Goal: Task Accomplishment & Management: Manage account settings

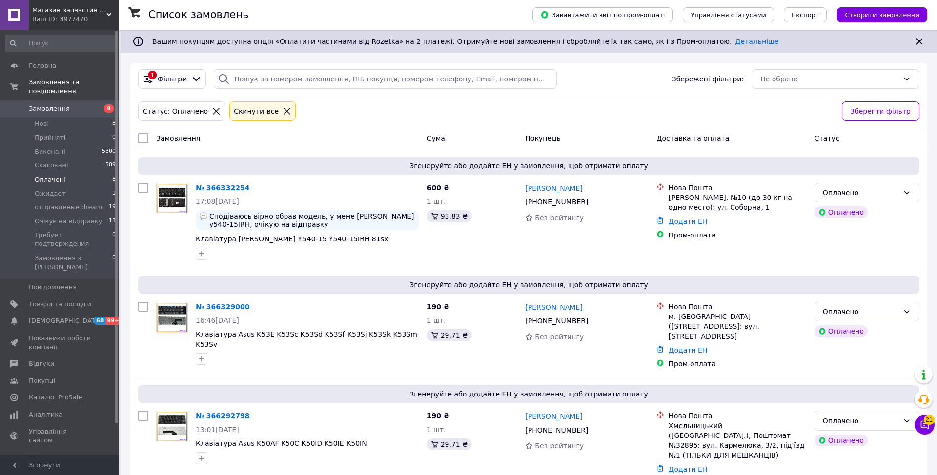
click at [91, 104] on span "8" at bounding box center [104, 108] width 27 height 9
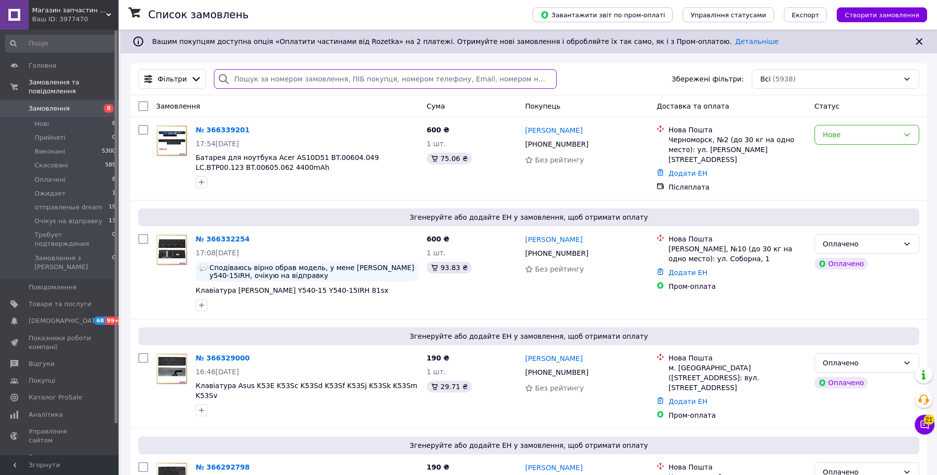
click at [281, 81] on input "search" at bounding box center [385, 79] width 343 height 20
paste input "+380963753500"
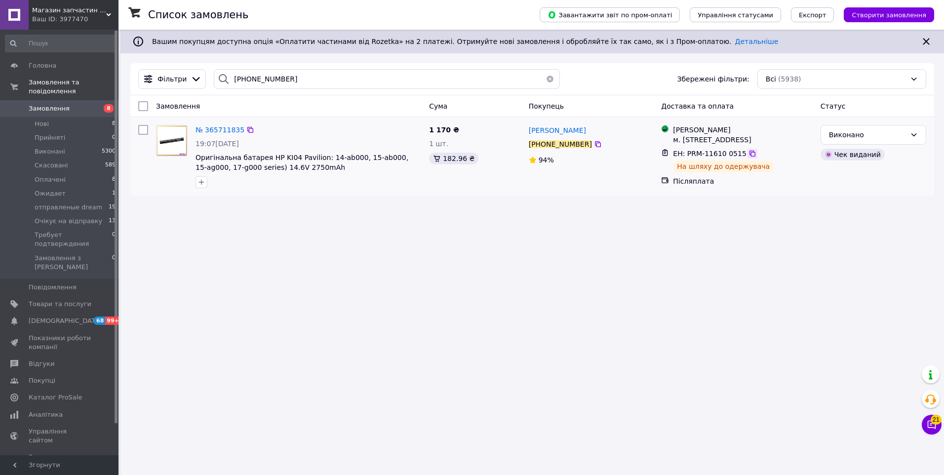
click at [748, 154] on icon at bounding box center [752, 154] width 8 height 8
click at [304, 87] on input "+380963753500" at bounding box center [387, 79] width 346 height 20
paste input "66305578"
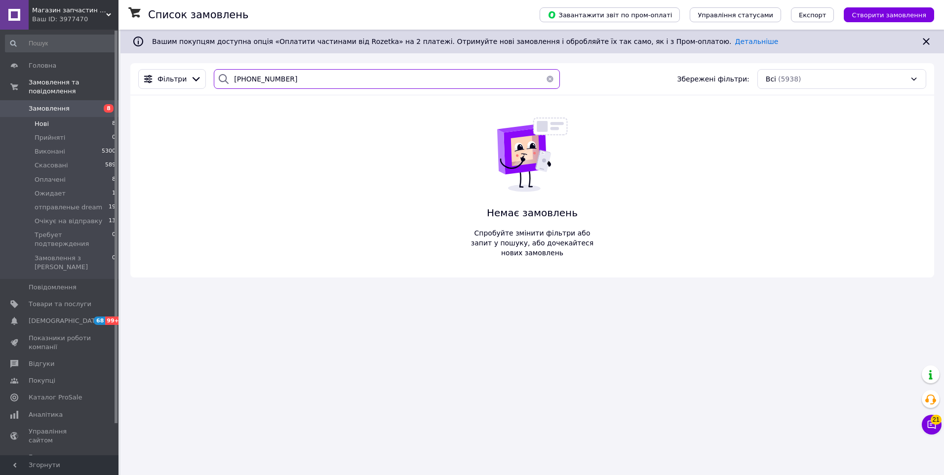
type input "+380663055780"
click at [88, 117] on li "Нові 8" at bounding box center [60, 124] width 121 height 14
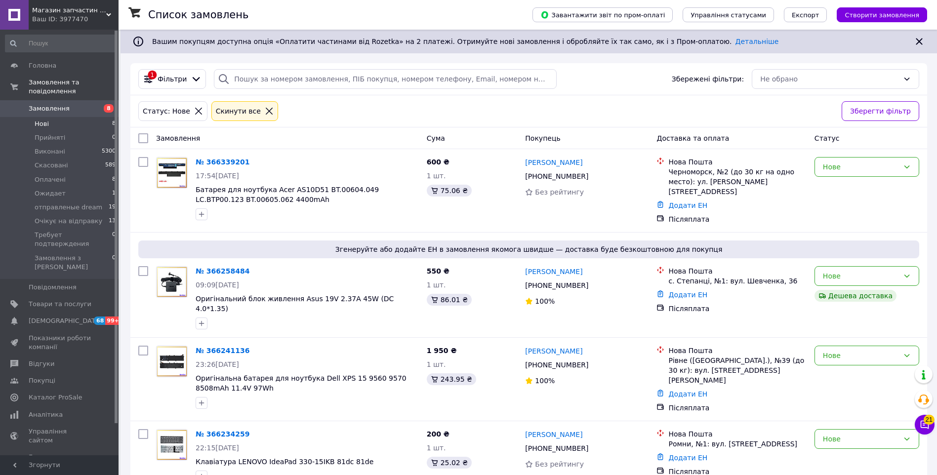
click at [150, 137] on div at bounding box center [143, 138] width 18 height 18
click at [147, 137] on div at bounding box center [143, 138] width 18 height 18
click at [143, 137] on input "checkbox" at bounding box center [143, 138] width 10 height 10
checkbox input "true"
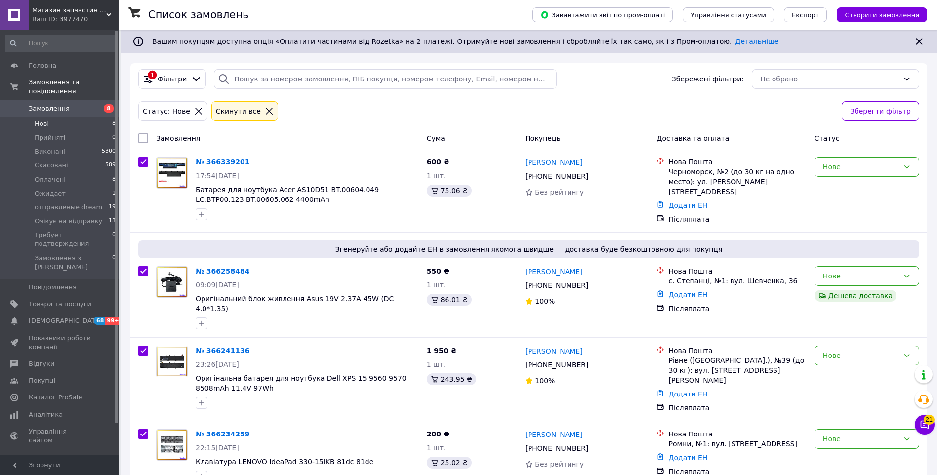
checkbox input "true"
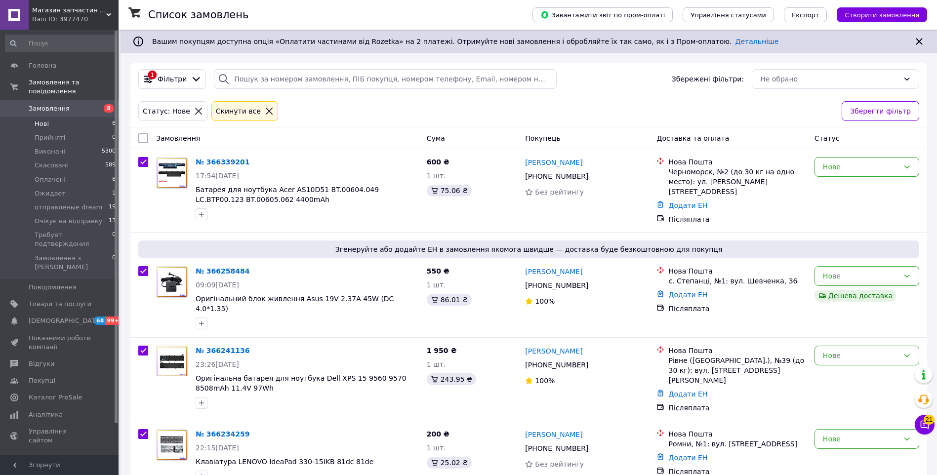
checkbox input "true"
click at [189, 137] on span "Дії для 8 замовлень" at bounding box center [184, 138] width 67 height 10
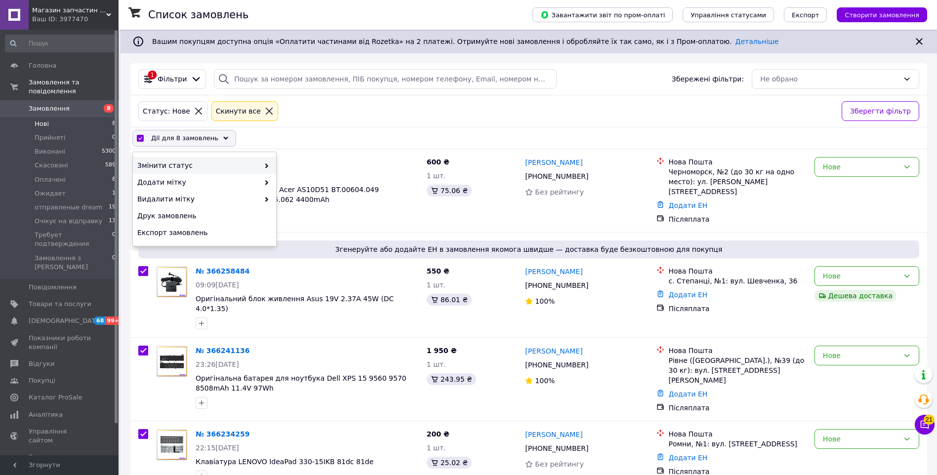
click at [254, 161] on span "Змінити статус" at bounding box center [198, 165] width 122 height 10
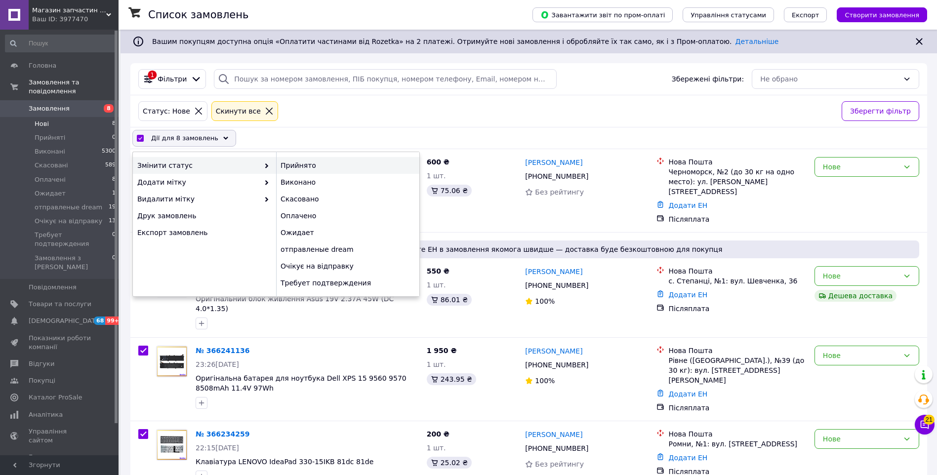
click at [291, 165] on div "Прийнято" at bounding box center [347, 165] width 143 height 17
checkbox input "false"
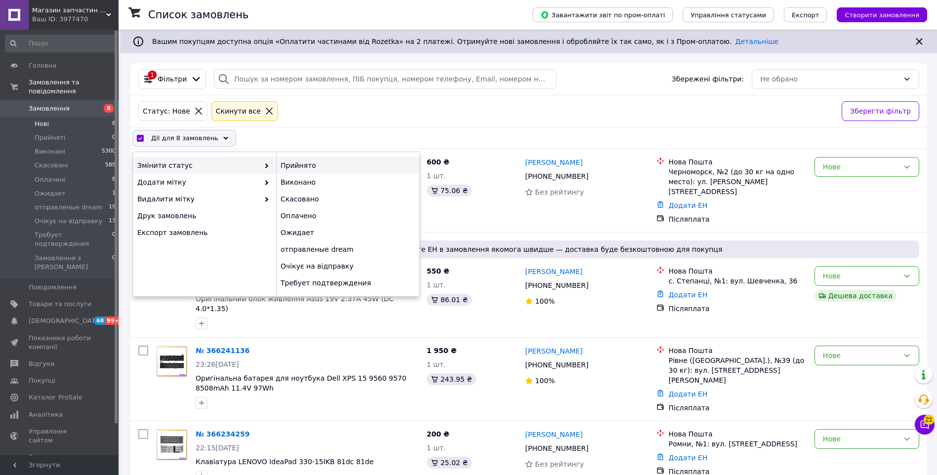
checkbox input "false"
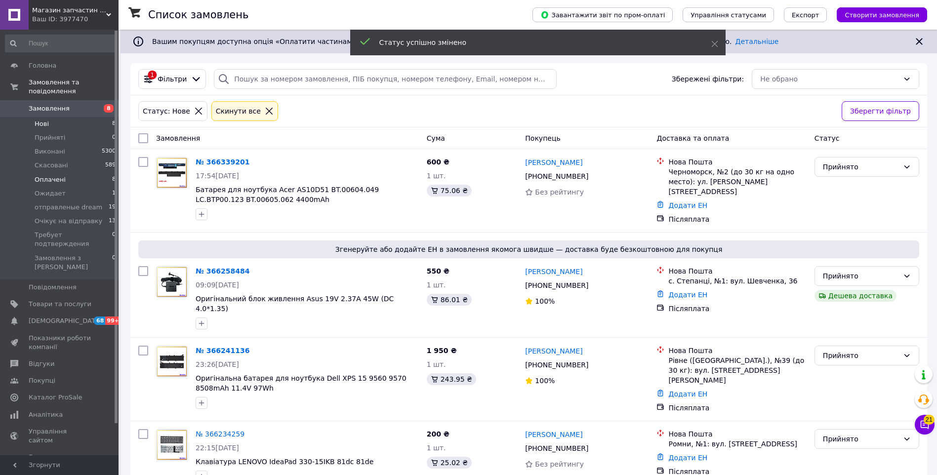
click at [105, 173] on li "Оплачені 8" at bounding box center [60, 180] width 121 height 14
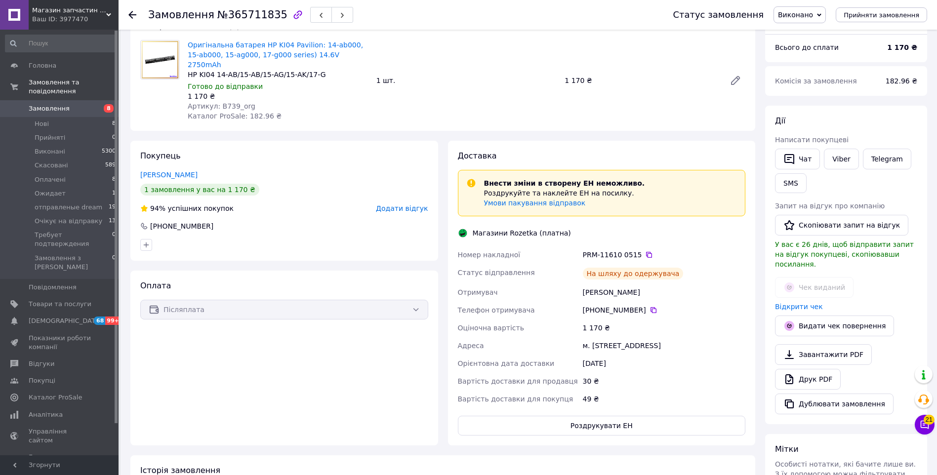
scroll to position [119, 0]
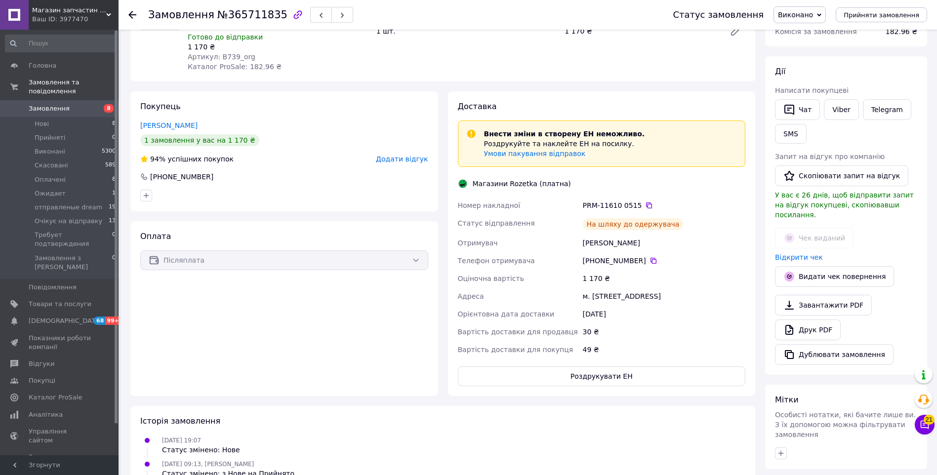
click at [368, 296] on div "Оплата Післяплата" at bounding box center [284, 308] width 308 height 175
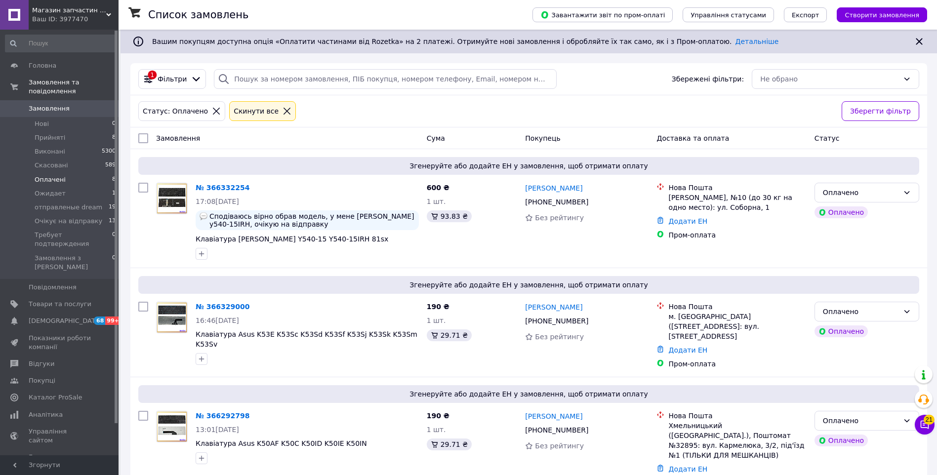
click at [97, 104] on span "0" at bounding box center [104, 108] width 27 height 9
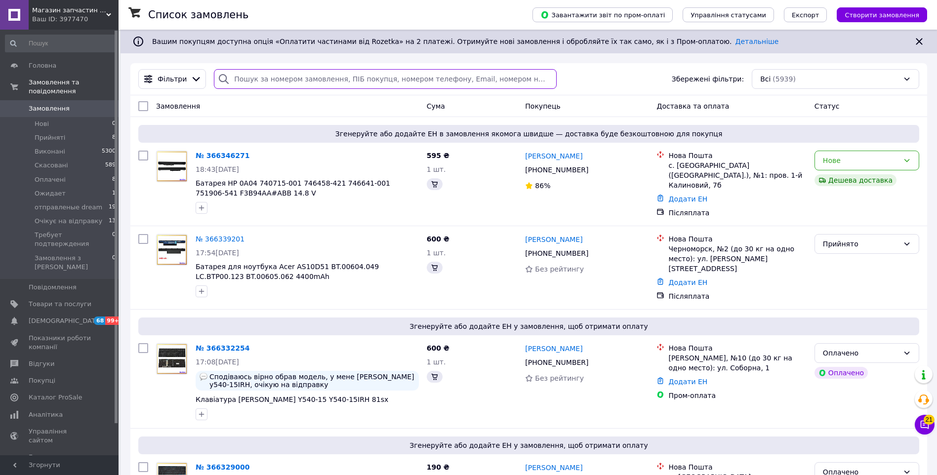
click at [296, 84] on input "search" at bounding box center [385, 79] width 343 height 20
paste input "366226846"
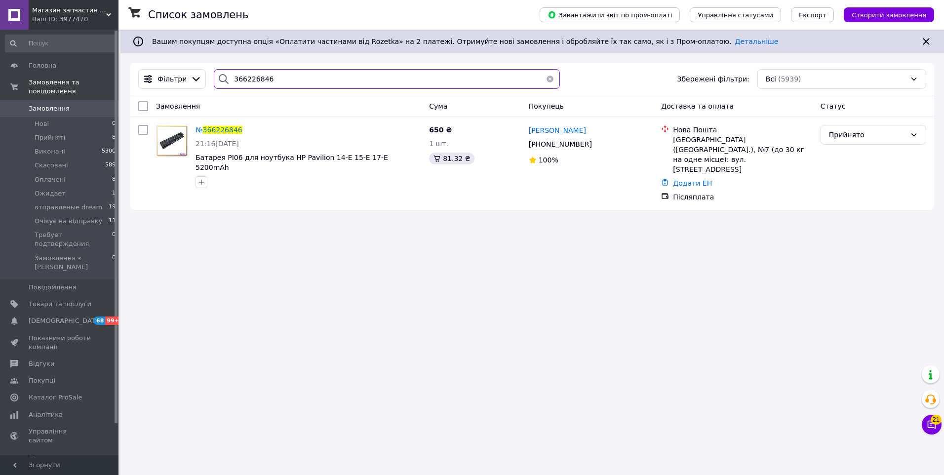
click at [338, 82] on input "366226846" at bounding box center [387, 79] width 346 height 20
paste input "7375"
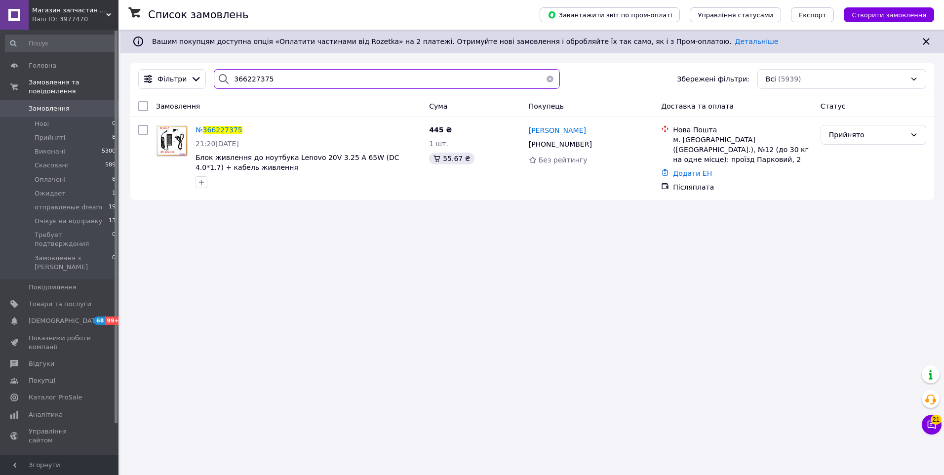
click at [314, 74] on input "366227375" at bounding box center [387, 79] width 346 height 20
paste input "662"
click at [325, 82] on input "366227662" at bounding box center [387, 79] width 346 height 20
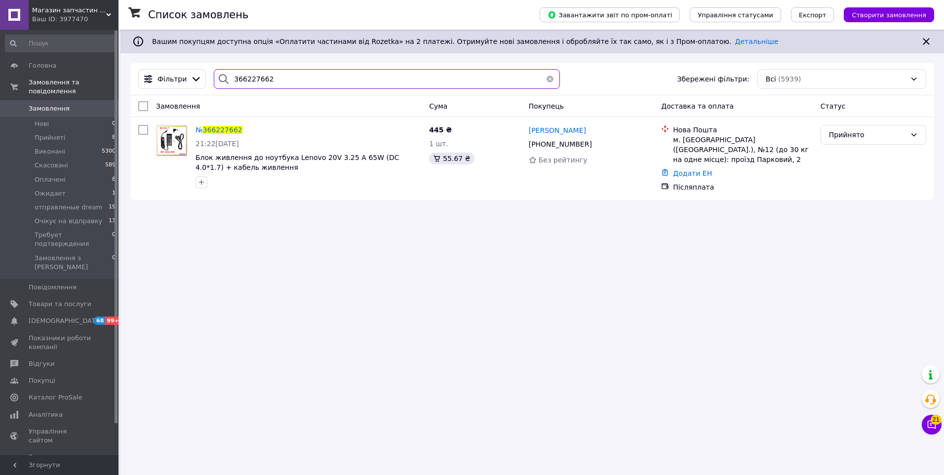
click at [325, 82] on input "366227662" at bounding box center [387, 79] width 346 height 20
paste input "375"
click at [392, 74] on input "366227375" at bounding box center [387, 79] width 346 height 20
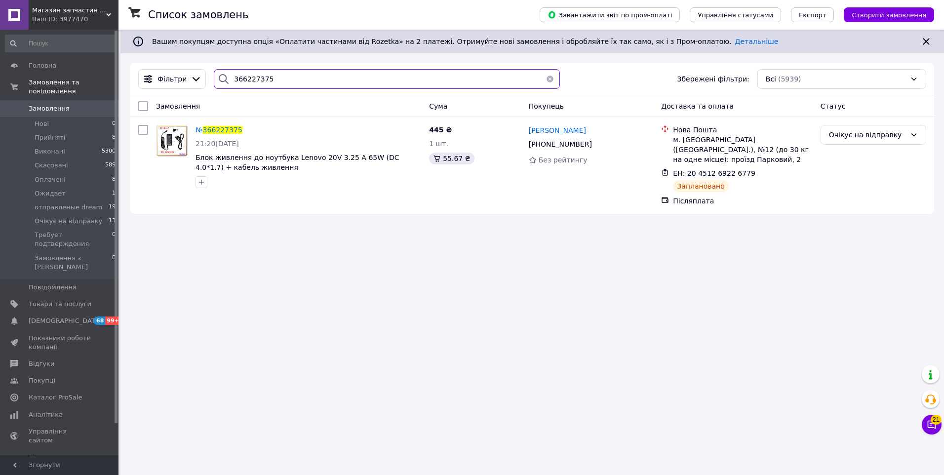
click at [392, 74] on input "366227375" at bounding box center [387, 79] width 346 height 20
paste input "662"
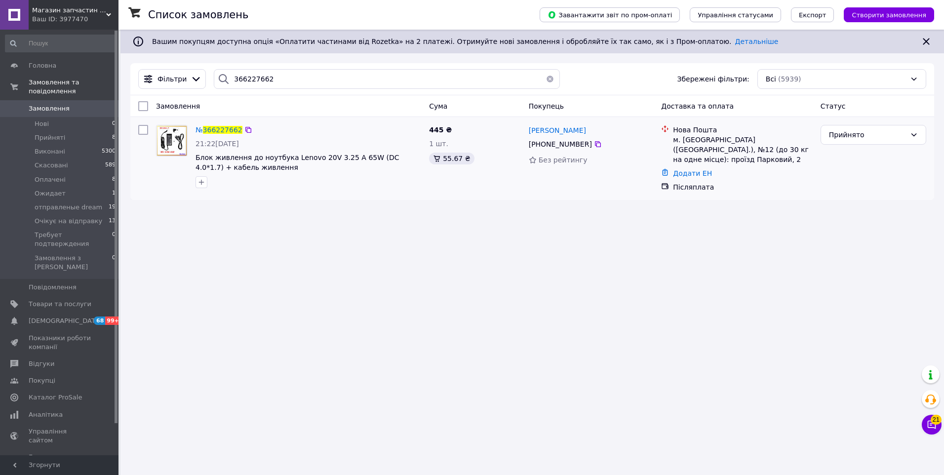
drag, startPoint x: 859, startPoint y: 136, endPoint x: 863, endPoint y: 146, distance: 10.6
click at [858, 136] on div "Прийнято" at bounding box center [867, 134] width 77 height 11
click at [845, 170] on li "Скасовано" at bounding box center [873, 174] width 105 height 18
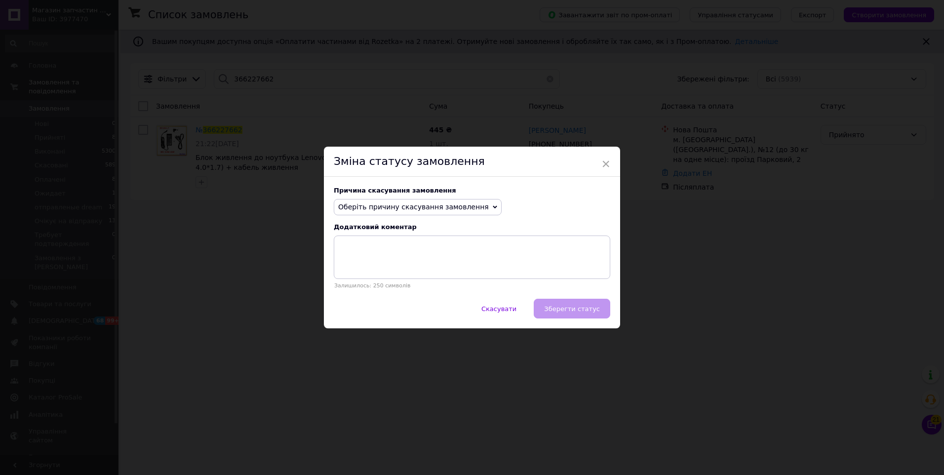
click at [431, 208] on span "Оберіть причину скасування замовлення" at bounding box center [413, 207] width 151 height 8
click at [390, 282] on li "Замовлення-дублікат" at bounding box center [417, 282] width 167 height 14
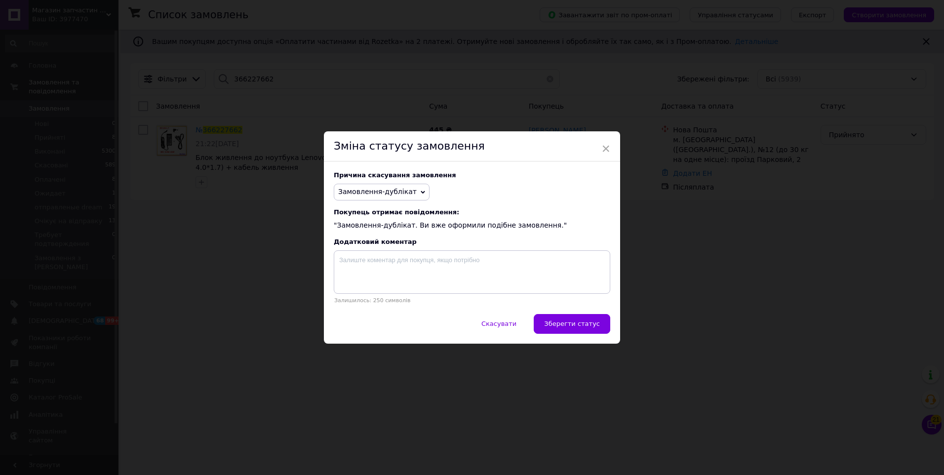
click at [579, 318] on button "Зберегти статус" at bounding box center [572, 324] width 77 height 20
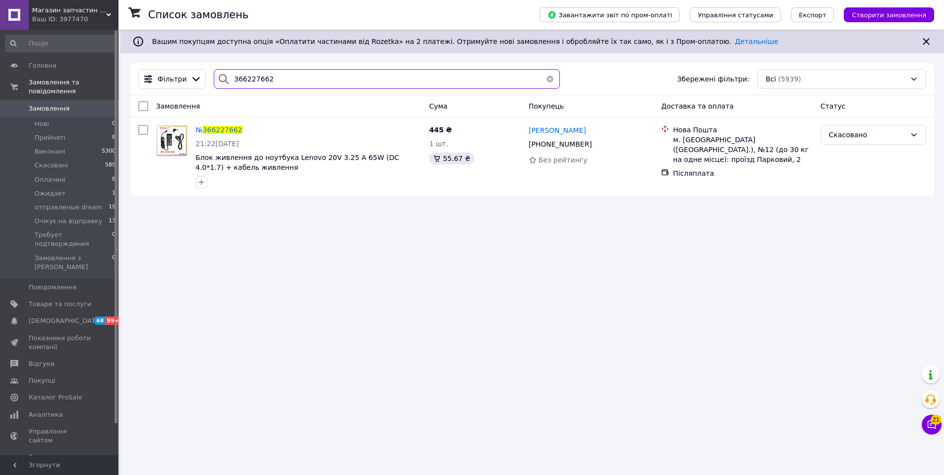
click at [334, 86] on input "366227662" at bounding box center [387, 79] width 346 height 20
paste input "31481"
click at [373, 87] on input "366231481" at bounding box center [387, 79] width 346 height 20
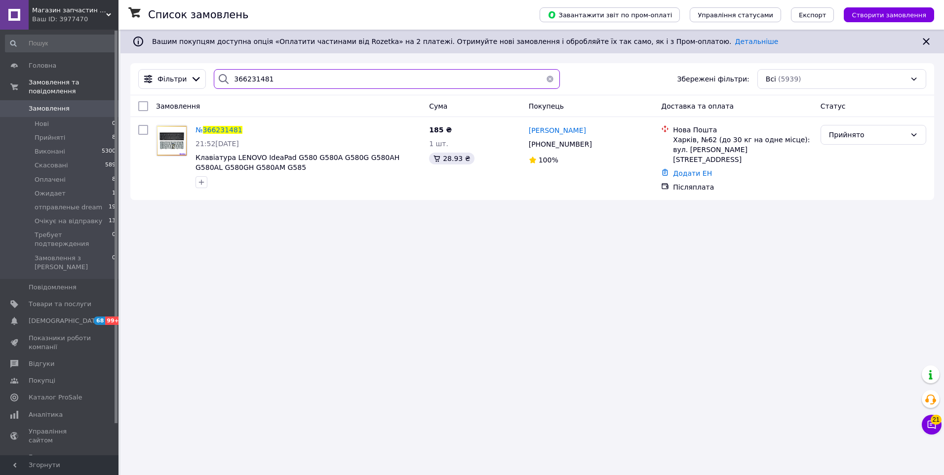
paste input "4259"
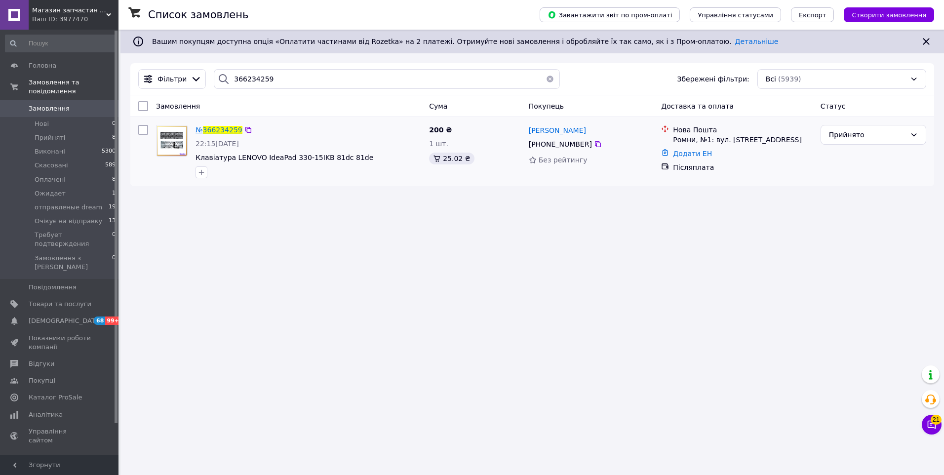
drag, startPoint x: 223, startPoint y: 126, endPoint x: 227, endPoint y: 110, distance: 17.2
click at [276, 78] on input "366234259" at bounding box center [387, 79] width 346 height 20
paste input "41136"
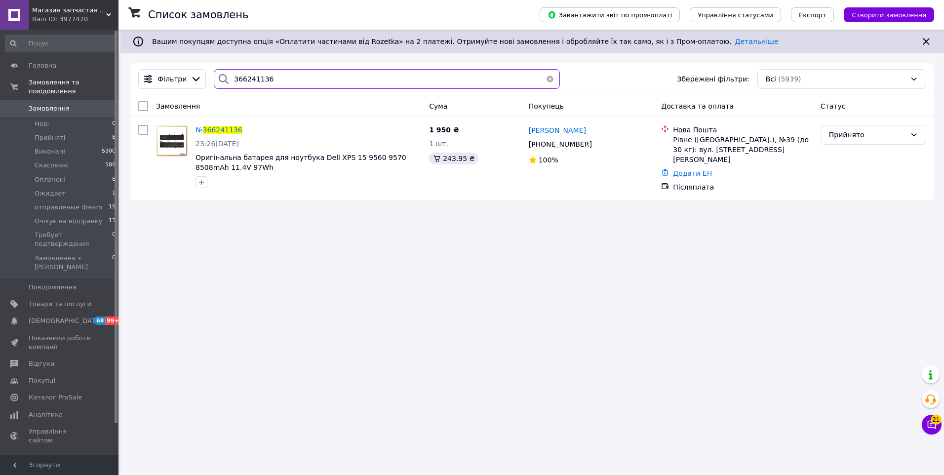
click at [290, 88] on input "366241136" at bounding box center [387, 79] width 346 height 20
paste input "5298"
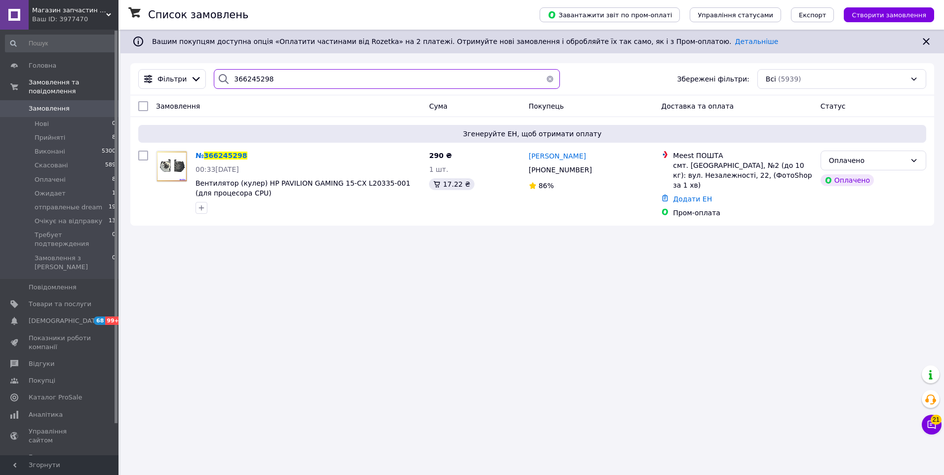
click at [257, 85] on input "366245298" at bounding box center [387, 79] width 346 height 20
paste input "9274"
click at [242, 86] on input "366249274" at bounding box center [387, 79] width 346 height 20
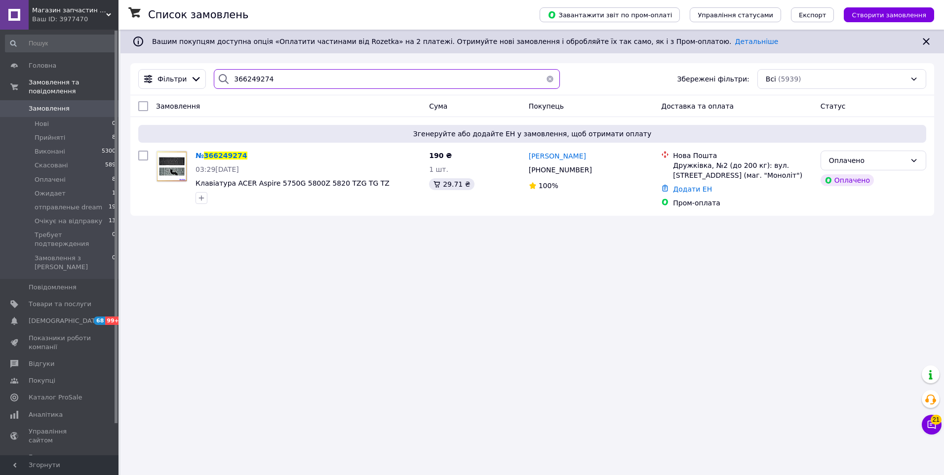
paste input "5848"
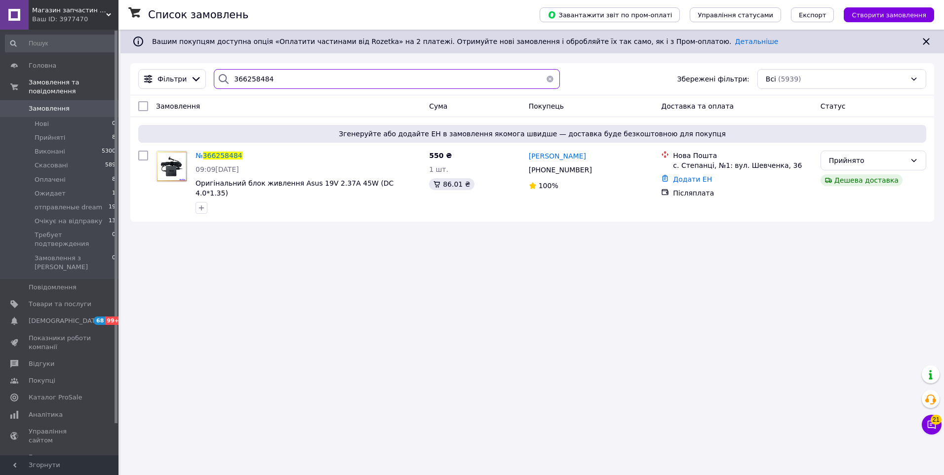
click at [291, 75] on input "366258484" at bounding box center [387, 79] width 346 height 20
paste input "62855"
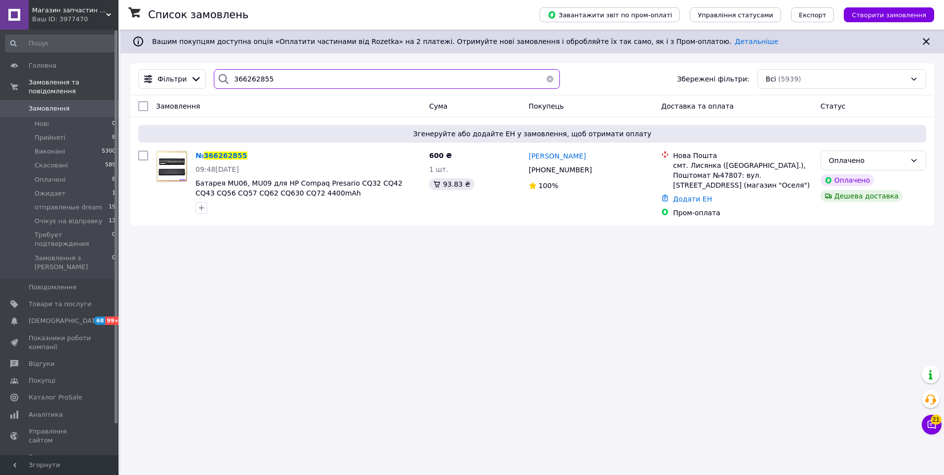
click at [259, 71] on input "366262855" at bounding box center [387, 79] width 346 height 20
paste input "75883"
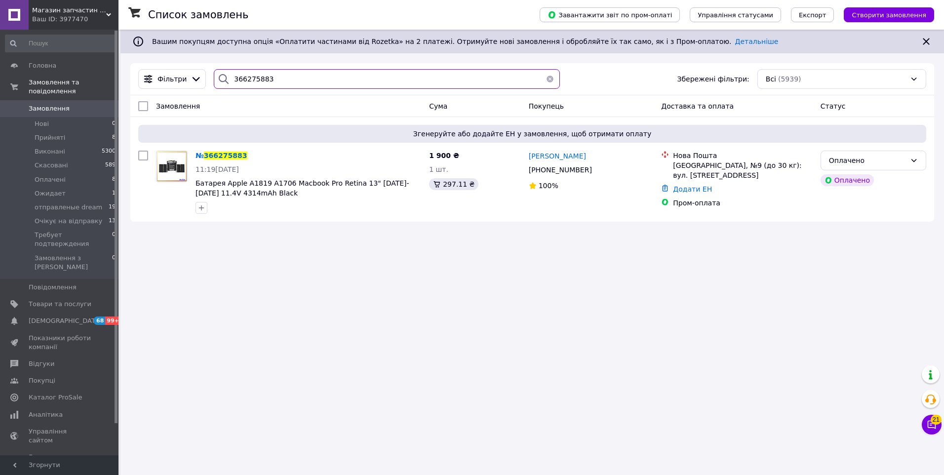
click at [298, 79] on input "366275883" at bounding box center [387, 79] width 346 height 20
paste input "80197"
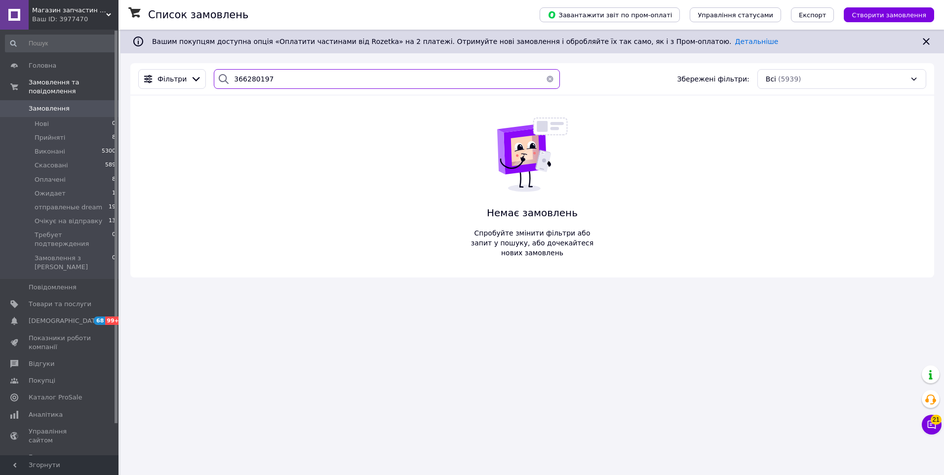
click at [281, 83] on input "366280197" at bounding box center [387, 79] width 346 height 20
paste input "92086"
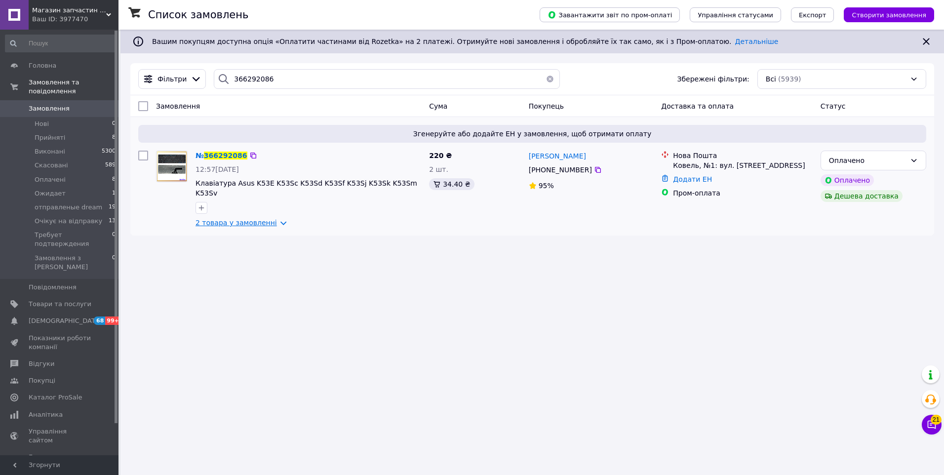
click at [236, 219] on link "2 товара у замовленні" at bounding box center [236, 223] width 81 height 8
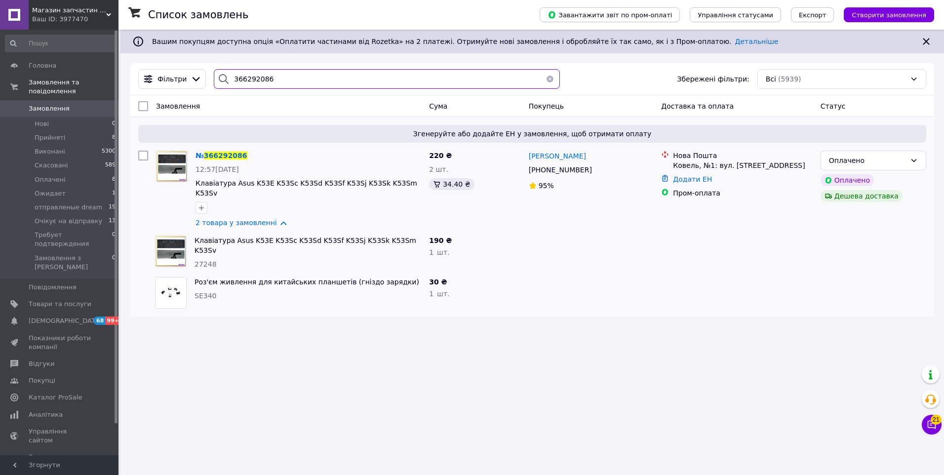
click at [286, 88] on input "366292086" at bounding box center [387, 79] width 346 height 20
paste input "798"
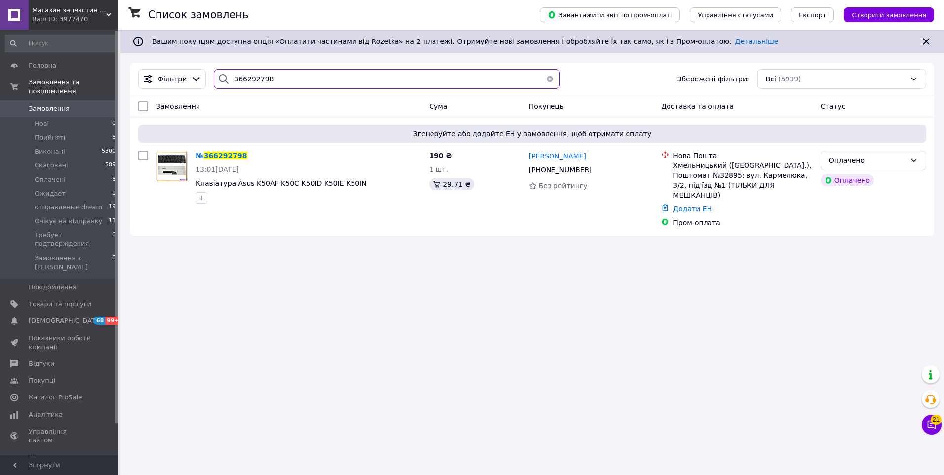
click at [286, 88] on input "366292798" at bounding box center [387, 79] width 346 height 20
paste input "329000"
click at [333, 89] on input "366329000" at bounding box center [387, 79] width 346 height 20
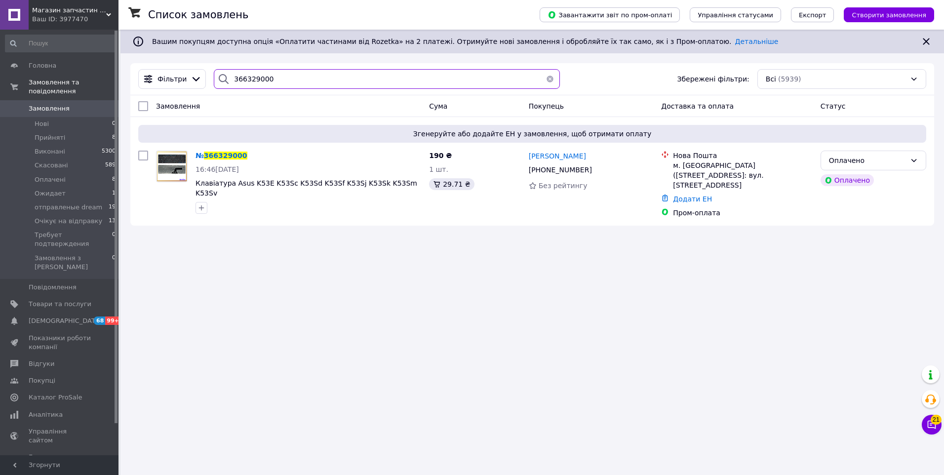
paste input "32254"
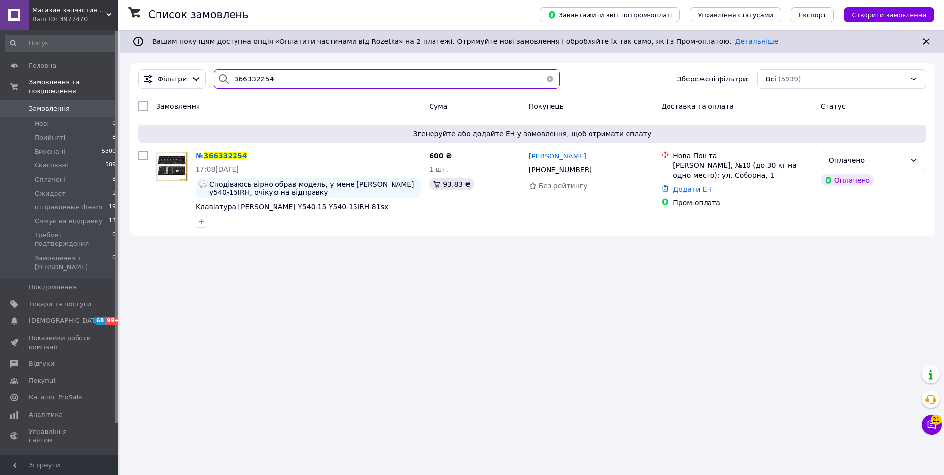
click at [256, 72] on input "366332254" at bounding box center [387, 79] width 346 height 20
paste input "9201"
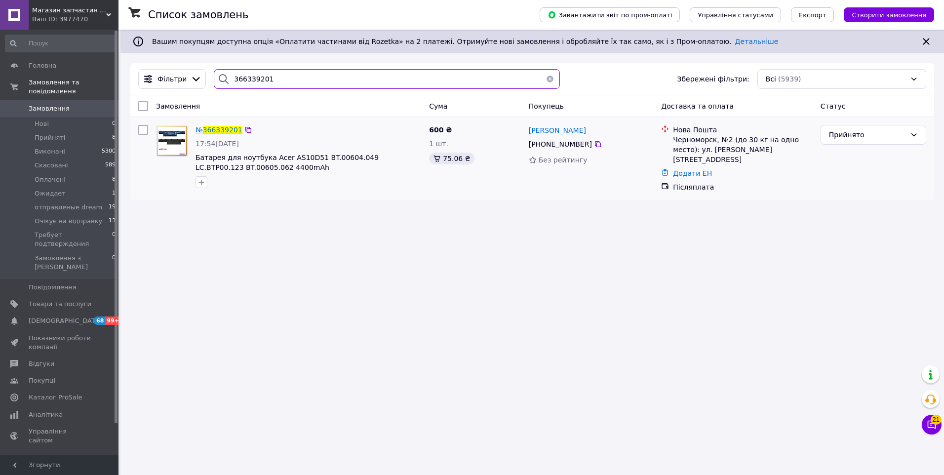
type input "366339201"
click at [83, 104] on span "Замовлення" at bounding box center [60, 108] width 63 height 9
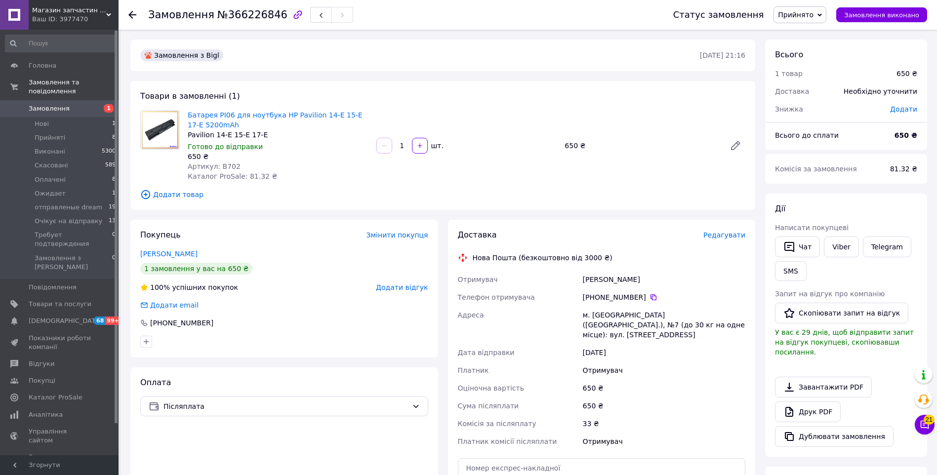
click at [718, 235] on span "Редагувати" at bounding box center [724, 235] width 42 height 8
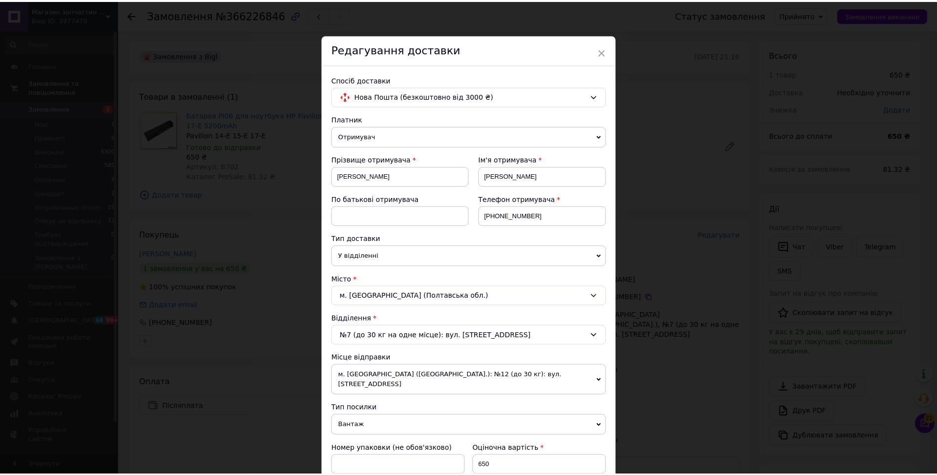
scroll to position [247, 0]
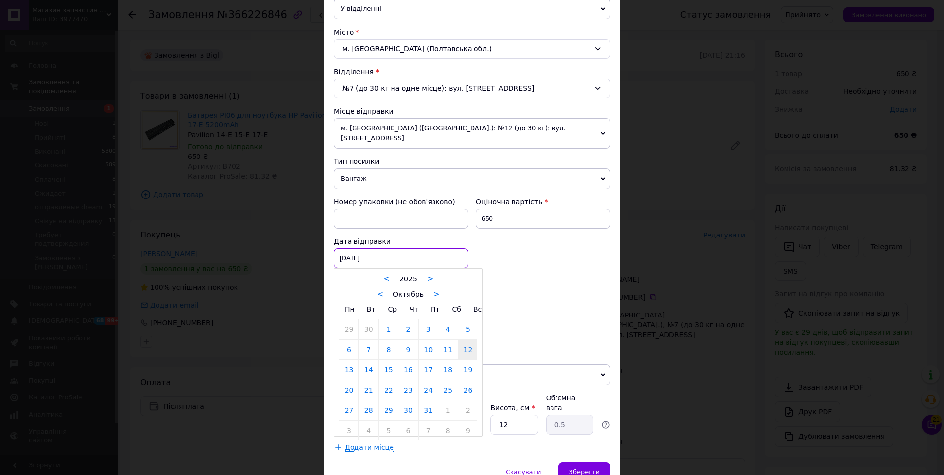
click at [372, 250] on div "12.10.2025 < 2025 > < Октябрь > Пн Вт Ср Чт Пт Сб Вс 29 30 1 2 3 4 5 6 7 8 9 10…" at bounding box center [401, 258] width 134 height 20
click at [346, 362] on link "13" at bounding box center [348, 370] width 19 height 20
type input "[DATE]"
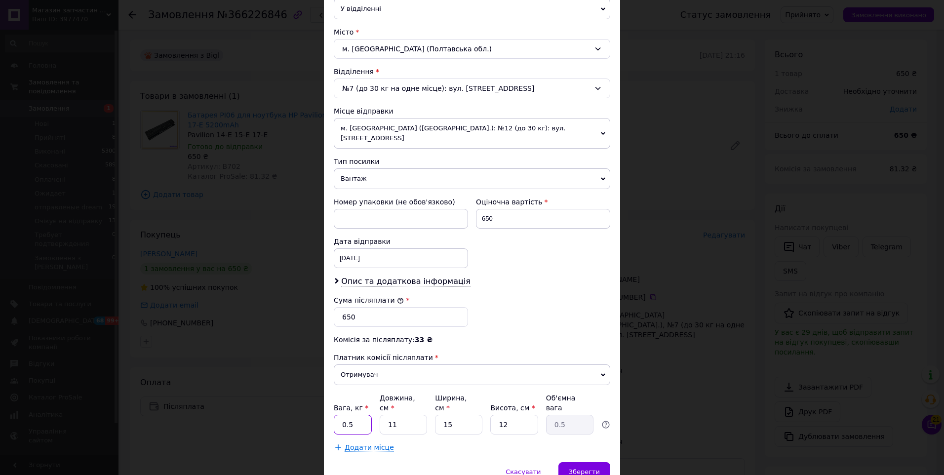
click at [365, 415] on input "0.5" at bounding box center [353, 425] width 38 height 20
type input "0.1"
type input "2"
type input "0.1"
type input "20"
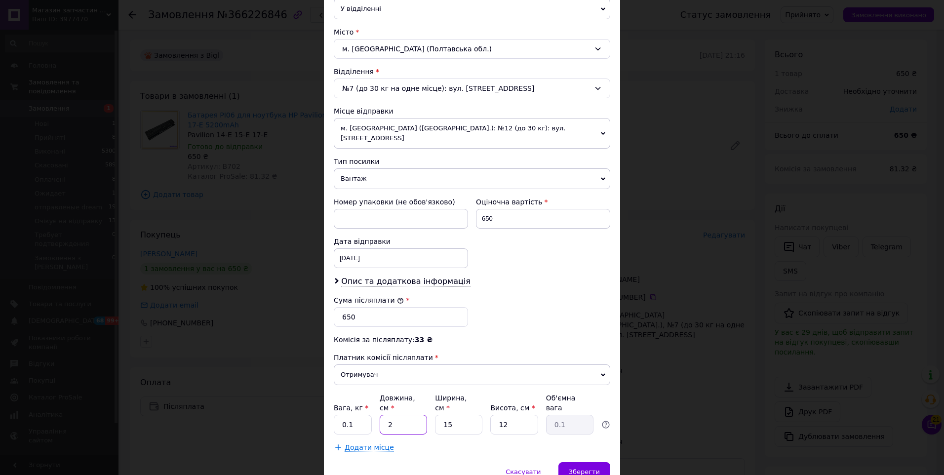
type input "0.9"
type input "20"
type input "1"
type input "0.1"
type input "10"
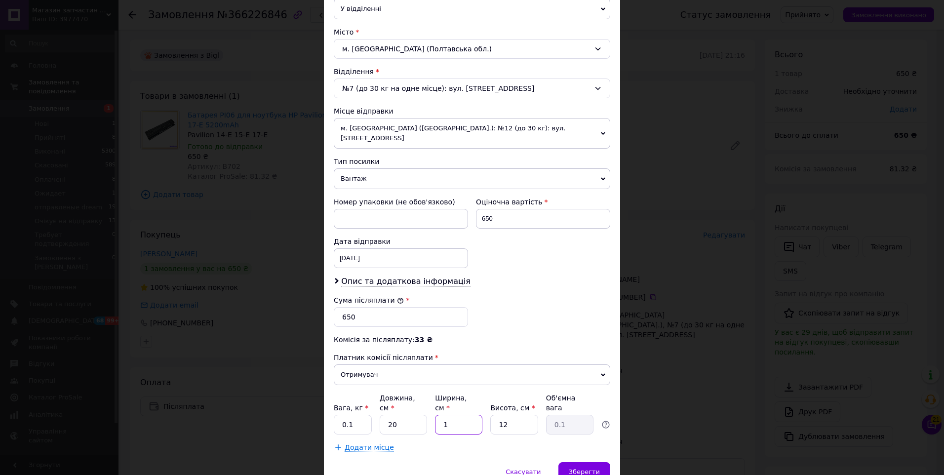
type input "0.6"
type input "10"
type input "5"
type input "0.25"
type input "5"
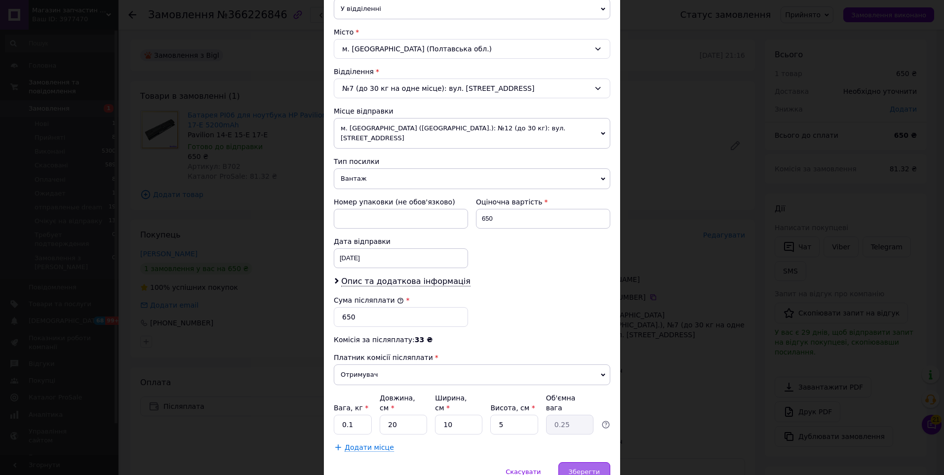
click at [582, 462] on div "Зберегти" at bounding box center [584, 472] width 52 height 20
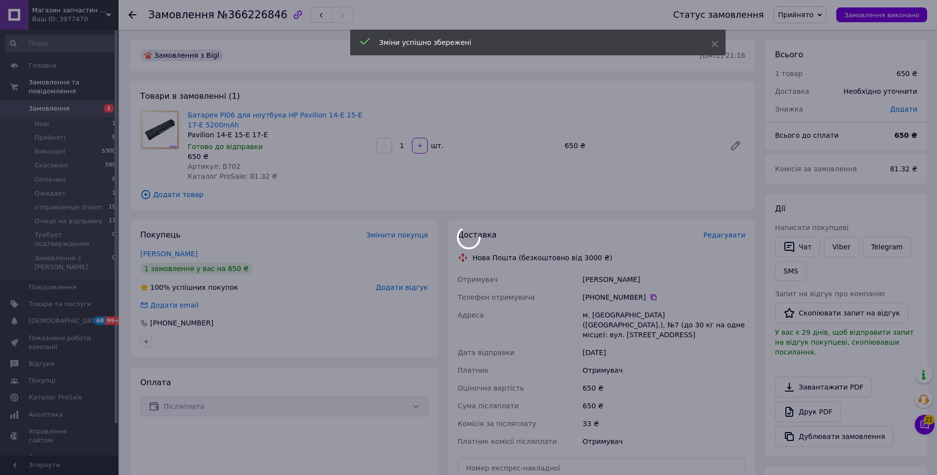
scroll to position [207, 0]
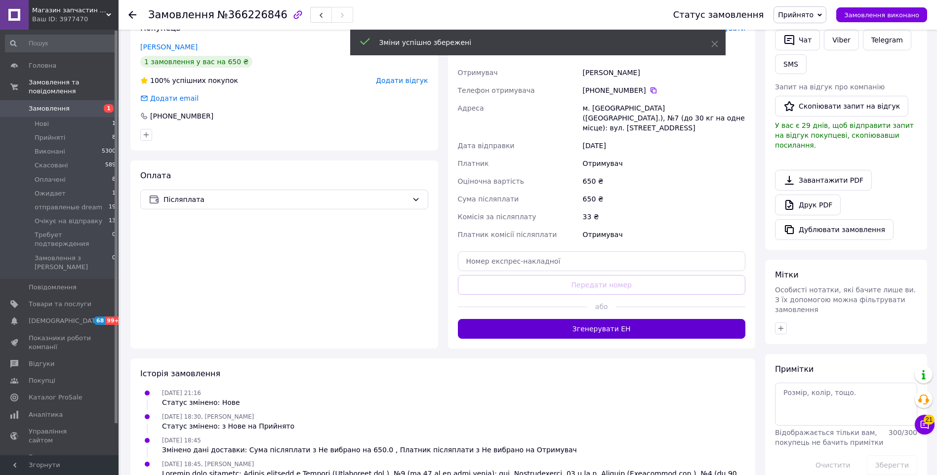
click at [566, 322] on button "Згенерувати ЕН" at bounding box center [602, 329] width 288 height 20
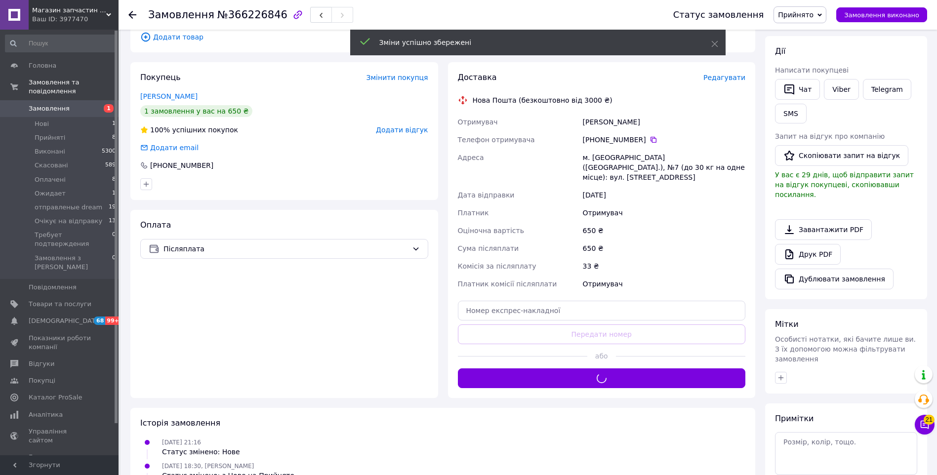
scroll to position [59, 0]
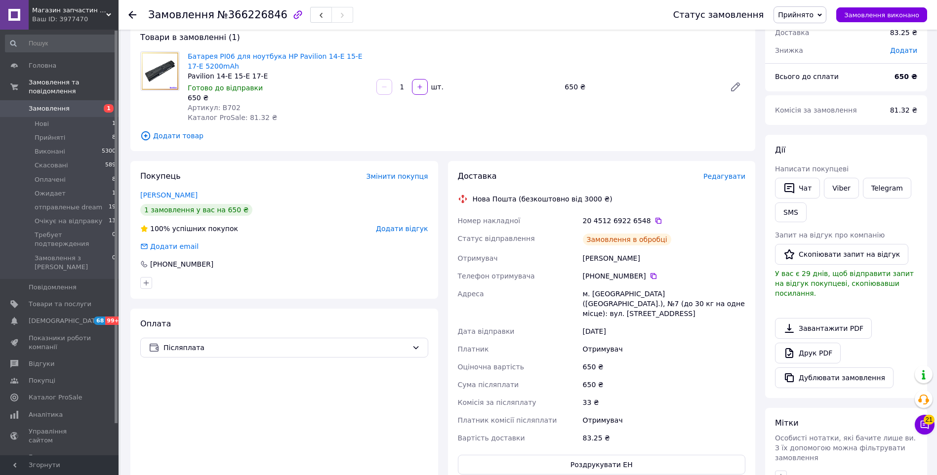
click at [654, 220] on icon at bounding box center [658, 221] width 8 height 8
drag, startPoint x: 809, startPoint y: 17, endPoint x: 812, endPoint y: 49, distance: 32.2
click at [809, 18] on span "Прийнято" at bounding box center [796, 15] width 36 height 8
click at [812, 108] on li "Очікує на відправку" at bounding box center [821, 108] width 94 height 15
click at [257, 144] on div "Товари в замовленні (1) Батарея PI06 для ноутбука HP Pavilion 14-E 15-E 17-E 52…" at bounding box center [442, 86] width 625 height 129
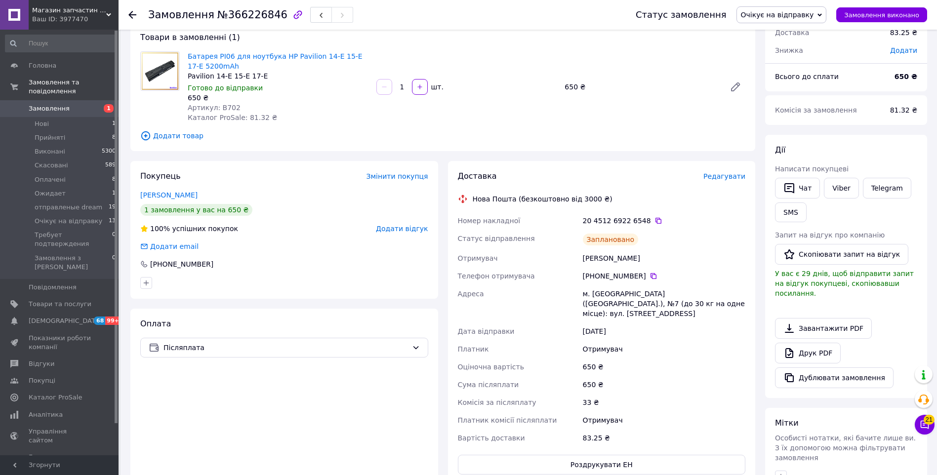
scroll to position [0, 0]
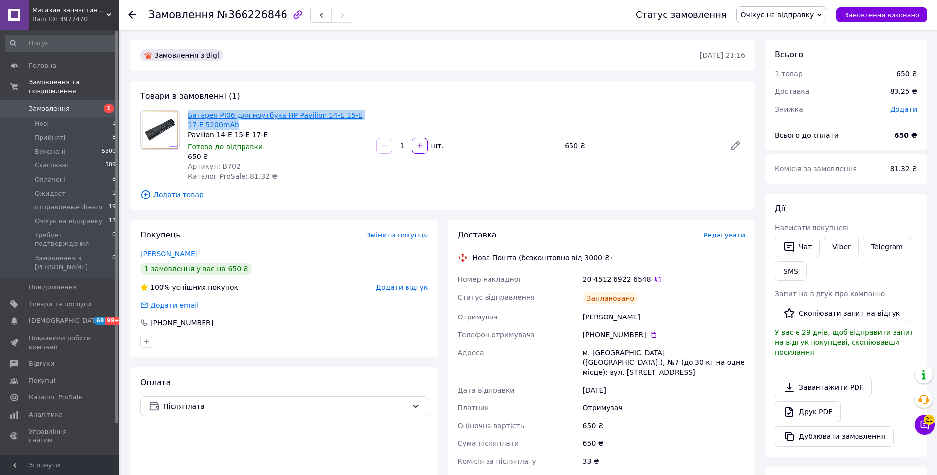
drag, startPoint x: 232, startPoint y: 122, endPoint x: 188, endPoint y: 115, distance: 44.0
click at [188, 115] on span "Батарея PI06 для ноутбука HP Pavilion 14-E 15-E 17-E 5200mAh" at bounding box center [278, 120] width 181 height 20
copy link "Батарея PI06 для ноутбука HP Pavilion 14-E 15-E 17-E 5200mAh"
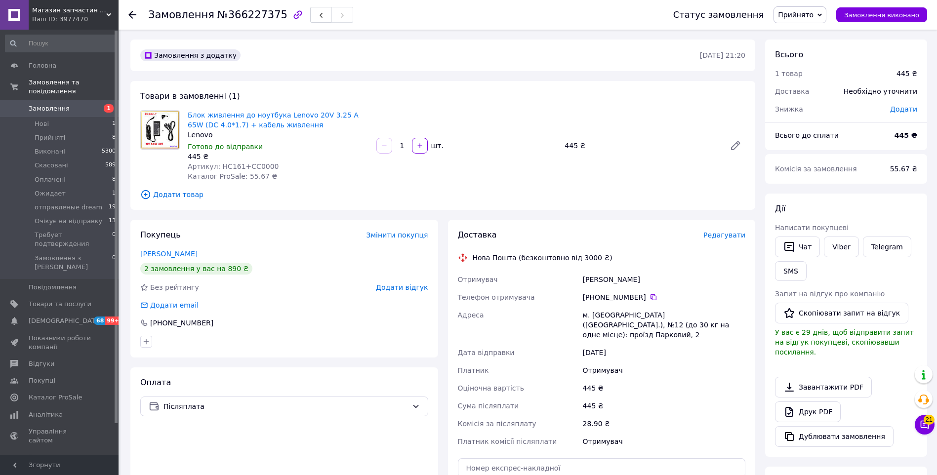
click at [718, 235] on span "Редагувати" at bounding box center [724, 235] width 42 height 8
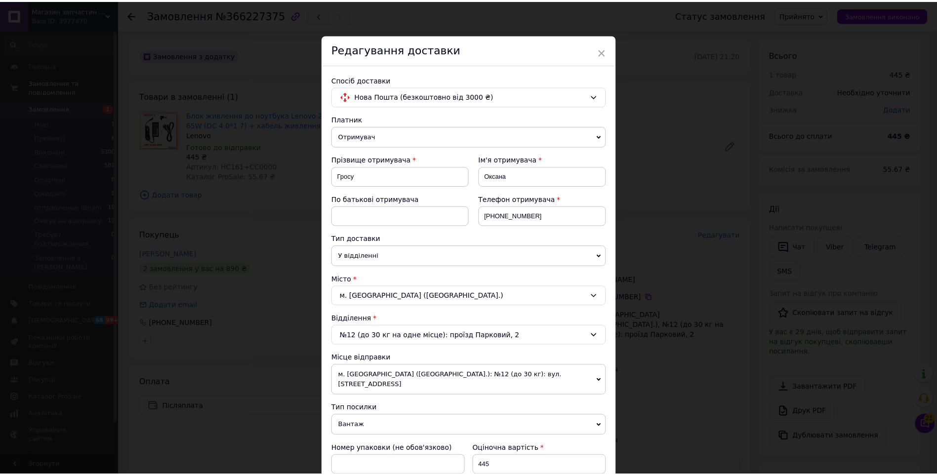
scroll to position [278, 0]
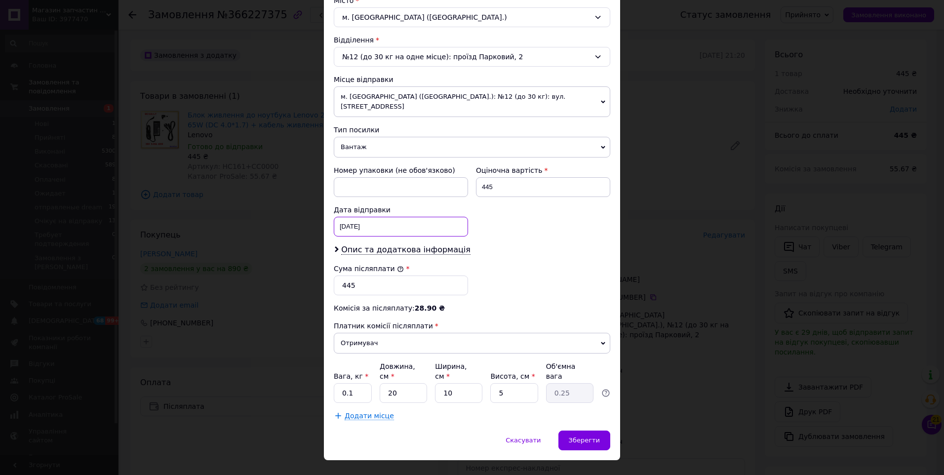
drag, startPoint x: 390, startPoint y: 222, endPoint x: 388, endPoint y: 229, distance: 7.2
click at [390, 222] on div "[DATE] < 2025 > < Октябрь > Пн Вт Ср Чт Пт Сб Вс 29 30 1 2 3 4 5 6 7 8 9 10 11 …" at bounding box center [401, 227] width 134 height 20
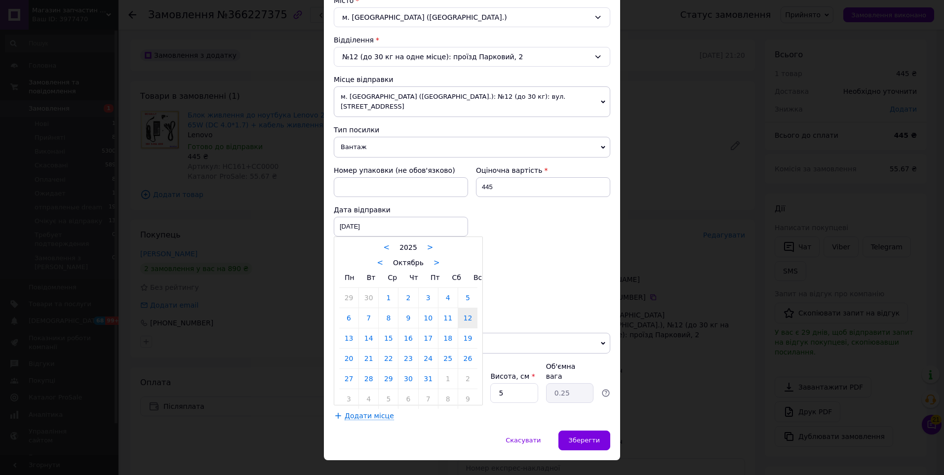
click at [349, 328] on link "13" at bounding box center [348, 338] width 19 height 20
type input "[DATE]"
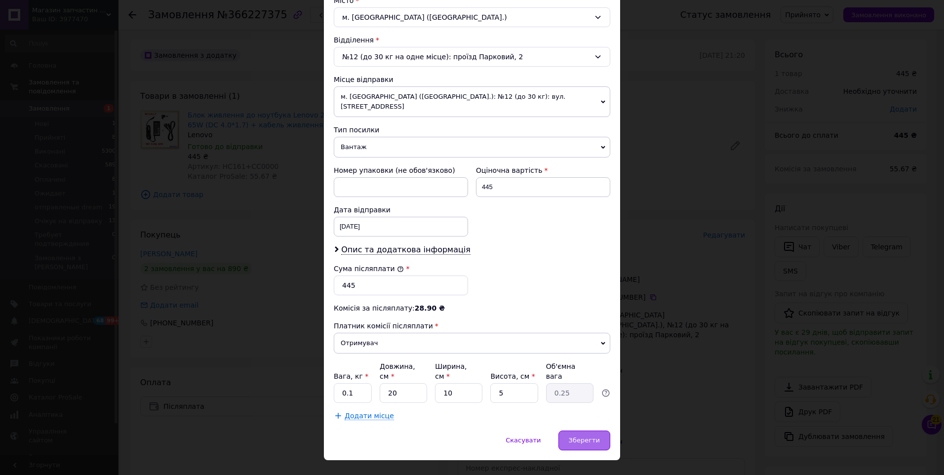
click at [579, 436] on span "Зберегти" at bounding box center [584, 439] width 31 height 7
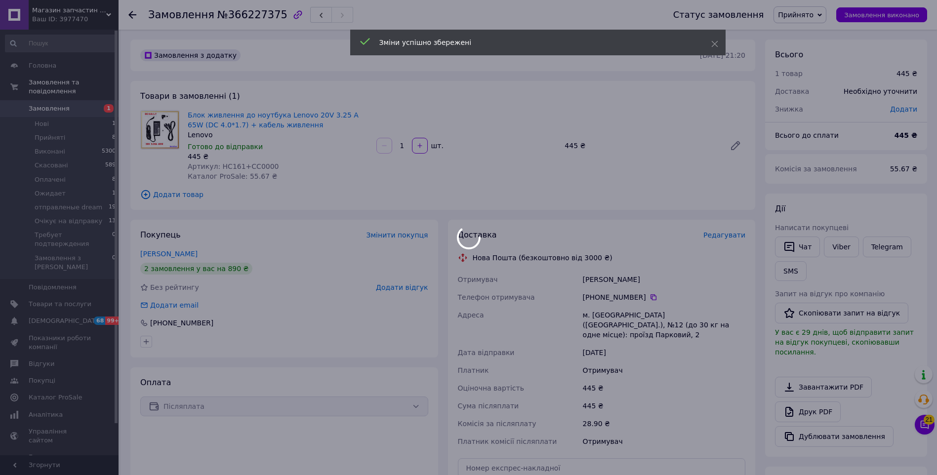
scroll to position [197, 0]
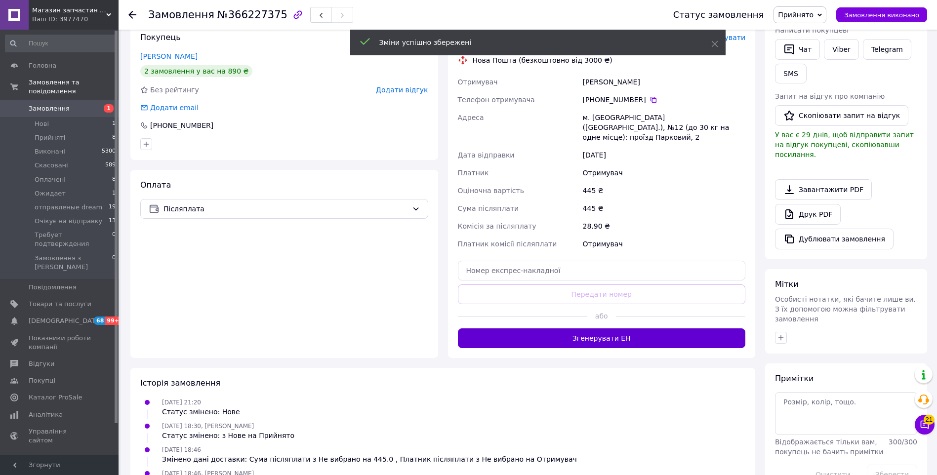
click at [577, 331] on button "Згенерувати ЕН" at bounding box center [602, 338] width 288 height 20
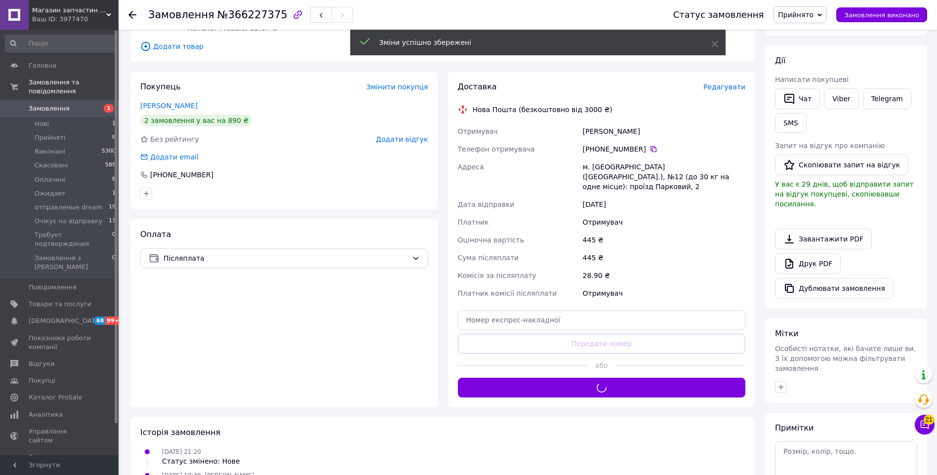
scroll to position [49, 0]
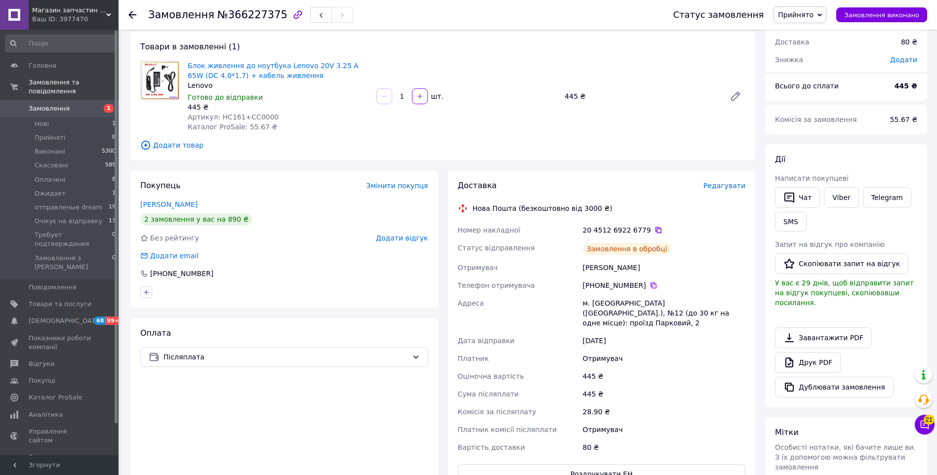
click at [654, 230] on icon at bounding box center [658, 230] width 8 height 8
click at [801, 14] on span "Прийнято" at bounding box center [796, 15] width 36 height 8
click at [815, 105] on li "Очікує на відправку" at bounding box center [821, 108] width 94 height 15
click at [235, 150] on span "Додати товар" at bounding box center [442, 145] width 605 height 11
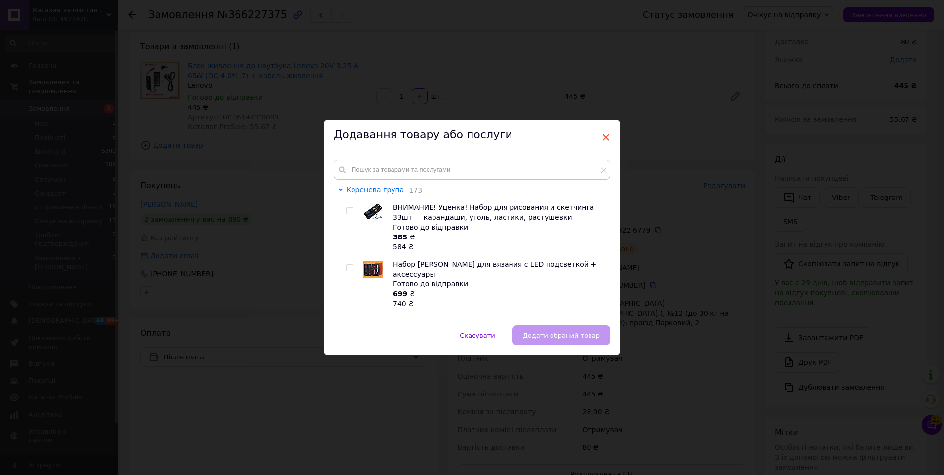
click at [600, 129] on div "× Додавання товару або послуги Коренева група 173 ВНИМАНИЕ! Уценка! Набор для р…" at bounding box center [472, 237] width 296 height 235
drag, startPoint x: 600, startPoint y: 129, endPoint x: 607, endPoint y: 135, distance: 9.1
click at [607, 135] on span "×" at bounding box center [605, 137] width 9 height 17
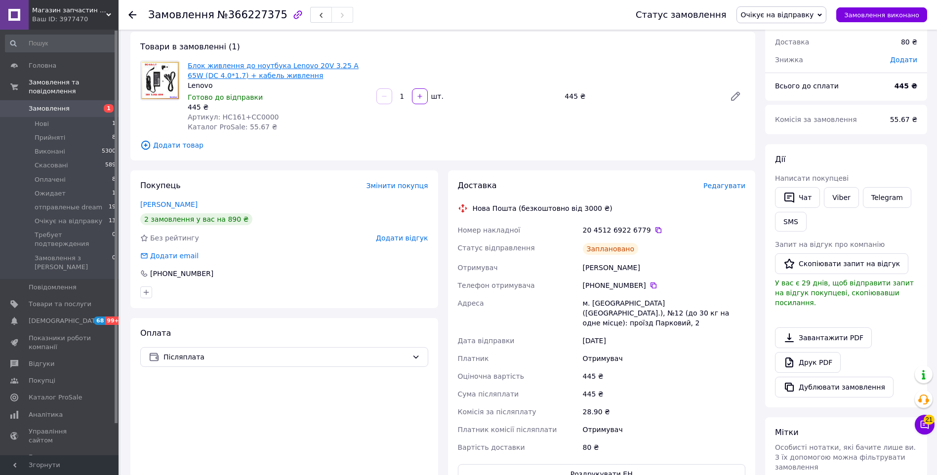
scroll to position [0, 0]
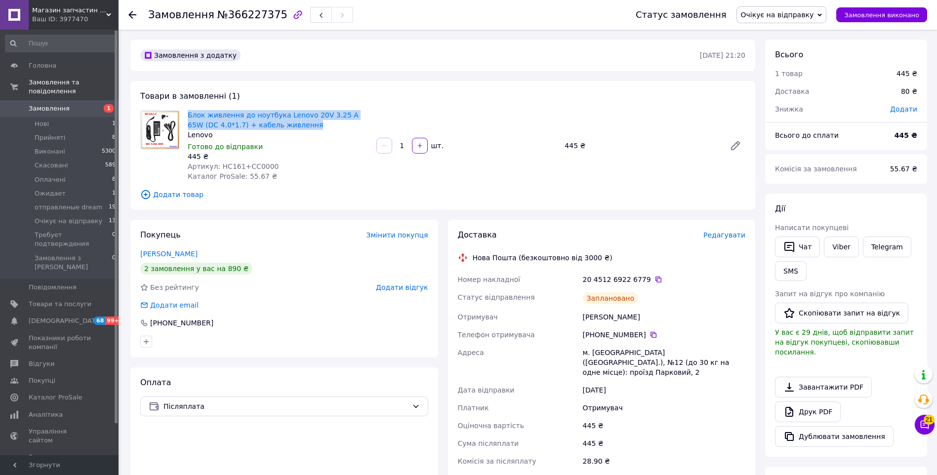
drag, startPoint x: 278, startPoint y: 123, endPoint x: 187, endPoint y: 115, distance: 92.3
click at [187, 115] on div "Блок живлення до ноутбука Lenovo 20V 3.25 A 65W (DC 4.0*1.7) + кабель живлення …" at bounding box center [278, 145] width 189 height 75
copy link "Блок живлення до ноутбука Lenovo 20V 3.25 A 65W (DC 4.0*1.7) + кабель живлення"
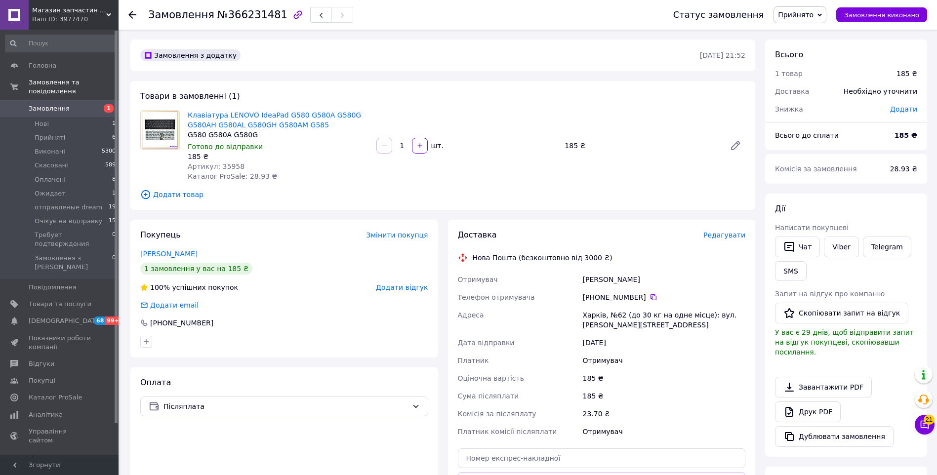
click at [731, 232] on span "Редагувати" at bounding box center [724, 235] width 42 height 8
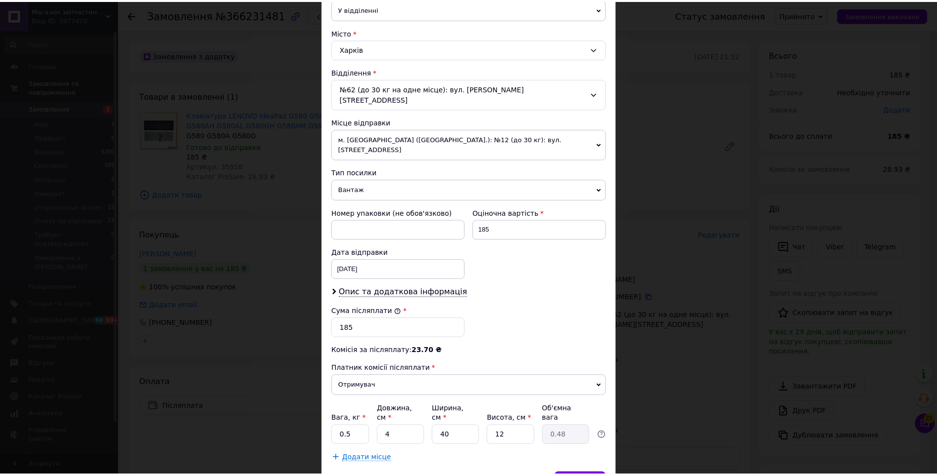
scroll to position [278, 0]
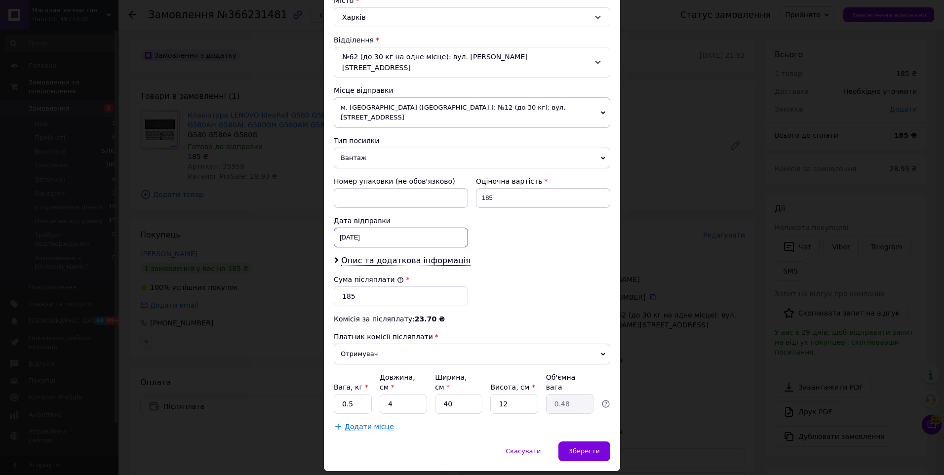
click at [404, 228] on div "[DATE] < 2025 > < Октябрь > Пн Вт Ср Чт Пт Сб Вс 29 30 1 2 3 4 5 6 7 8 9 10 11 …" at bounding box center [401, 238] width 134 height 20
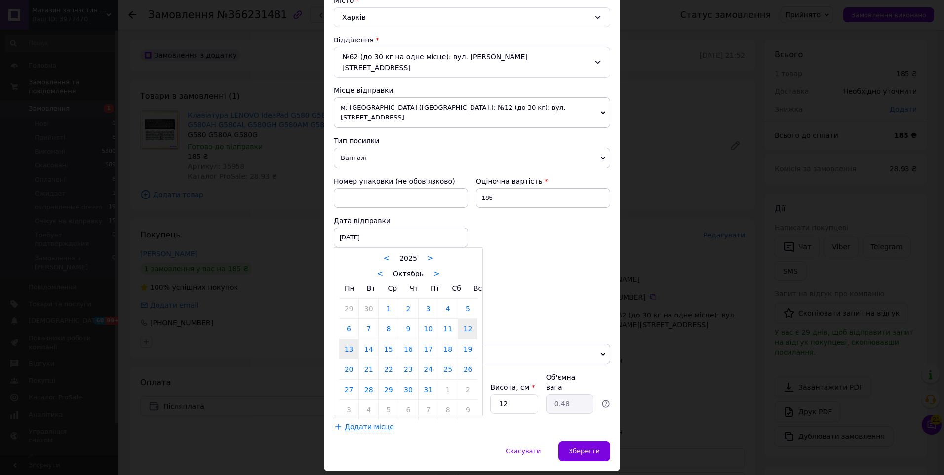
click at [346, 339] on link "13" at bounding box center [348, 349] width 19 height 20
type input "[DATE]"
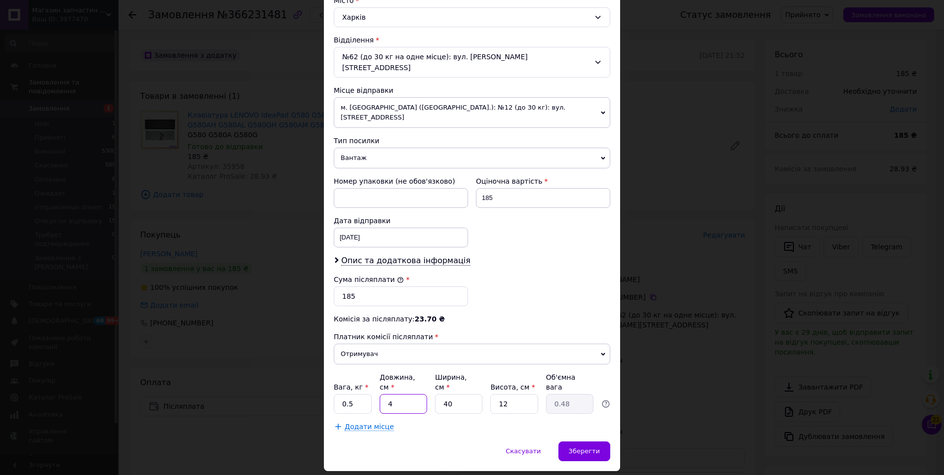
click at [405, 394] on input "4" at bounding box center [403, 404] width 47 height 20
type input "40"
type input "4.8"
type input "40"
click at [454, 394] on input "40" at bounding box center [458, 404] width 47 height 20
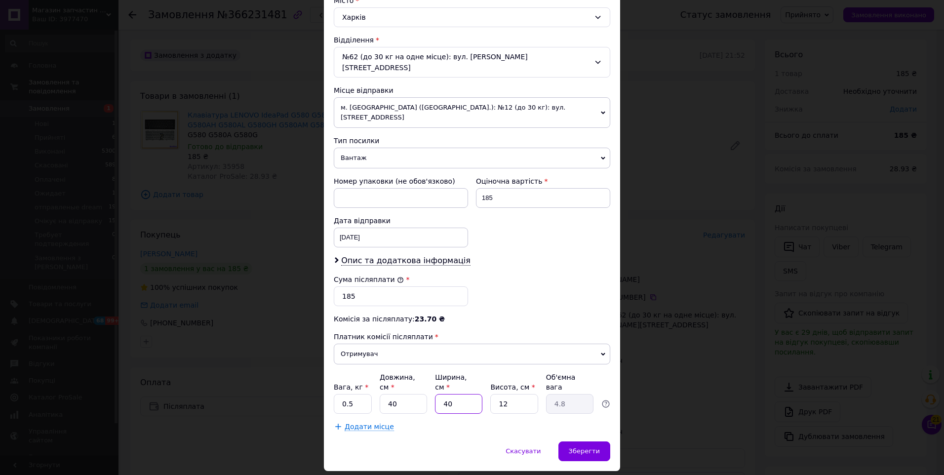
click at [454, 394] on input "40" at bounding box center [458, 404] width 47 height 20
type input "1"
type input "0.12"
type input "12"
type input "1.44"
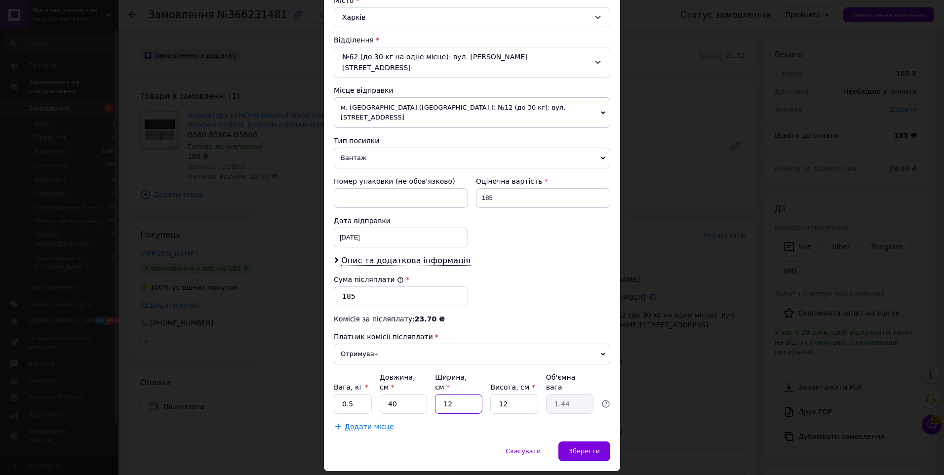
type input "12"
type input "4"
type input "0.48"
type input "4"
click at [597, 441] on div "Зберегти" at bounding box center [584, 451] width 52 height 20
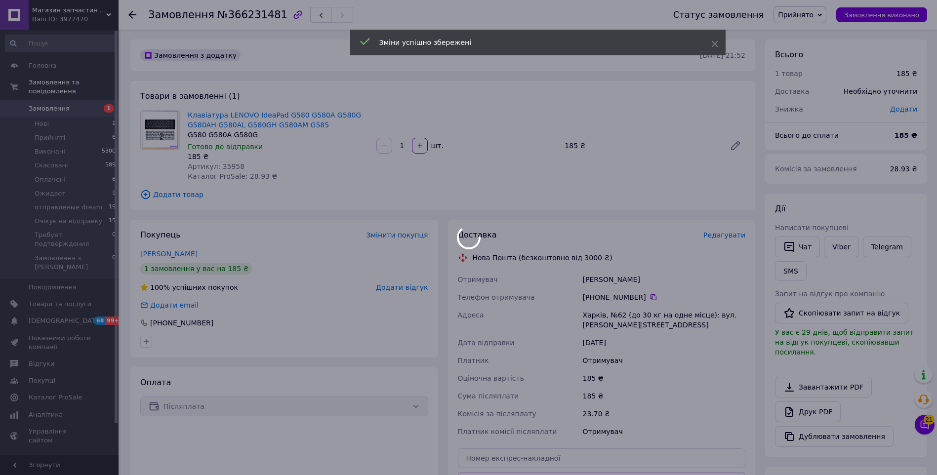
scroll to position [148, 0]
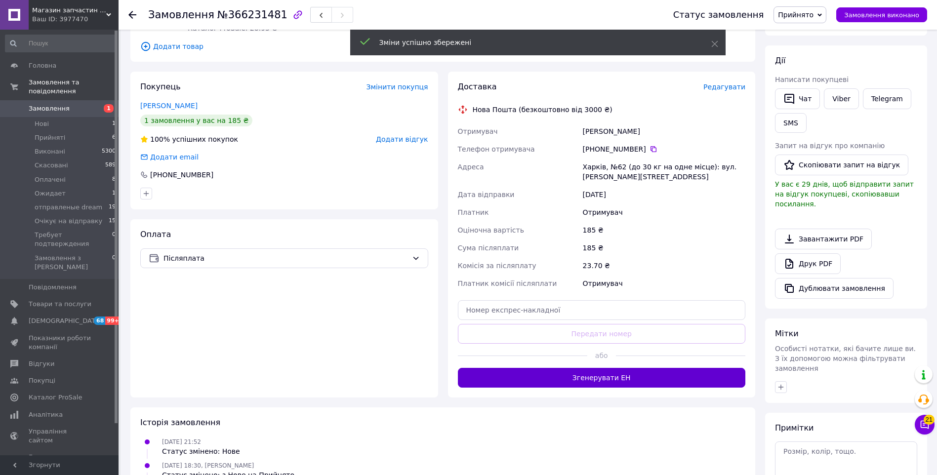
click at [577, 382] on button "Згенерувати ЕН" at bounding box center [602, 378] width 288 height 20
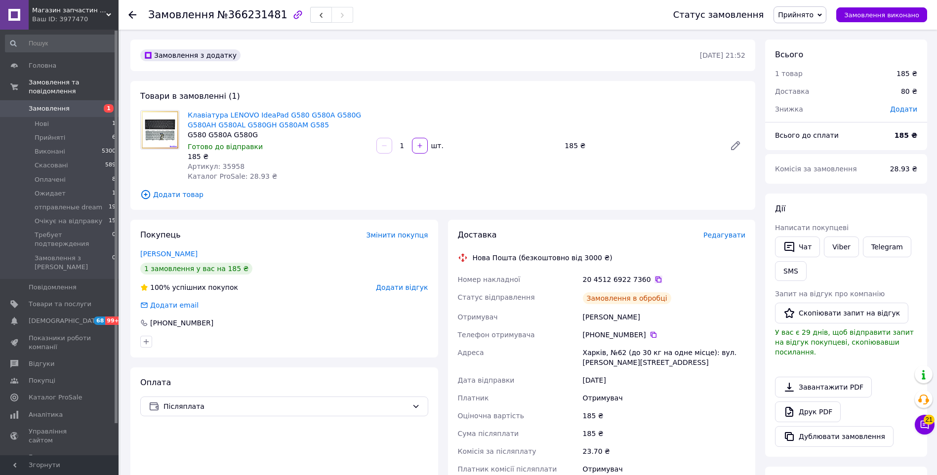
click at [654, 277] on icon at bounding box center [658, 279] width 8 height 8
click at [825, 20] on span "Прийнято" at bounding box center [799, 14] width 53 height 17
click at [818, 107] on li "Очікує на відправку" at bounding box center [821, 108] width 94 height 15
click at [287, 167] on div "Артикул: 35958" at bounding box center [278, 166] width 181 height 10
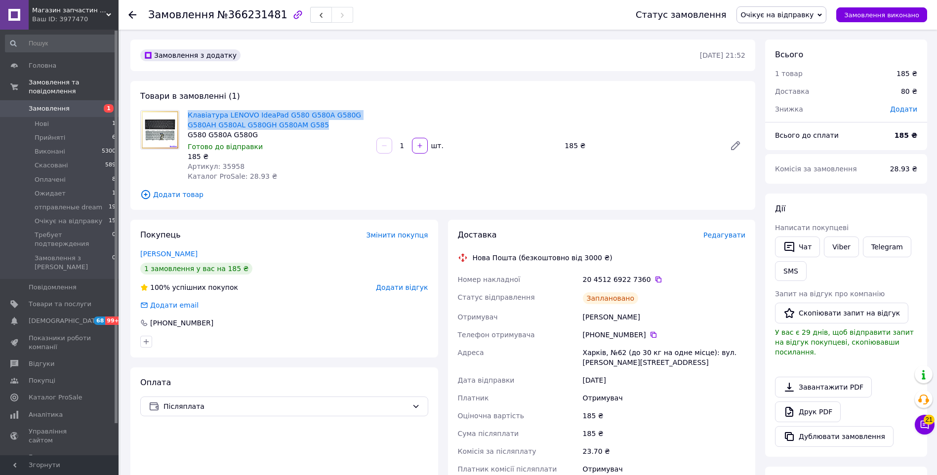
drag, startPoint x: 295, startPoint y: 124, endPoint x: 187, endPoint y: 115, distance: 109.0
click at [187, 115] on div "Клавіатура LENOVO IdeaPad G580 G580A G580G G580AH G580AL G580GH G580AM G585 G58…" at bounding box center [278, 145] width 189 height 75
copy link "Клавіатура LENOVO IdeaPad G580 G580A G580G G580AH G580AL G580GH G580AM G585"
click at [343, 209] on div "Товари в замовленні (1) Клавіатура LENOVO IdeaPad G580 G580A G580G G580AH G580A…" at bounding box center [442, 145] width 625 height 129
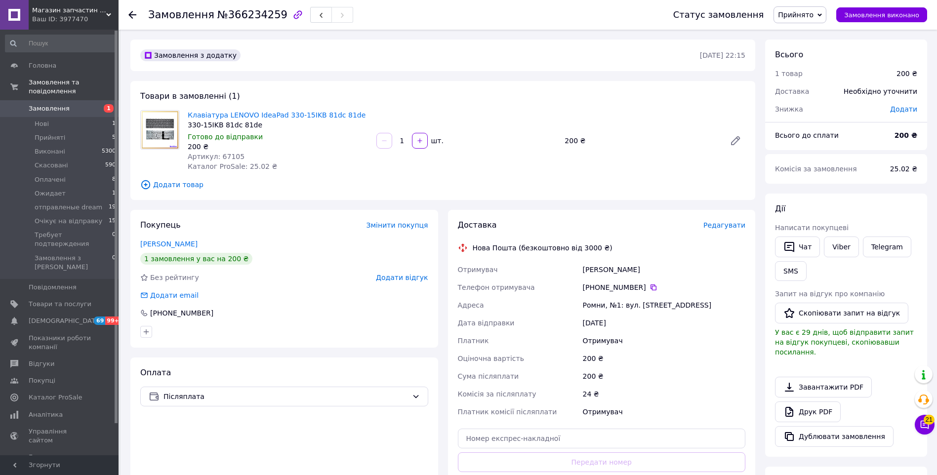
click at [715, 224] on span "Редагувати" at bounding box center [724, 225] width 42 height 8
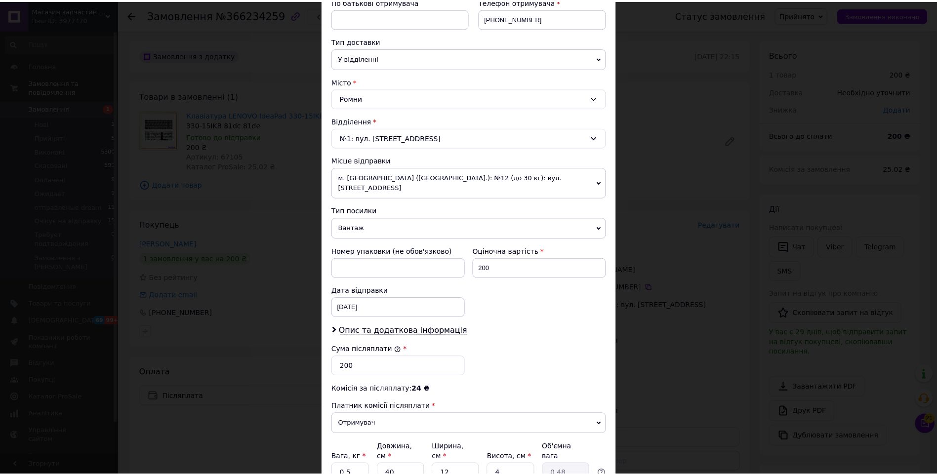
scroll to position [278, 0]
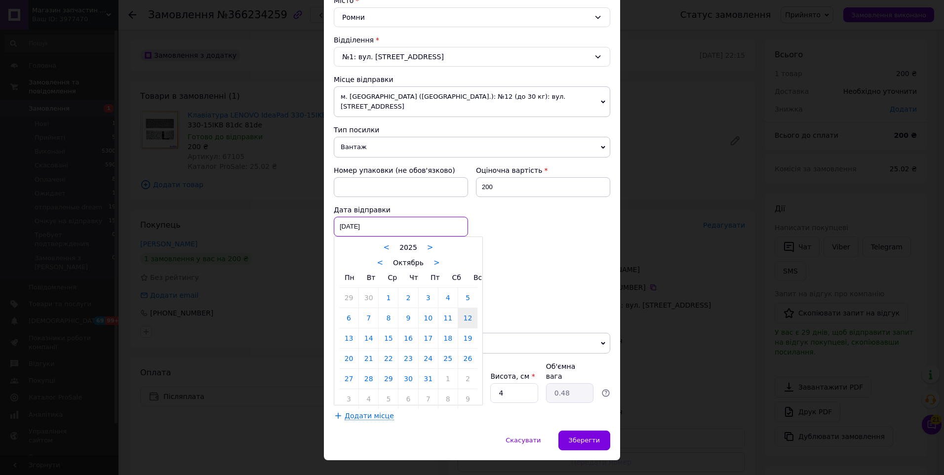
click at [366, 217] on div "[DATE] < 2025 > < Октябрь > Пн Вт Ср Чт Пт Сб Вс 29 30 1 2 3 4 5 6 7 8 9 10 11 …" at bounding box center [401, 227] width 134 height 20
click at [349, 329] on link "13" at bounding box center [348, 338] width 19 height 20
type input "[DATE]"
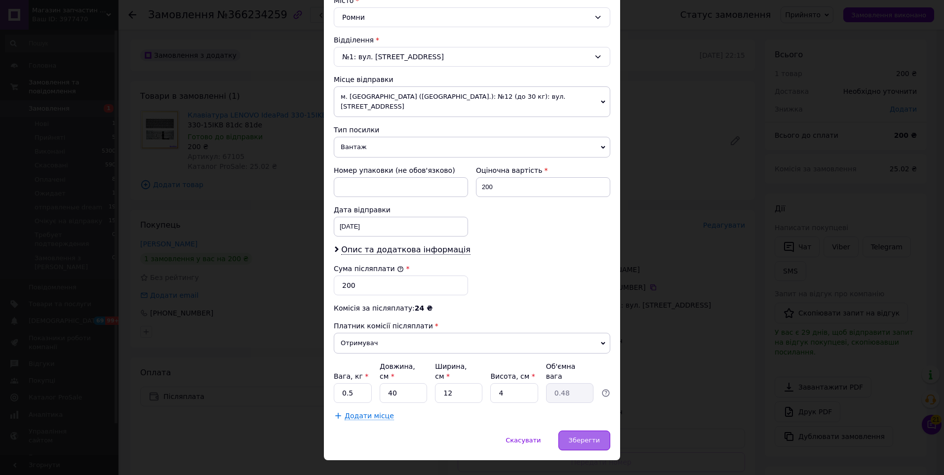
click at [584, 436] on span "Зберегти" at bounding box center [584, 439] width 31 height 7
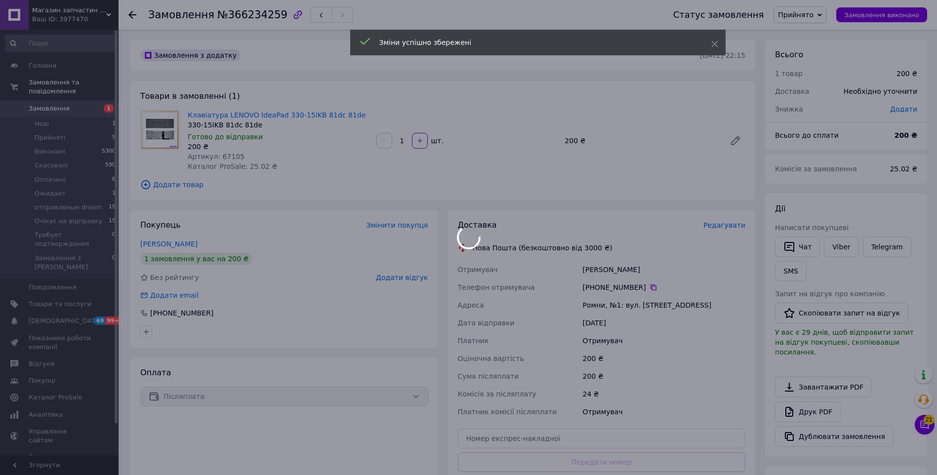
scroll to position [148, 0]
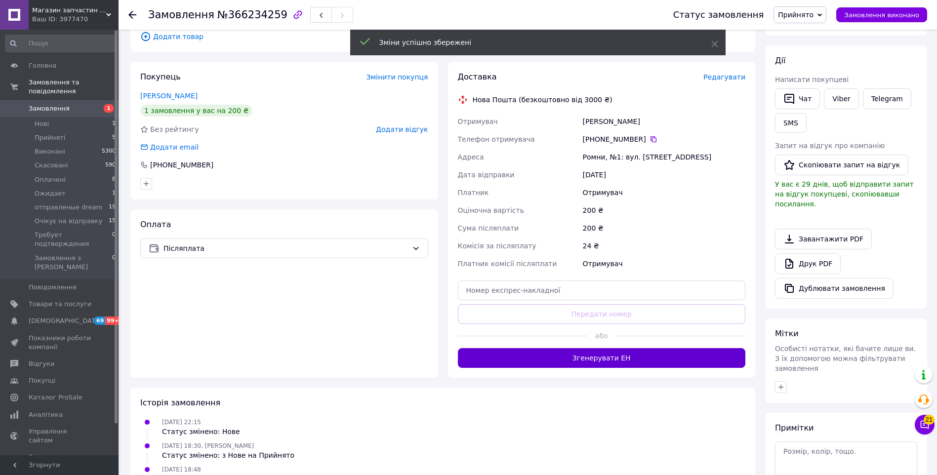
click at [571, 358] on button "Згенерувати ЕН" at bounding box center [602, 358] width 288 height 20
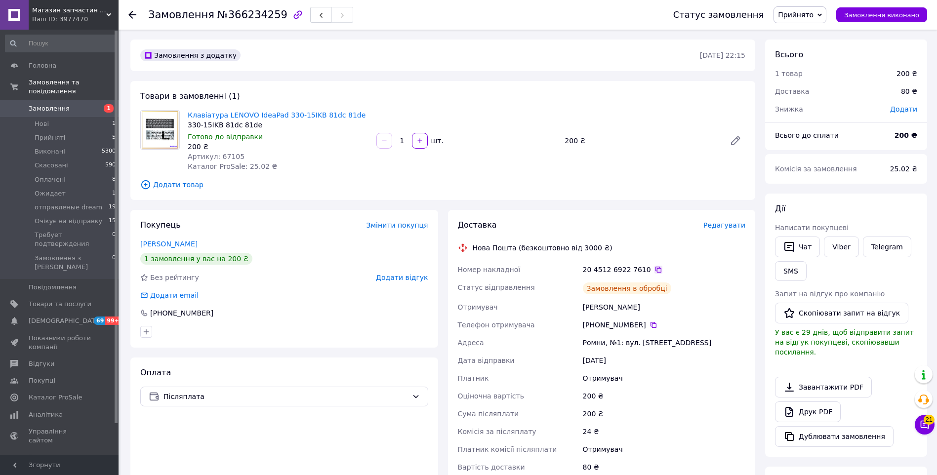
click at [654, 270] on icon at bounding box center [658, 270] width 8 height 8
click at [813, 17] on span "Прийнято" at bounding box center [796, 15] width 36 height 8
click at [823, 103] on li "Очікує на відправку" at bounding box center [821, 108] width 94 height 15
click at [234, 193] on div "Товари в замовленні (1) Клавіатура LENOVO IdeaPad 330-15IKB 81dc 81de 330-15IKB…" at bounding box center [442, 140] width 625 height 119
drag, startPoint x: 291, startPoint y: 114, endPoint x: 187, endPoint y: 115, distance: 104.2
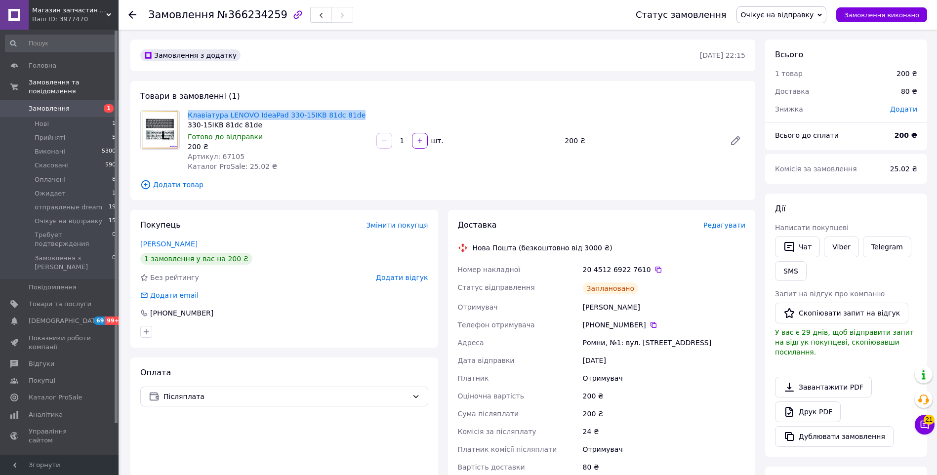
click at [187, 115] on div "Клавіатура LENOVO IdeaPad 330-15IKB 81dc 81de 330-15IKB 81dc 81de Готово до від…" at bounding box center [278, 140] width 189 height 65
copy link "Клавіатура LENOVO IdeaPad 330-15IKB 81dc 81de"
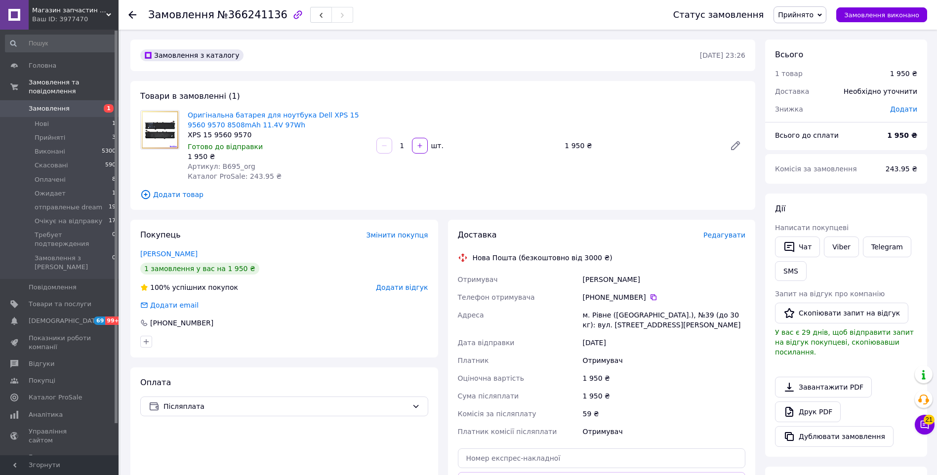
click at [735, 236] on span "Редагувати" at bounding box center [724, 235] width 42 height 8
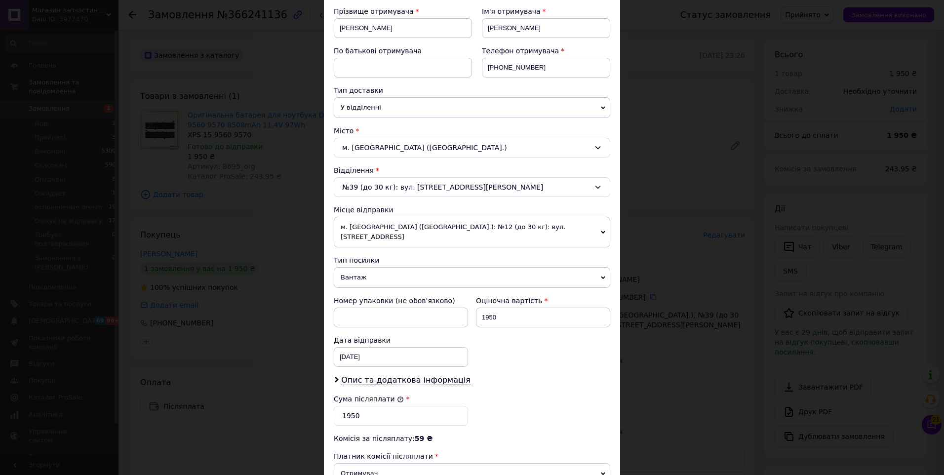
scroll to position [197, 0]
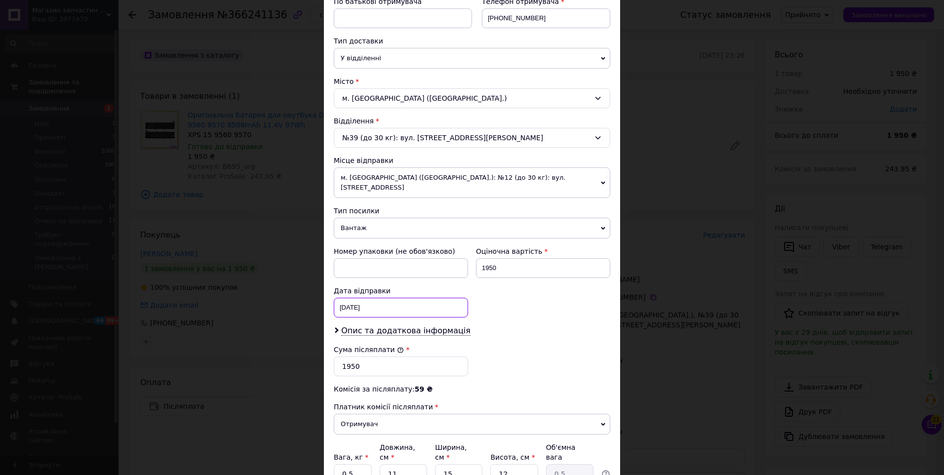
click at [403, 300] on div "[DATE] < 2025 > < Октябрь > Пн Вт Ср Чт Пт Сб Вс 29 30 1 2 3 4 5 6 7 8 9 10 11 …" at bounding box center [401, 308] width 134 height 20
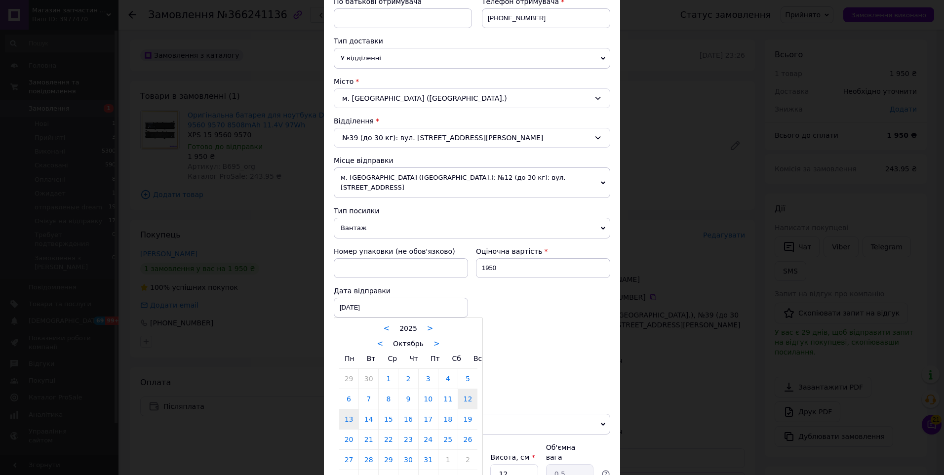
click at [346, 410] on link "13" at bounding box center [348, 419] width 19 height 20
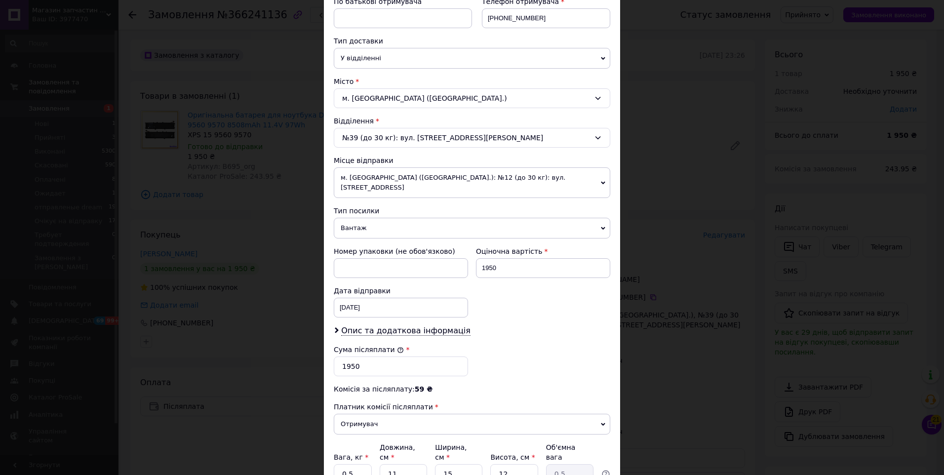
type input "[DATE]"
click at [361, 464] on input "0.5" at bounding box center [353, 474] width 38 height 20
type input "0.1"
type input "2"
type input "0.1"
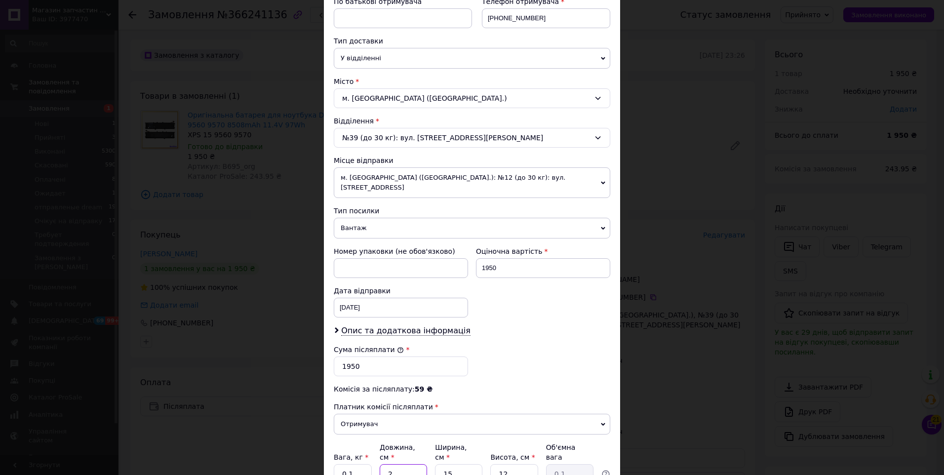
type input "2"
type input "1"
click at [399, 464] on input "2" at bounding box center [403, 474] width 47 height 20
type input "20"
type input "10"
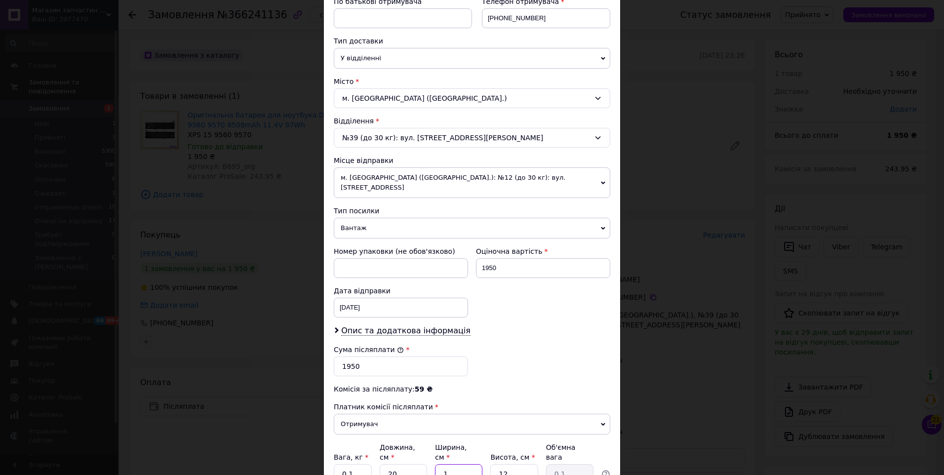
type input "0.6"
type input "10"
type input "5"
type input "0.25"
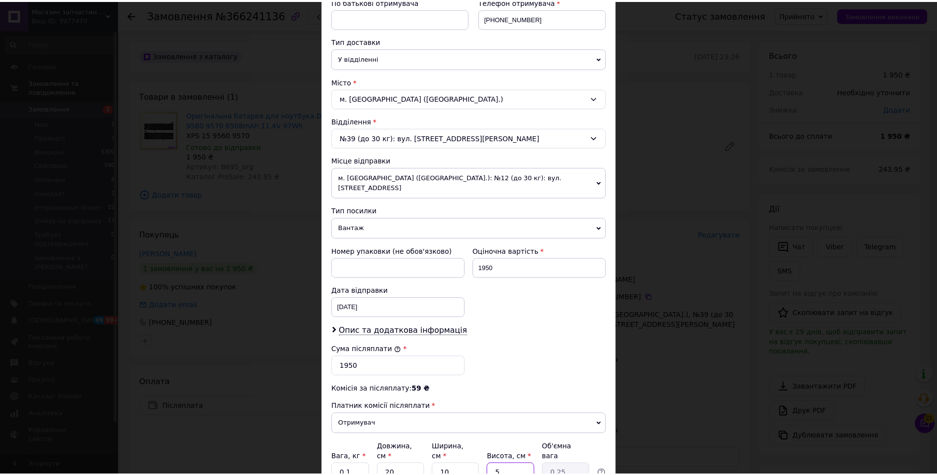
scroll to position [278, 0]
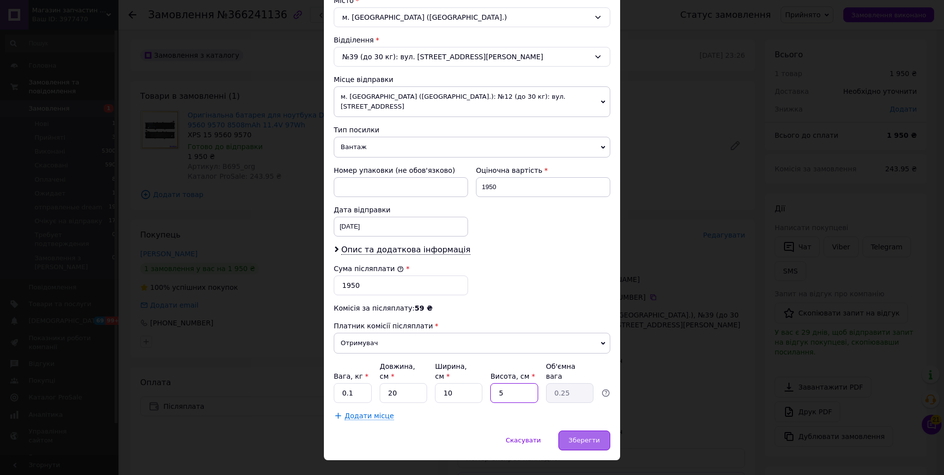
type input "5"
click at [596, 431] on div "Зберегти" at bounding box center [584, 441] width 52 height 20
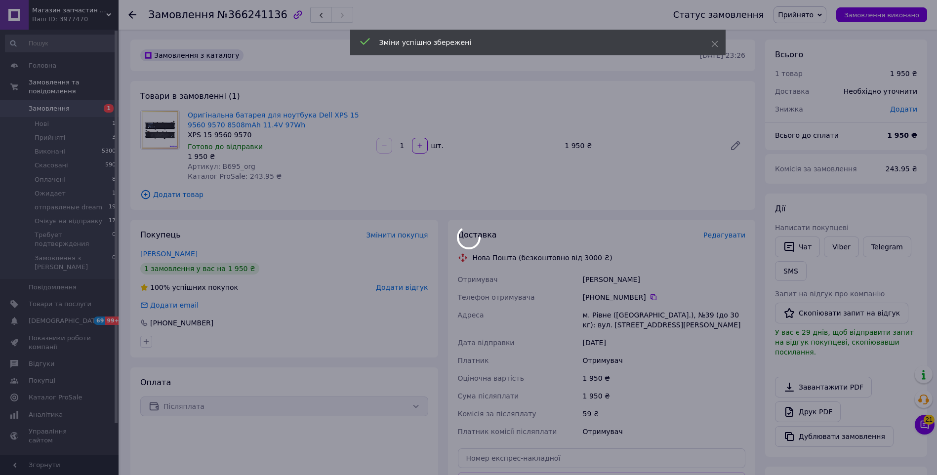
scroll to position [99, 0]
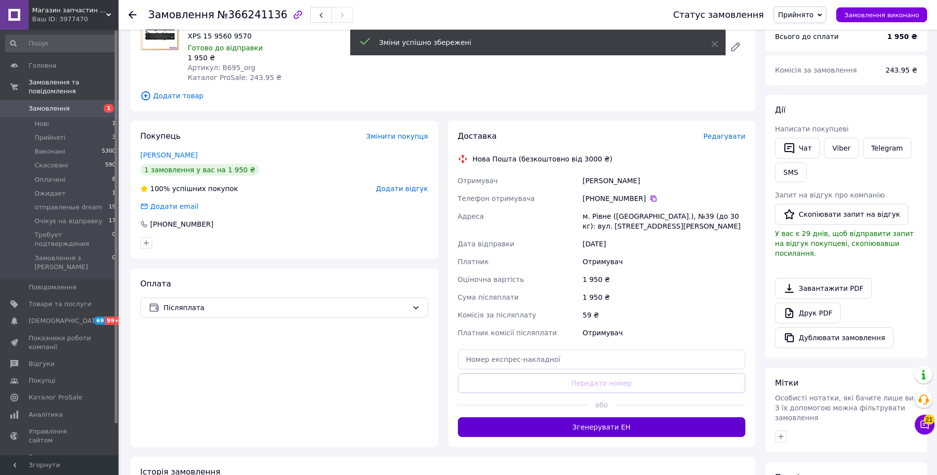
click at [604, 428] on button "Згенерувати ЕН" at bounding box center [602, 427] width 288 height 20
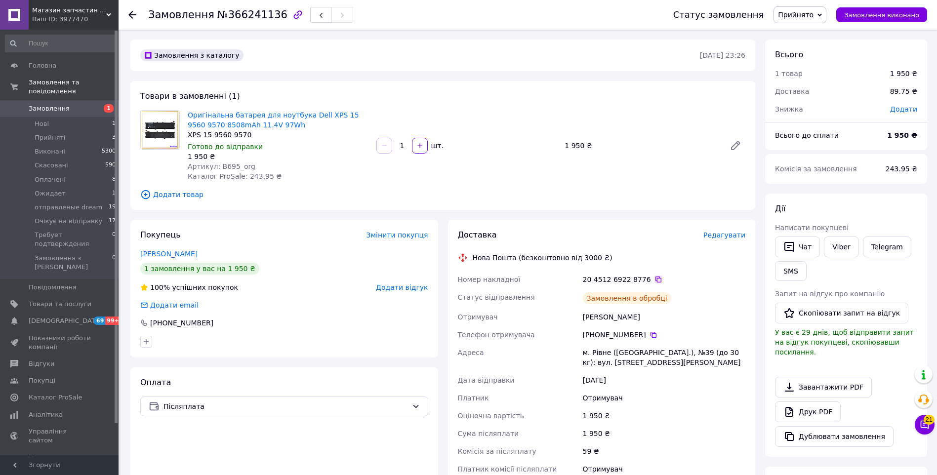
click at [654, 280] on icon at bounding box center [658, 279] width 8 height 8
click at [809, 15] on span "Прийнято" at bounding box center [796, 15] width 36 height 8
click at [820, 106] on li "Очікує на відправку" at bounding box center [821, 108] width 94 height 15
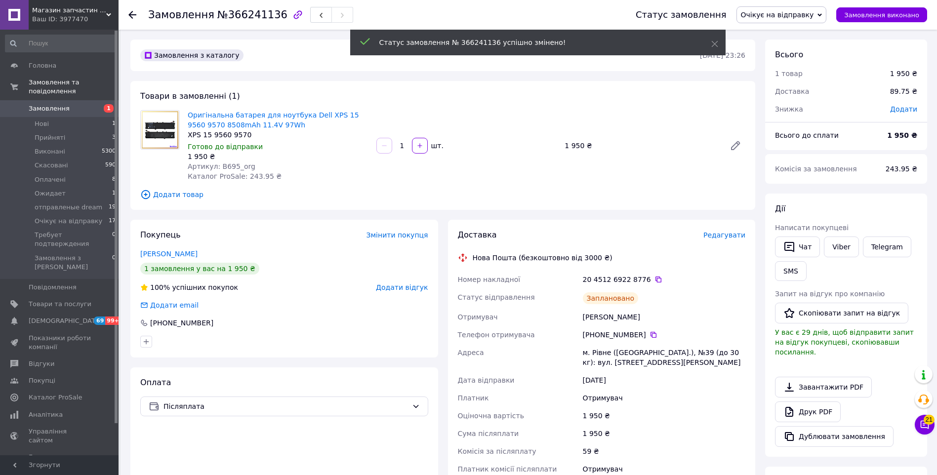
scroll to position [99, 0]
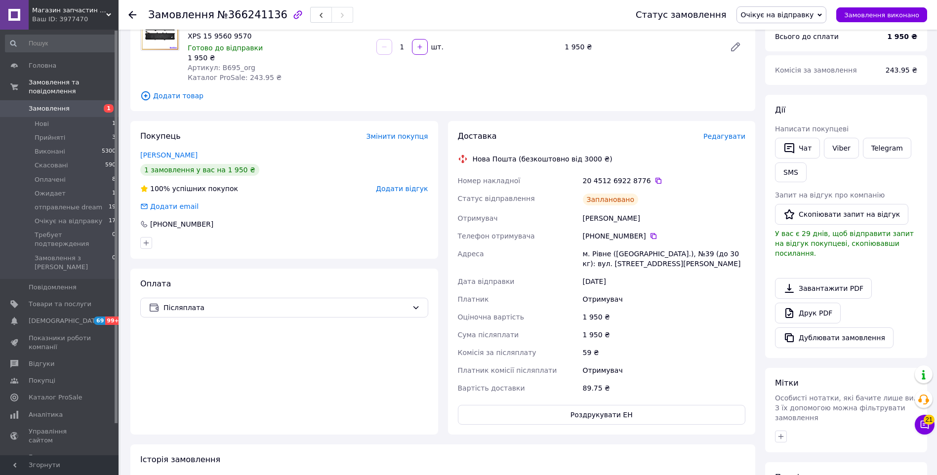
click at [236, 115] on div "Замовлення з каталогу 11.10.2025 • 23:26 Товари в замовленні (1) Оригінальна ба…" at bounding box center [442, 301] width 634 height 720
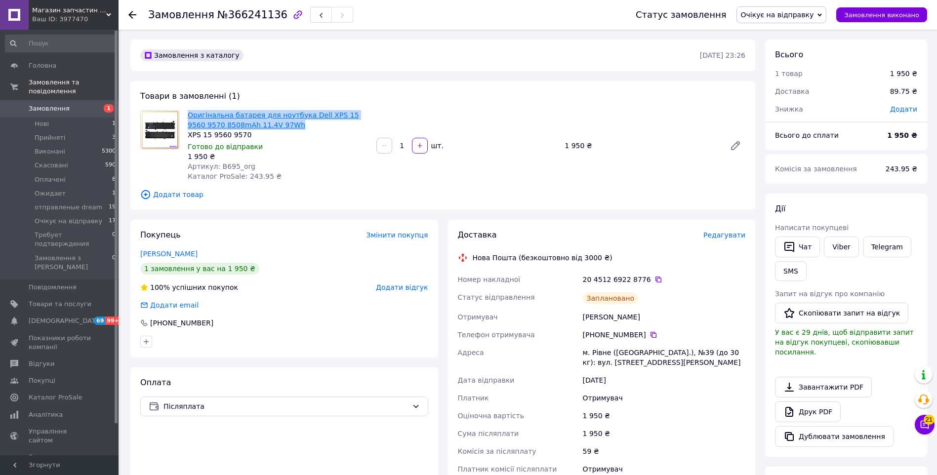
drag, startPoint x: 259, startPoint y: 124, endPoint x: 190, endPoint y: 114, distance: 69.9
click at [190, 114] on span "Оригінальна батарея для ноутбука Dell XPS 15 9560 9570 8508mAh 11.4V 97Wh" at bounding box center [278, 120] width 181 height 20
copy link "Оригінальна батарея для ноутбука Dell XPS 15 9560 9570 8508mAh 11.4V 97Wh"
click at [387, 60] on div "Замовлення з каталогу" at bounding box center [418, 55] width 561 height 16
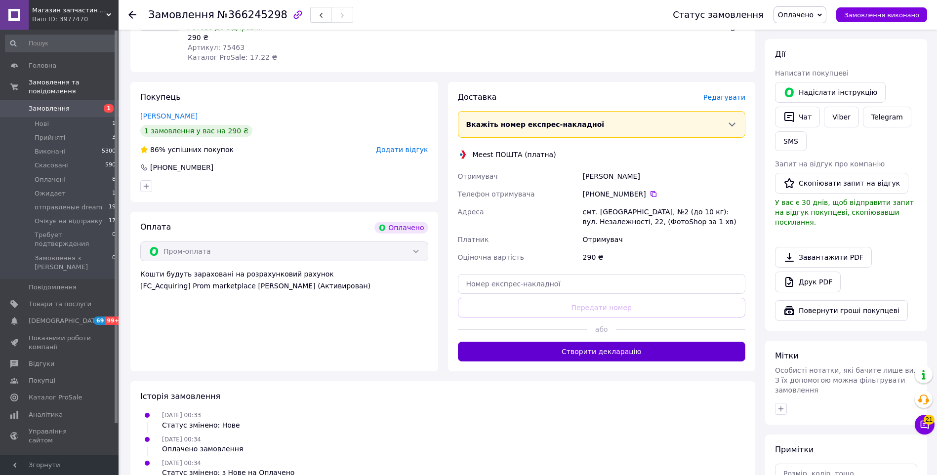
click at [620, 351] on button "Створити декларацію" at bounding box center [602, 352] width 288 height 20
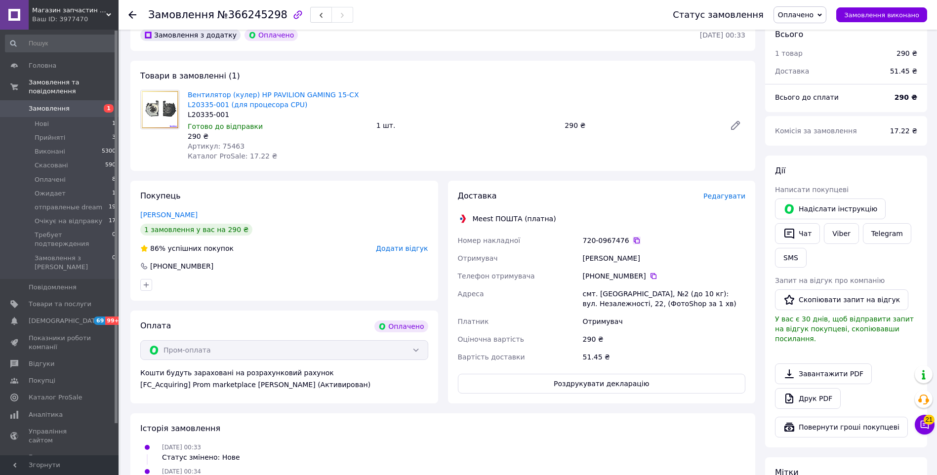
click at [633, 239] on icon at bounding box center [636, 240] width 6 height 6
click at [798, 26] on div "Статус замовлення Оплачено Прийнято Виконано Скасовано Ожидает отправленые drea…" at bounding box center [790, 15] width 274 height 30
click at [807, 17] on span "Оплачено" at bounding box center [796, 15] width 36 height 8
click at [811, 103] on li "Очікує на відправку" at bounding box center [821, 108] width 94 height 15
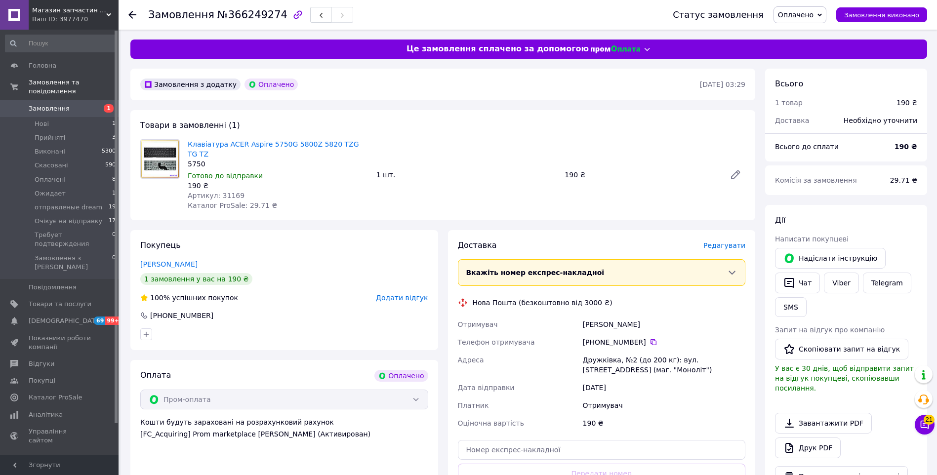
click at [720, 241] on span "Редагувати" at bounding box center [724, 245] width 42 height 8
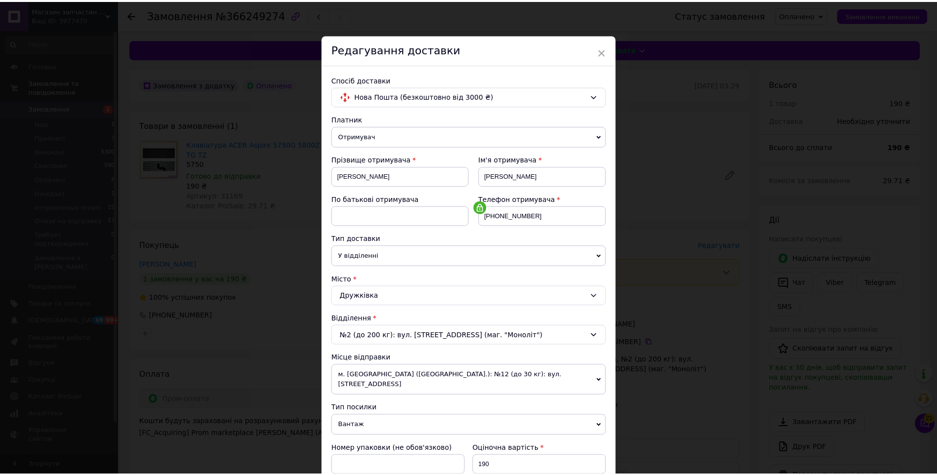
scroll to position [181, 0]
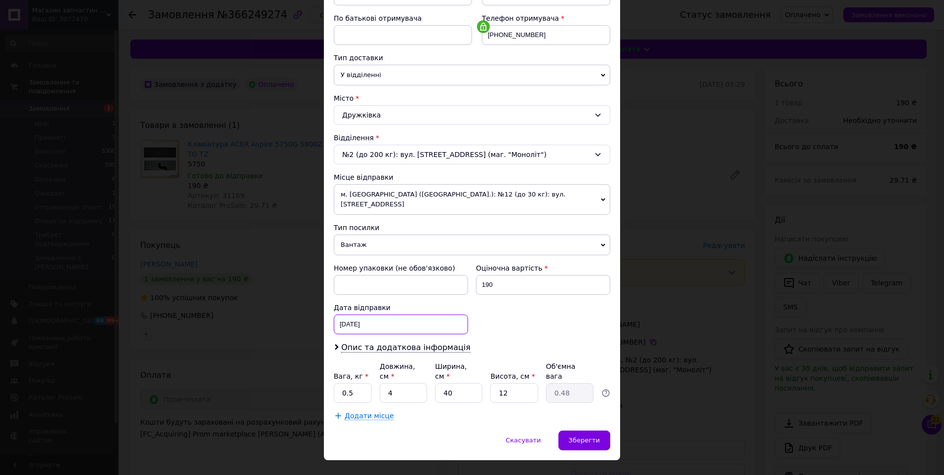
click at [387, 323] on div "[DATE] < 2025 > < Октябрь > Пн Вт Ср Чт Пт Сб Вс 29 30 1 2 3 4 5 6 7 8 9 10 11 …" at bounding box center [401, 324] width 134 height 20
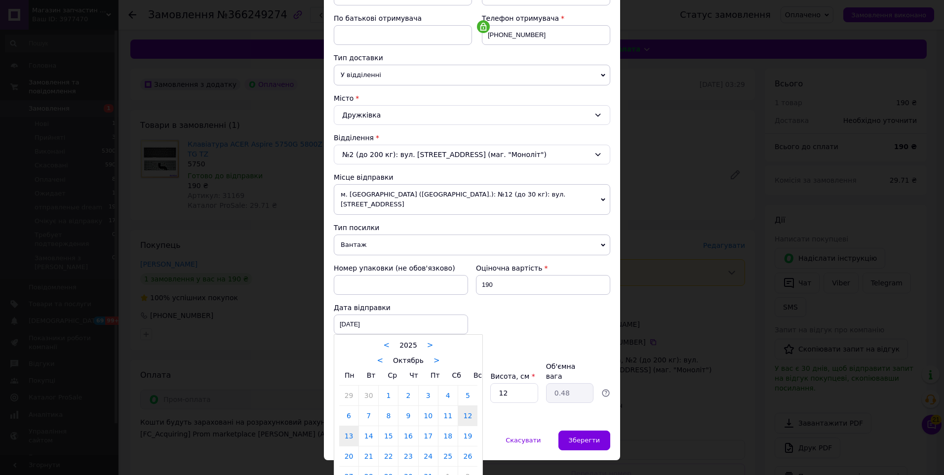
click at [349, 427] on link "13" at bounding box center [348, 436] width 19 height 20
type input "[DATE]"
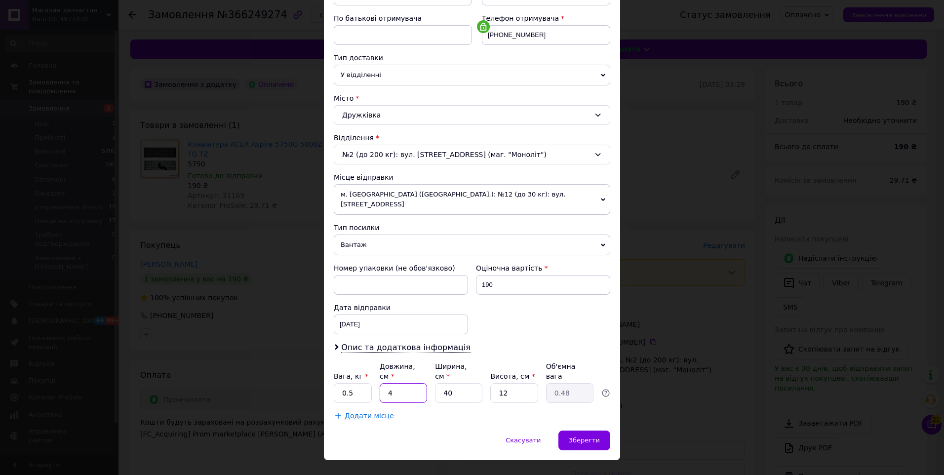
click at [405, 383] on input "4" at bounding box center [403, 393] width 47 height 20
type input "40"
type input "4.8"
type input "40"
click at [459, 383] on input "40" at bounding box center [458, 393] width 47 height 20
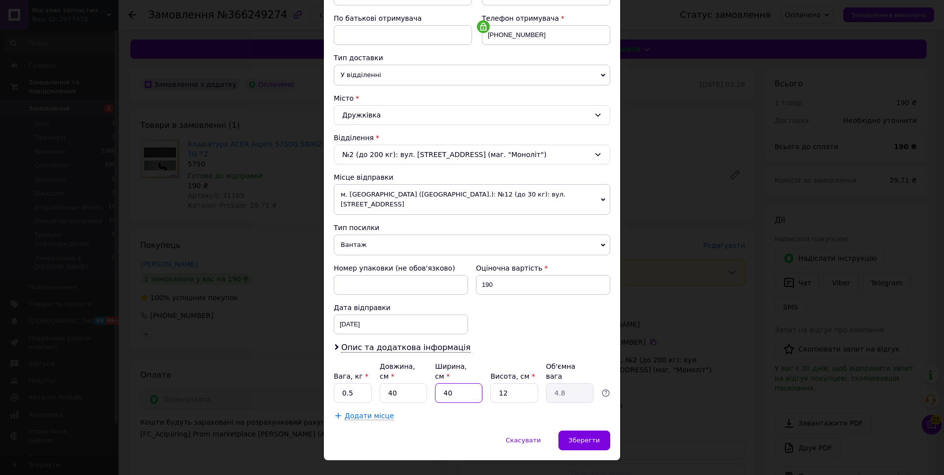
click at [459, 383] on input "40" at bounding box center [458, 393] width 47 height 20
type input "1"
type input "0.12"
type input "12"
type input "1.44"
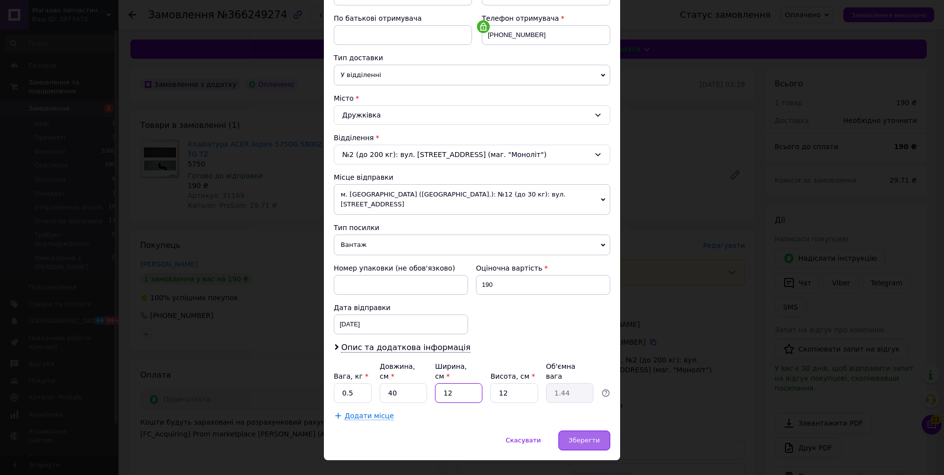
type input "124"
type input "14.88"
type input "12"
type input "1.44"
type input "12"
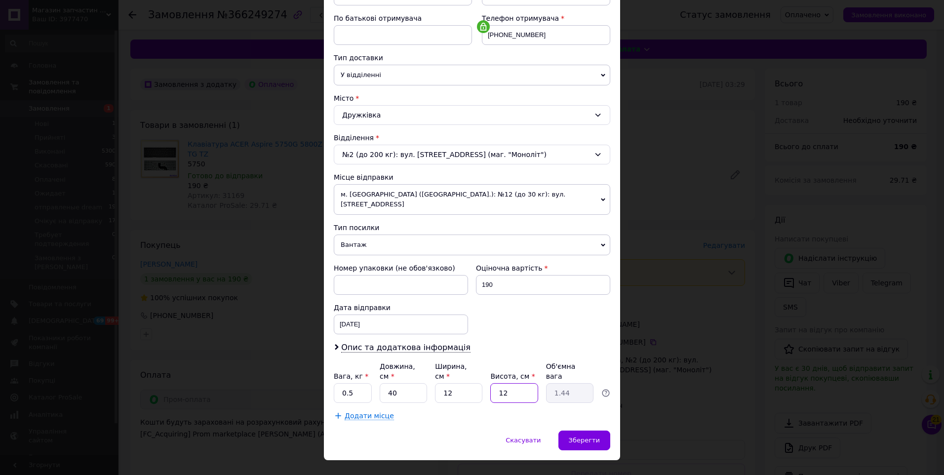
type input "4"
type input "0.48"
type input "4"
click at [576, 436] on span "Зберегти" at bounding box center [584, 439] width 31 height 7
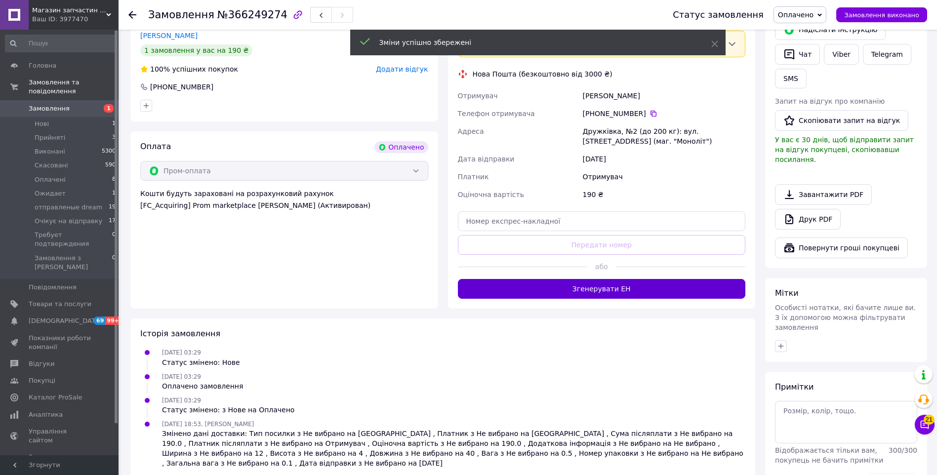
click at [560, 279] on button "Згенерувати ЕН" at bounding box center [602, 289] width 288 height 20
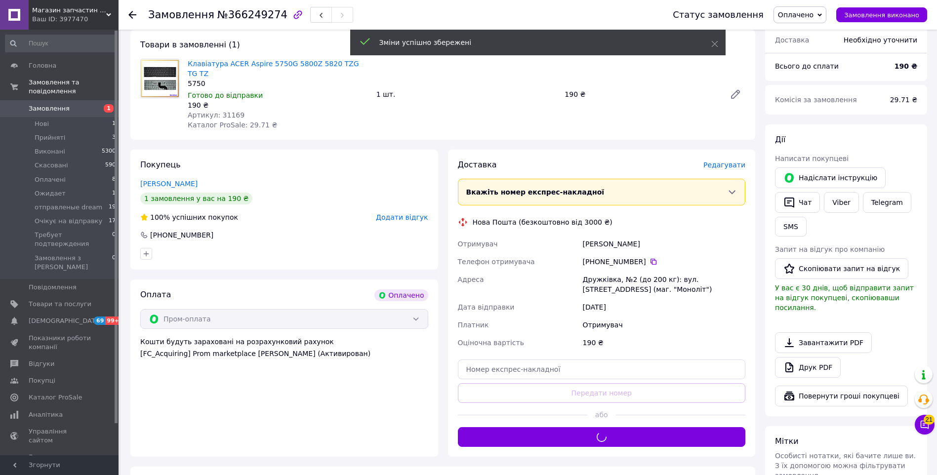
scroll to position [31, 0]
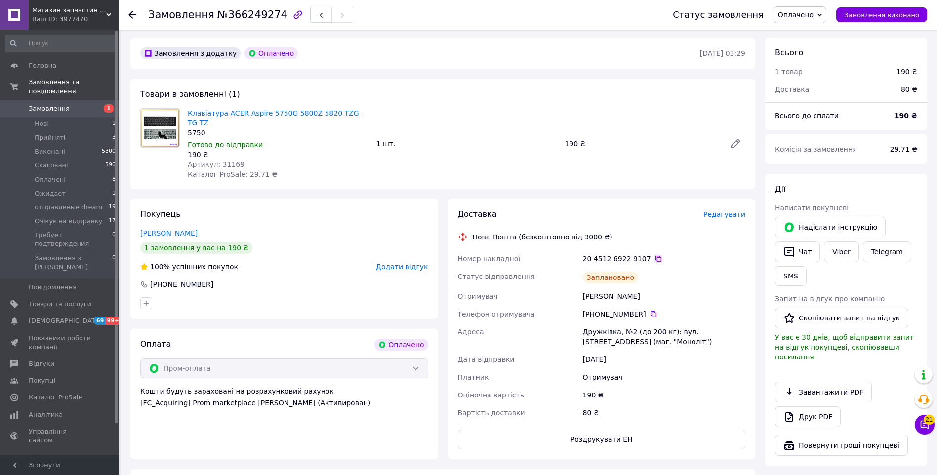
click at [655, 256] on icon at bounding box center [658, 259] width 6 height 6
click at [793, 11] on span "Оплачено" at bounding box center [796, 15] width 36 height 8
click at [797, 103] on li "Очікує на відправку" at bounding box center [821, 108] width 94 height 15
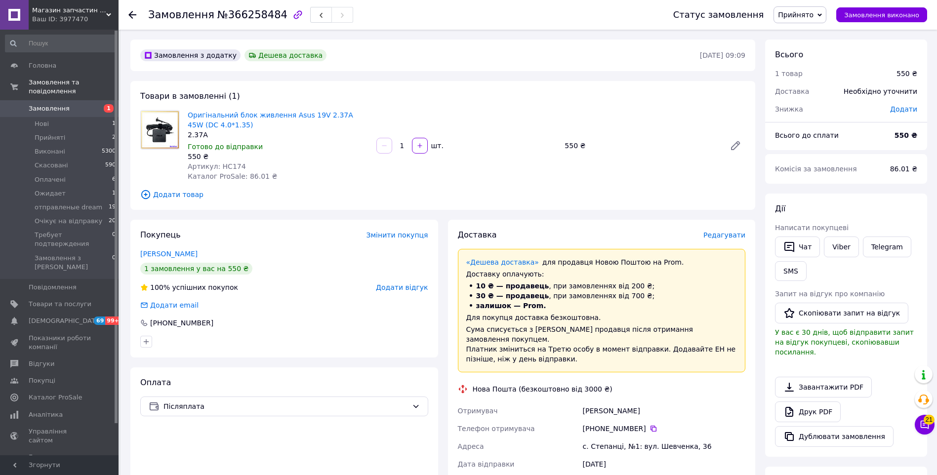
click at [721, 236] on span "Редагувати" at bounding box center [724, 235] width 42 height 8
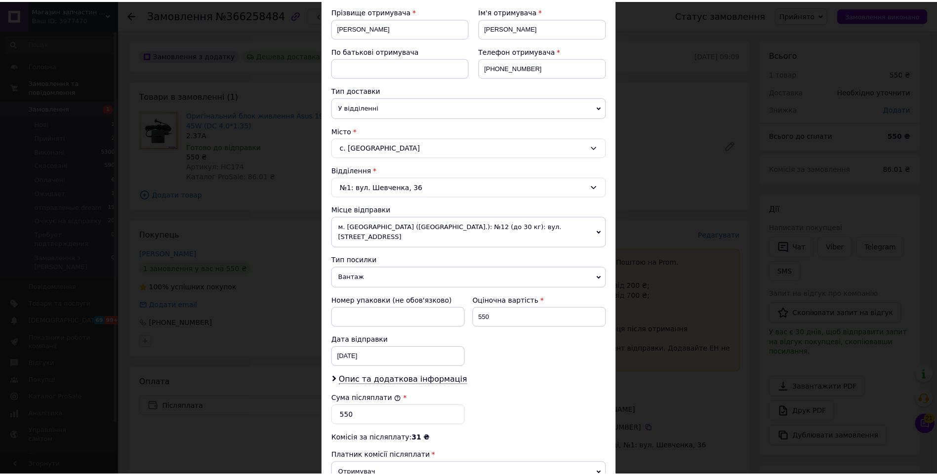
scroll to position [278, 0]
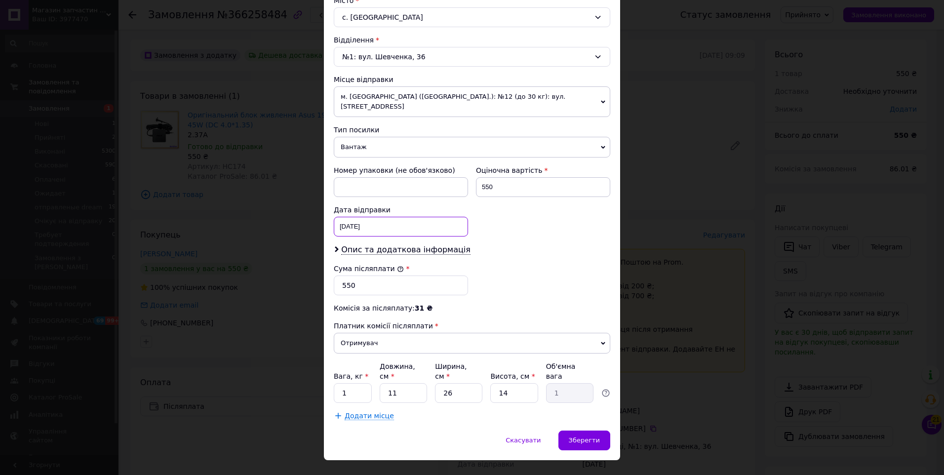
click at [394, 220] on div "[DATE] < 2025 > < Октябрь > Пн Вт Ср Чт Пт Сб Вс 29 30 1 2 3 4 5 6 7 8 9 10 11 …" at bounding box center [401, 227] width 134 height 20
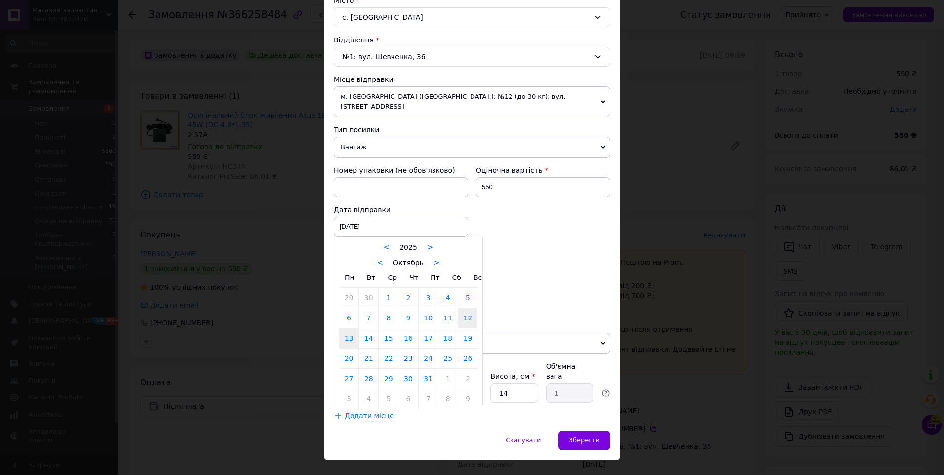
click at [344, 328] on link "13" at bounding box center [348, 338] width 19 height 20
type input "[DATE]"
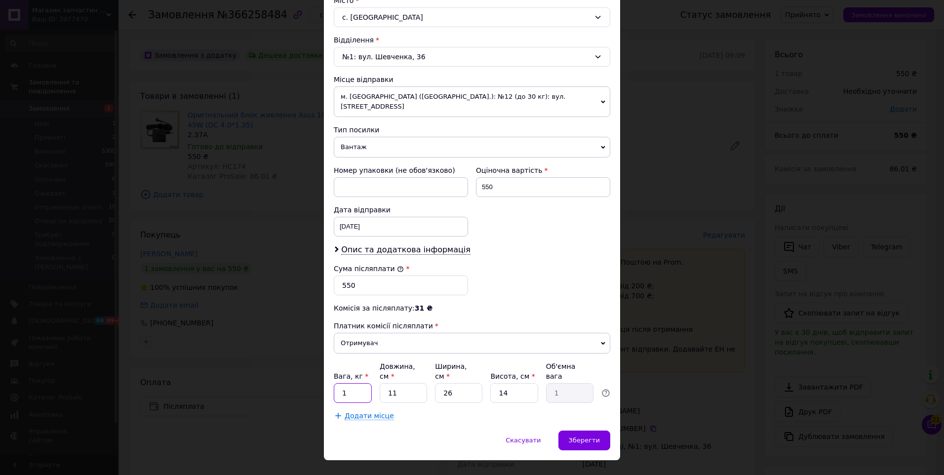
click at [367, 383] on input "1" at bounding box center [353, 393] width 38 height 20
type input "0.1"
type input "2"
type input "0.18"
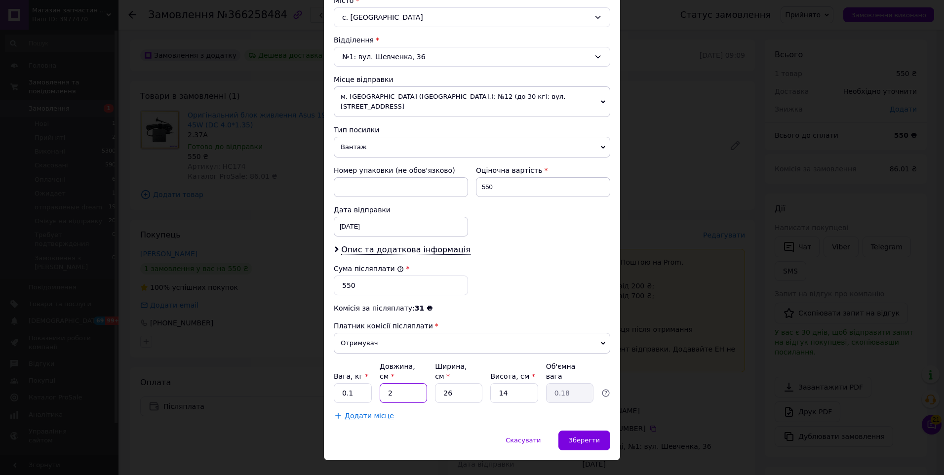
type input "20"
type input "1.82"
type input "20"
type input "1"
type input "0.1"
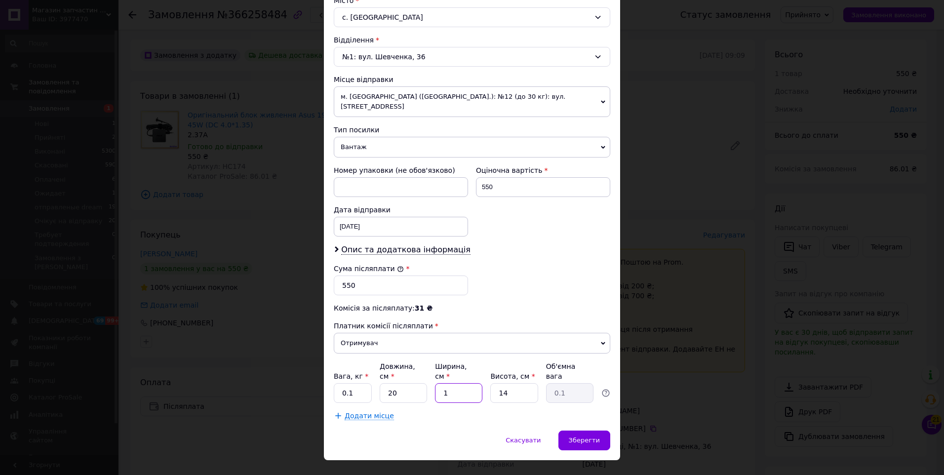
type input "10"
type input "0.7"
type input "10"
type input "5"
type input "0.25"
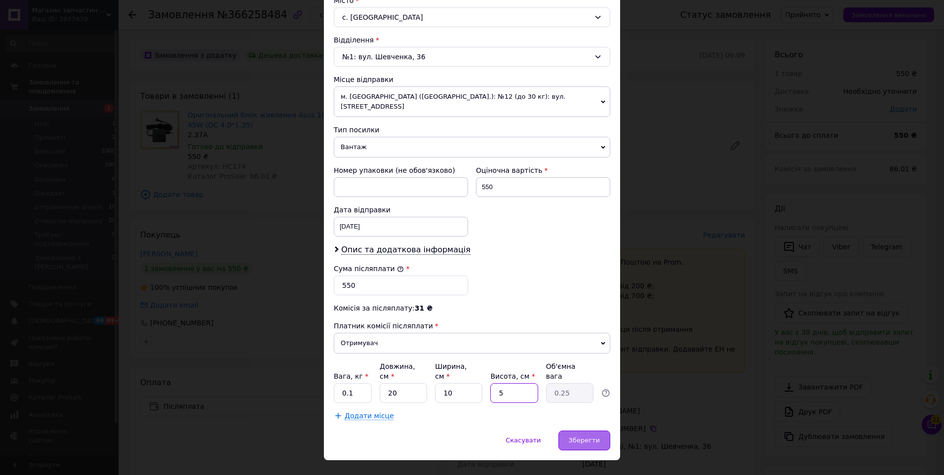
type input "5"
click at [585, 436] on span "Зберегти" at bounding box center [584, 439] width 31 height 7
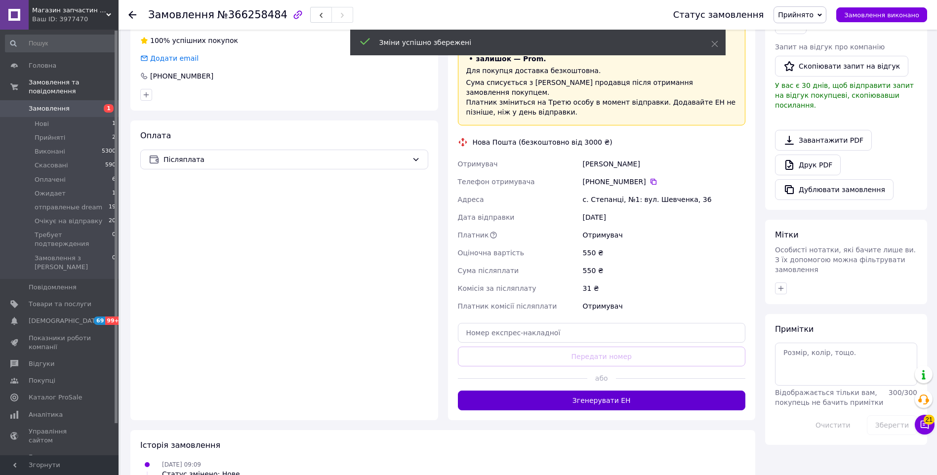
click at [584, 391] on button "Згенерувати ЕН" at bounding box center [602, 401] width 288 height 20
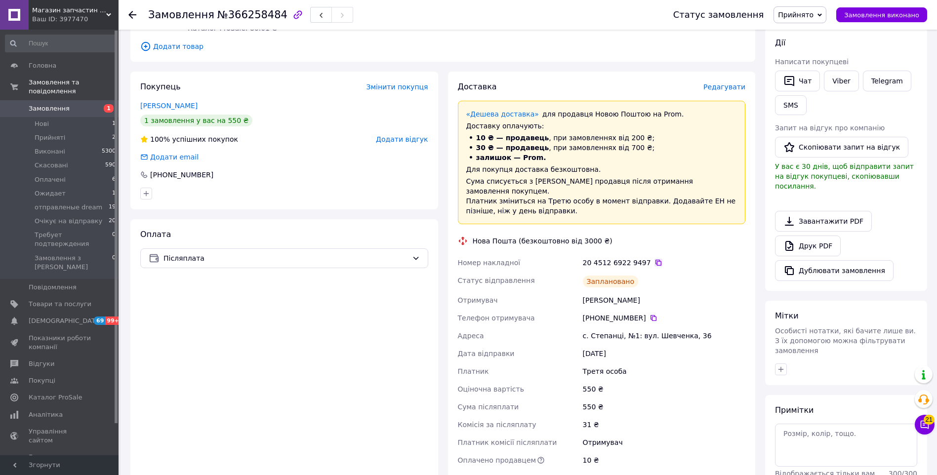
click at [654, 259] on icon at bounding box center [658, 263] width 8 height 8
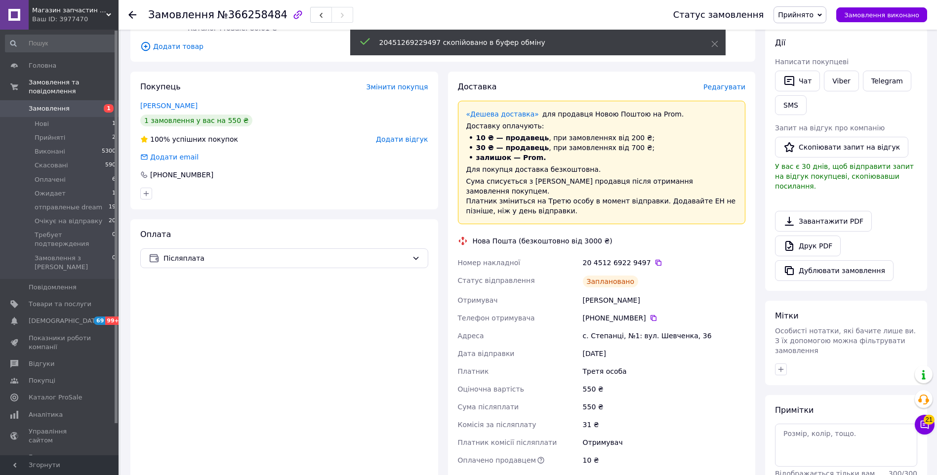
scroll to position [0, 0]
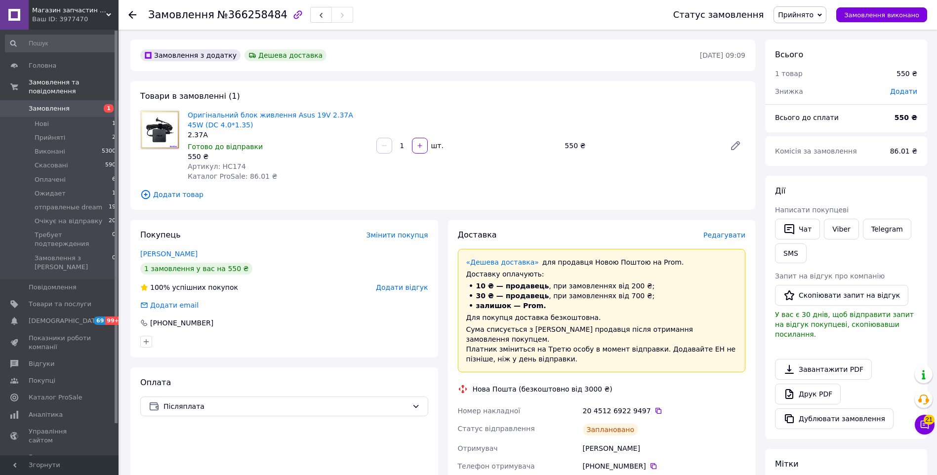
click at [809, 19] on span "Прийнято" at bounding box center [799, 14] width 53 height 17
click at [826, 108] on li "Очікує на відправку" at bounding box center [821, 108] width 94 height 15
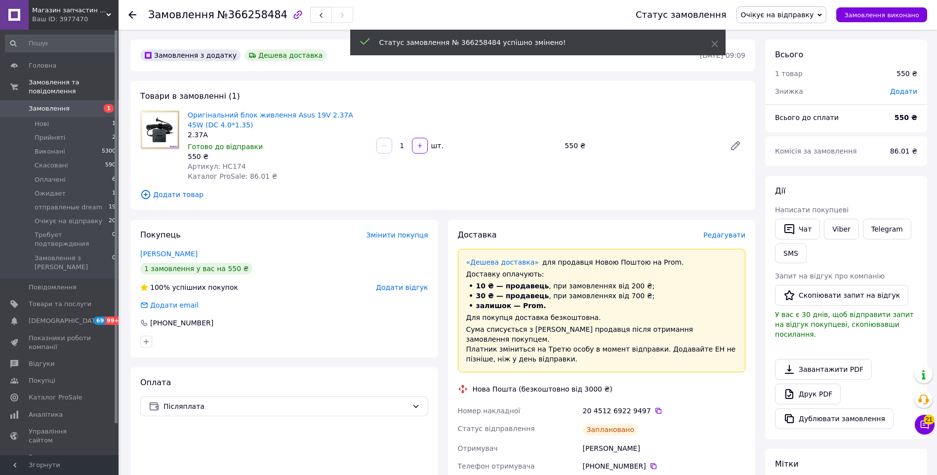
scroll to position [99, 0]
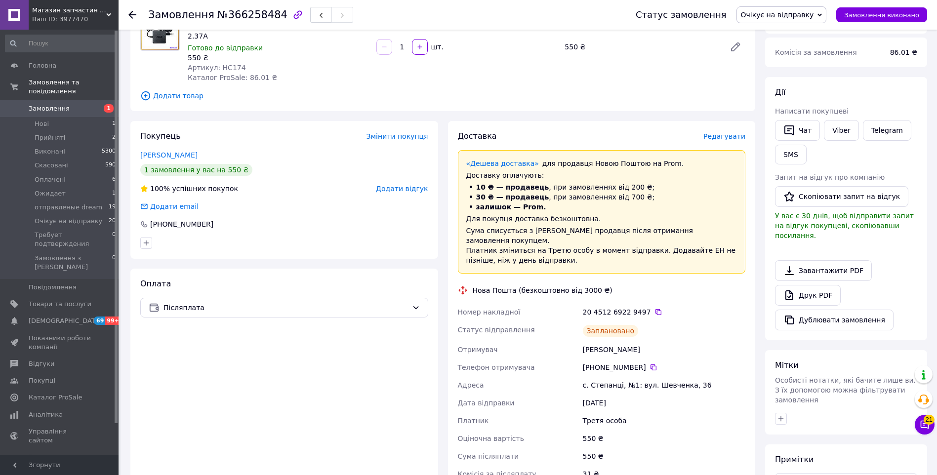
click at [237, 139] on div "Покупець Змінити покупця" at bounding box center [284, 136] width 288 height 11
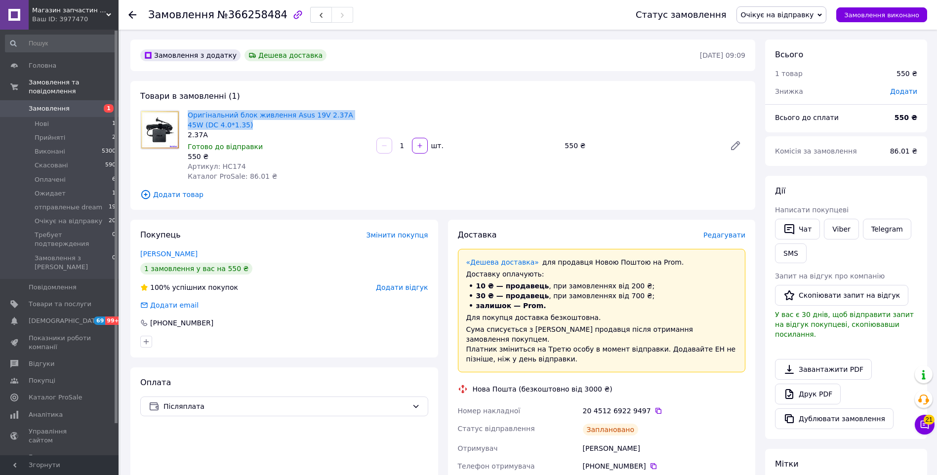
drag, startPoint x: 231, startPoint y: 127, endPoint x: 185, endPoint y: 118, distance: 47.3
click at [185, 118] on div "Оригінальний блок живлення Asus 19V 2.37A 45W (DC 4.0*1.35) 2.37A Готово до від…" at bounding box center [278, 145] width 189 height 75
copy link "Оригінальний блок живлення Asus 19V 2.37A 45W (DC 4.0*1.35)"
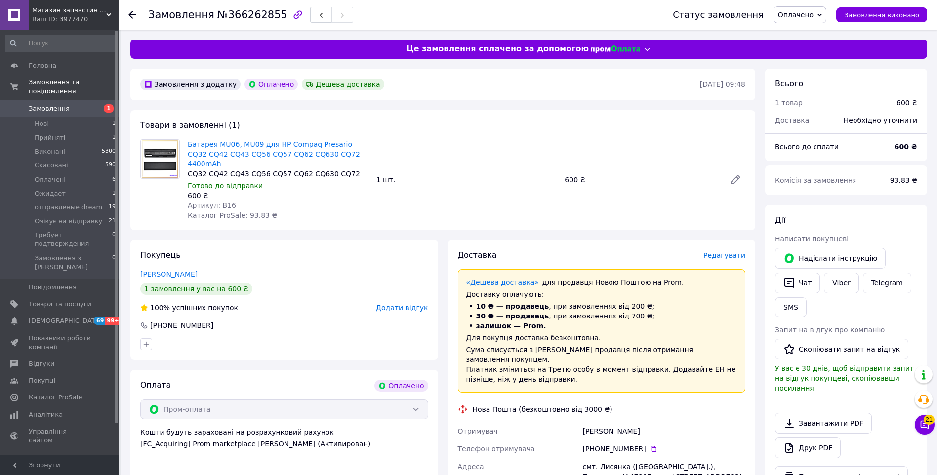
click at [719, 251] on span "Редагувати" at bounding box center [724, 255] width 42 height 8
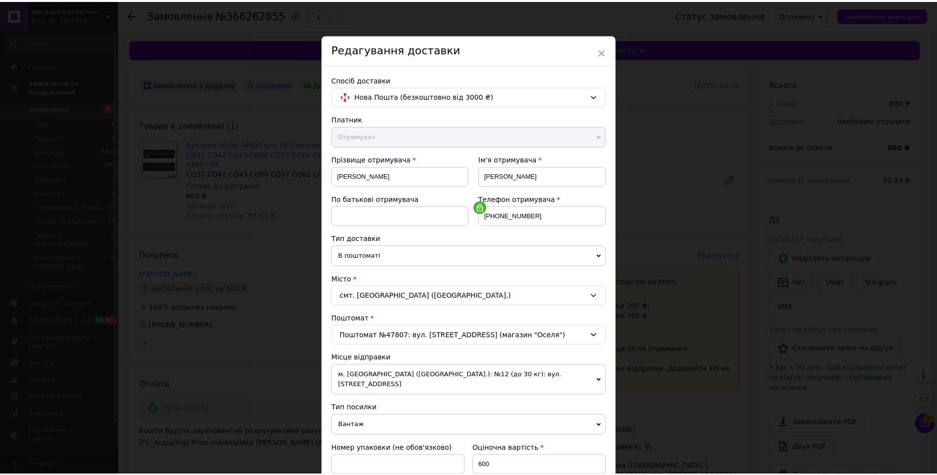
scroll to position [181, 0]
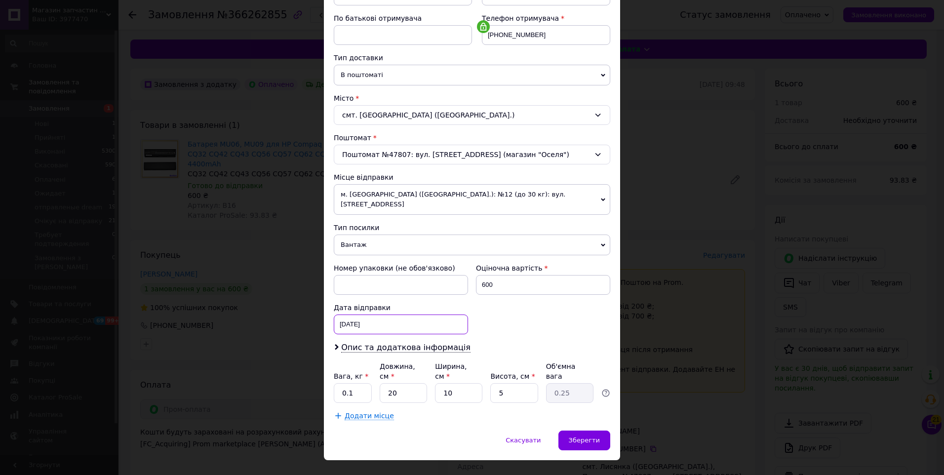
click at [393, 318] on div "[DATE] < 2025 > < Октябрь > Пн Вт Ср Чт Пт Сб Вс 29 30 1 2 3 4 5 6 7 8 9 10 11 …" at bounding box center [401, 324] width 134 height 20
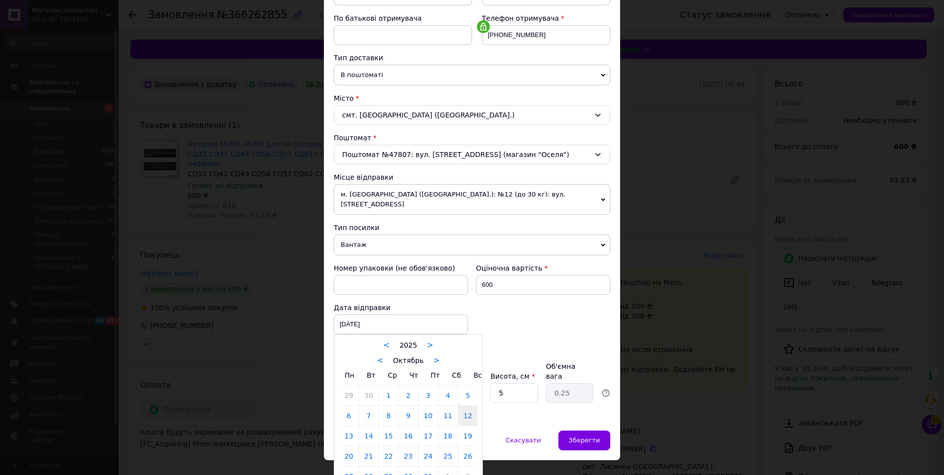
click at [348, 426] on link "13" at bounding box center [348, 436] width 19 height 20
type input "[DATE]"
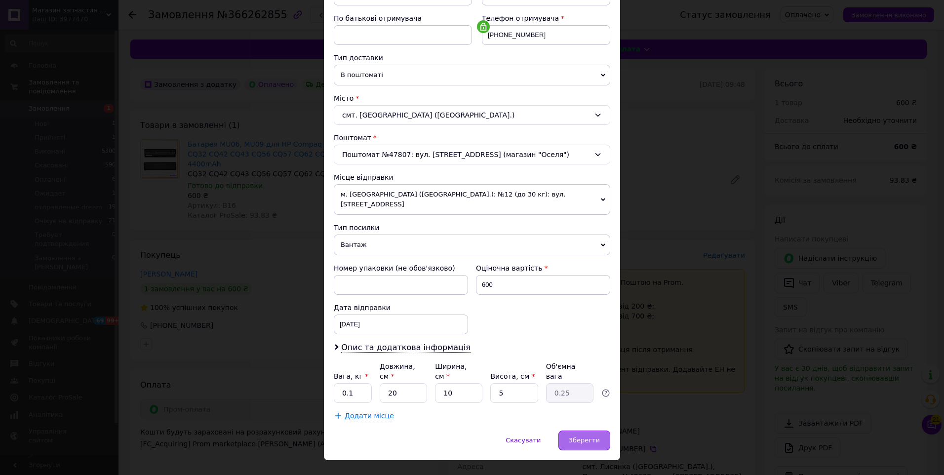
click at [577, 436] on span "Зберегти" at bounding box center [584, 439] width 31 height 7
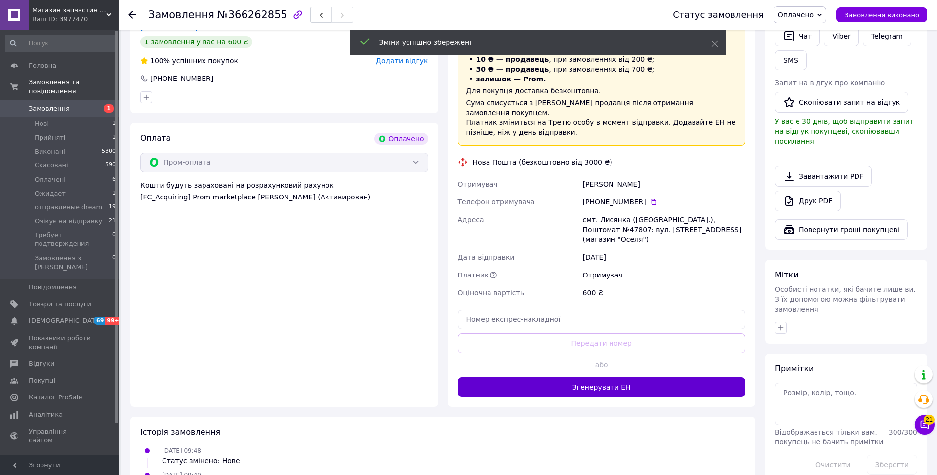
click at [576, 377] on button "Згенерувати ЕН" at bounding box center [602, 387] width 288 height 20
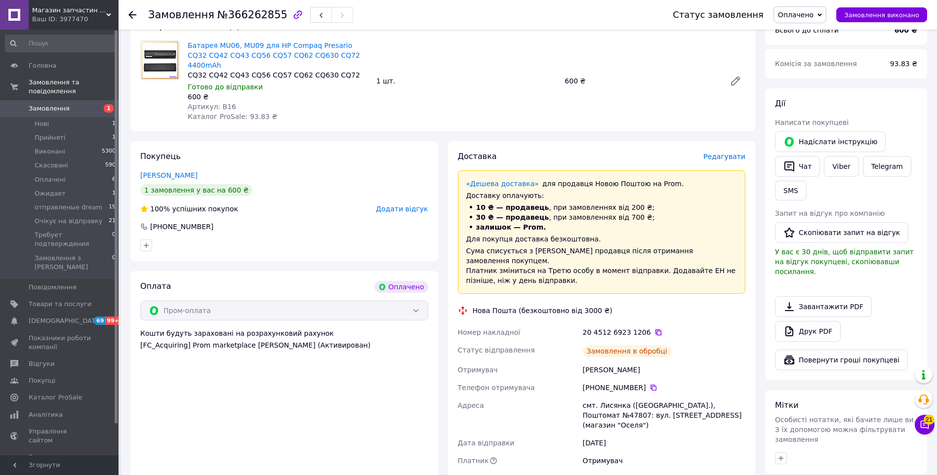
click at [654, 328] on icon at bounding box center [658, 332] width 8 height 8
click at [798, 12] on span "Оплачено" at bounding box center [796, 15] width 36 height 8
click at [801, 106] on li "Очікує на відправку" at bounding box center [821, 108] width 94 height 15
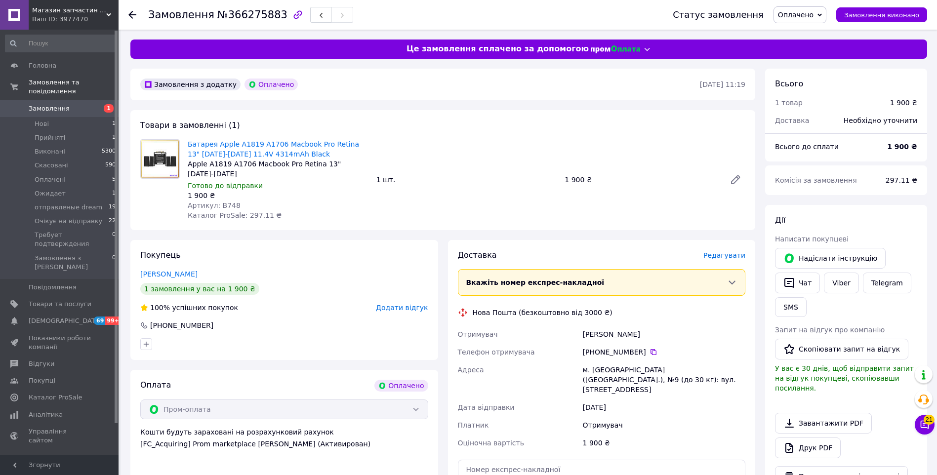
click at [727, 251] on span "Редагувати" at bounding box center [724, 255] width 42 height 8
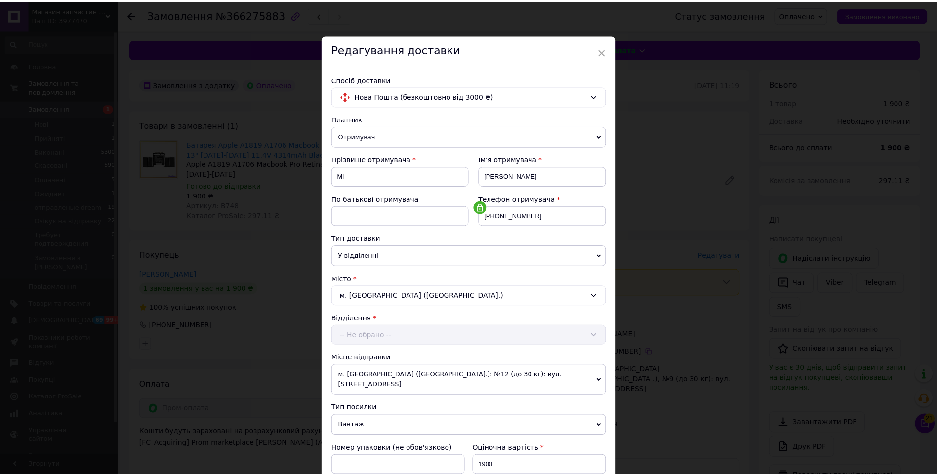
scroll to position [181, 0]
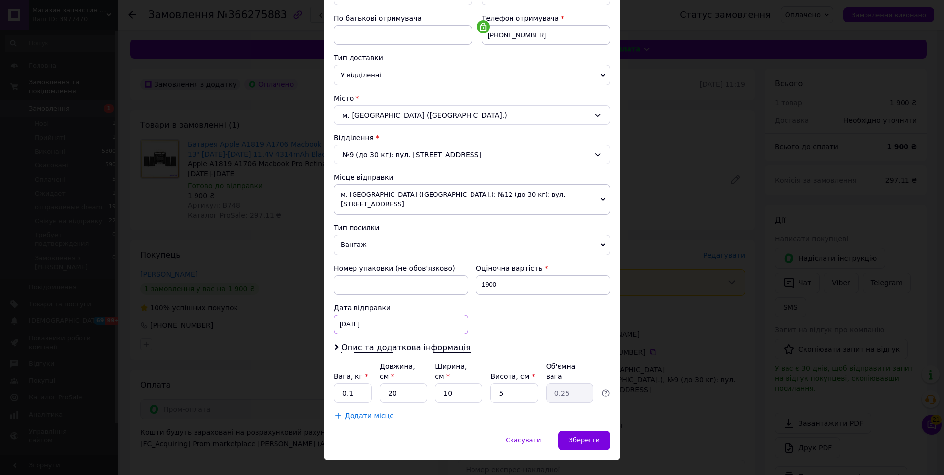
drag, startPoint x: 396, startPoint y: 314, endPoint x: 391, endPoint y: 340, distance: 26.3
click at [396, 314] on div "[DATE] < 2025 > < Октябрь > Пн Вт Ср Чт Пт Сб Вс 29 30 1 2 3 4 5 6 7 8 9 10 11 …" at bounding box center [401, 324] width 134 height 20
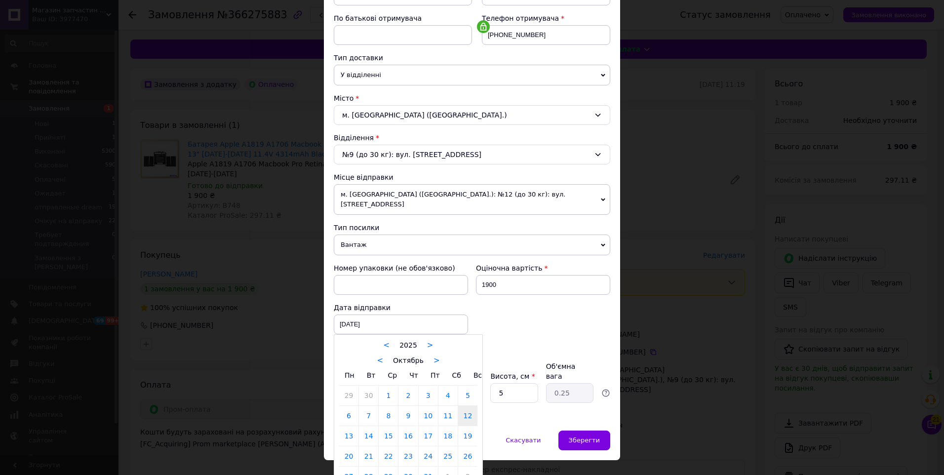
click at [342, 426] on link "13" at bounding box center [348, 436] width 19 height 20
type input "[DATE]"
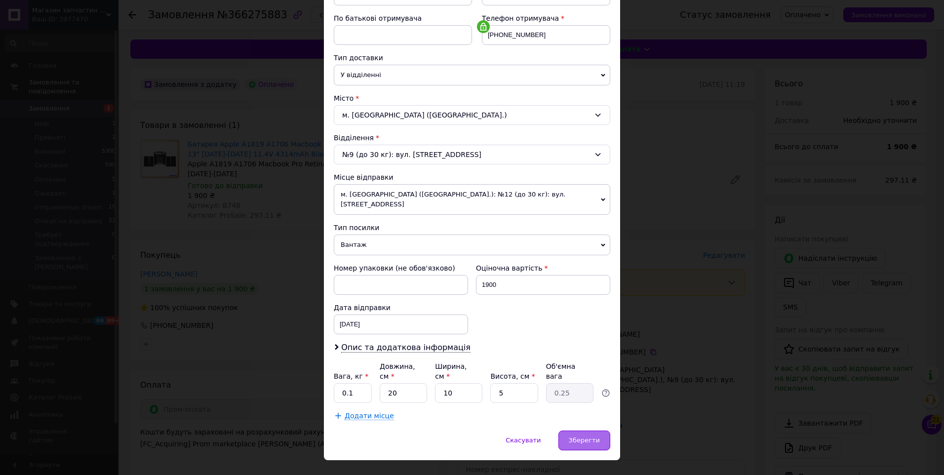
click at [580, 436] on span "Зберегти" at bounding box center [584, 439] width 31 height 7
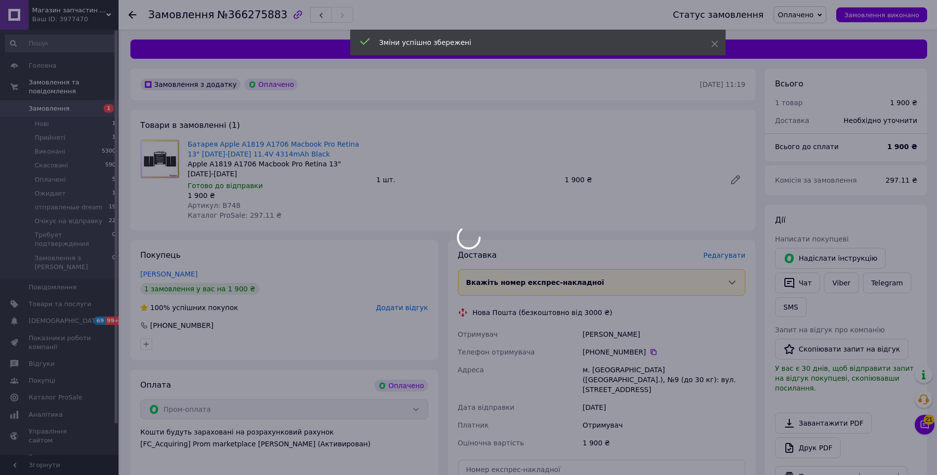
scroll to position [197, 0]
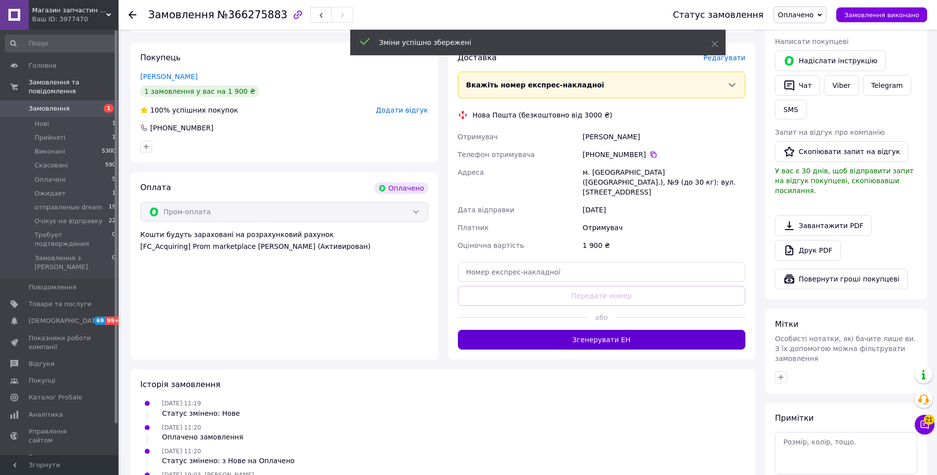
click at [578, 330] on button "Згенерувати ЕН" at bounding box center [602, 340] width 288 height 20
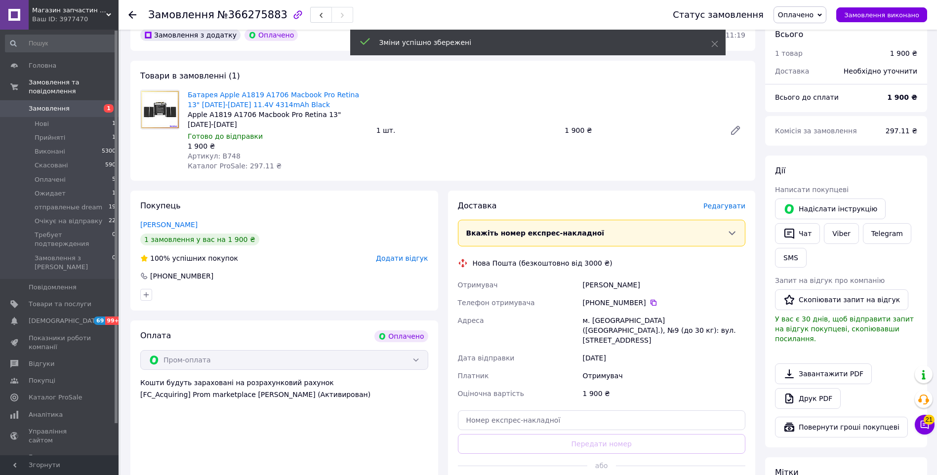
scroll to position [0, 0]
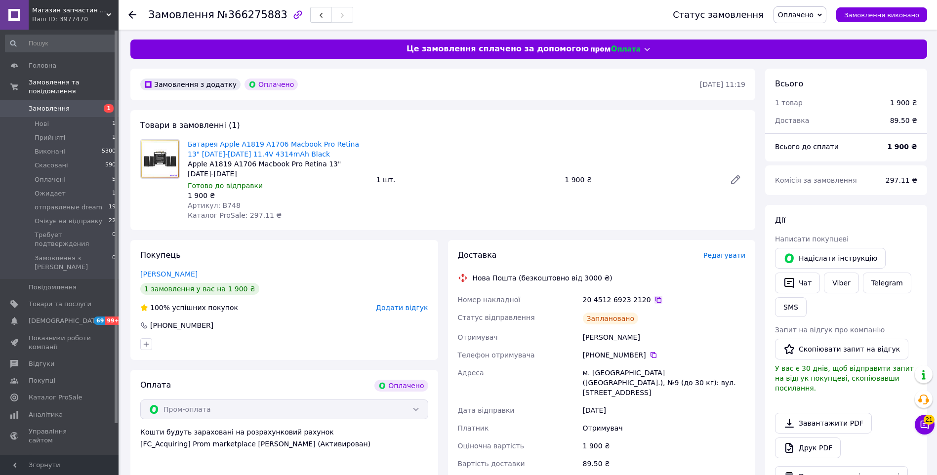
click at [655, 297] on icon at bounding box center [658, 300] width 6 height 6
drag, startPoint x: 801, startPoint y: 16, endPoint x: 834, endPoint y: 65, distance: 59.0
click at [802, 16] on span "Оплачено" at bounding box center [796, 15] width 36 height 8
click at [820, 106] on li "Очікує на відправку" at bounding box center [821, 108] width 94 height 15
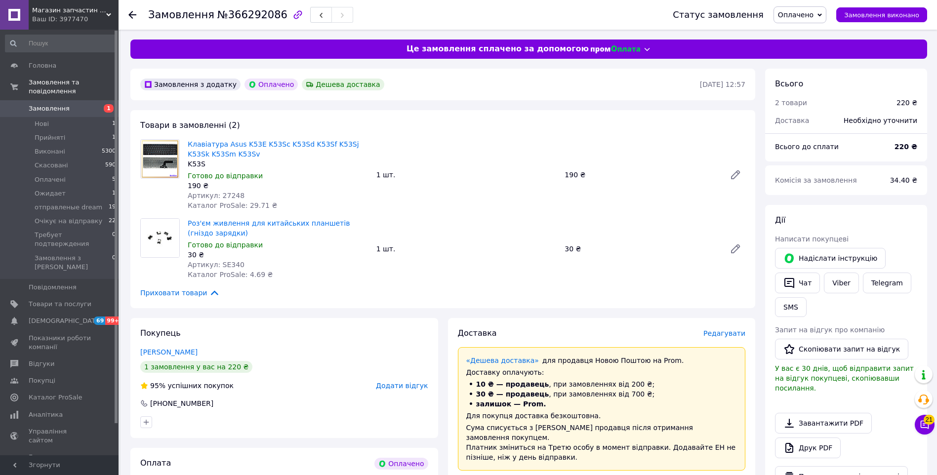
click at [719, 332] on span "Редагувати" at bounding box center [724, 333] width 42 height 8
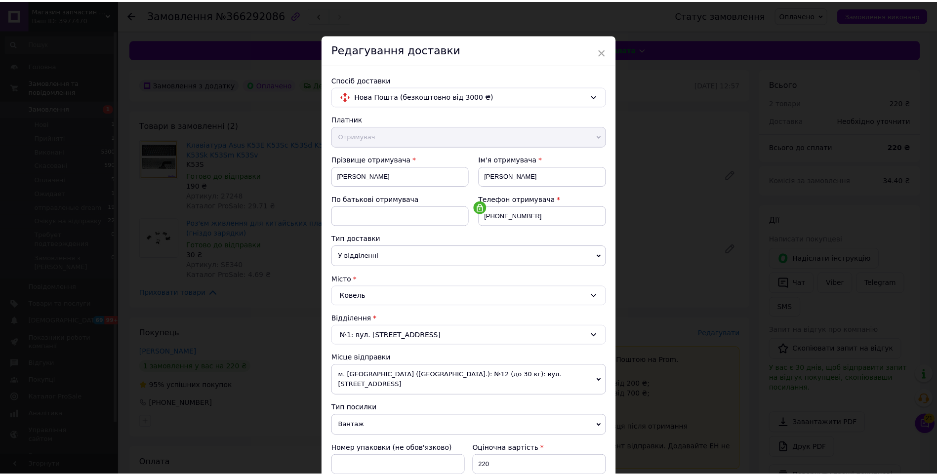
scroll to position [181, 0]
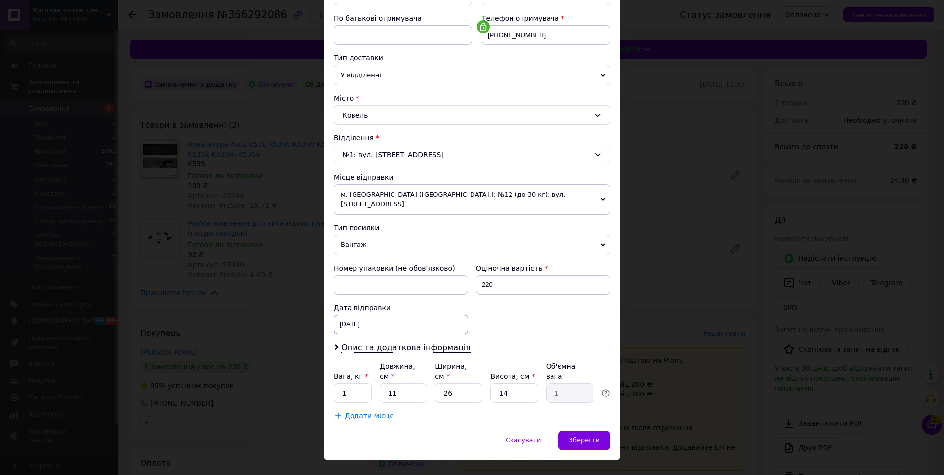
drag, startPoint x: 407, startPoint y: 314, endPoint x: 385, endPoint y: 361, distance: 51.9
click at [407, 315] on div "[DATE] < 2025 > < Октябрь > Пн Вт Ср Чт Пт Сб Вс 29 30 1 2 3 4 5 6 7 8 9 10 11 …" at bounding box center [401, 324] width 134 height 20
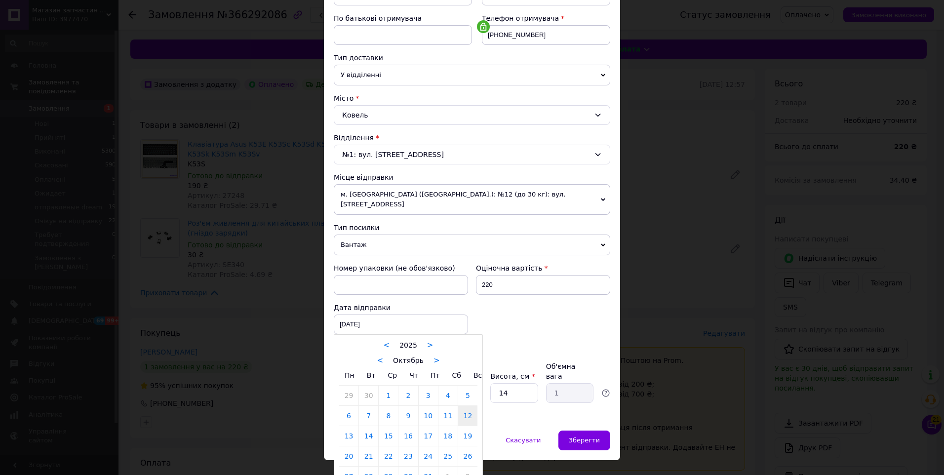
click at [349, 426] on link "13" at bounding box center [348, 436] width 19 height 20
type input "[DATE]"
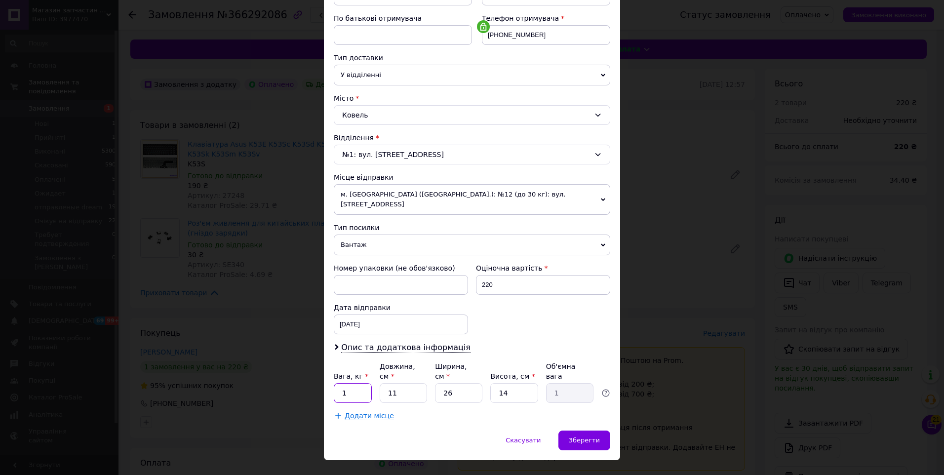
click at [357, 383] on input "1" at bounding box center [353, 393] width 38 height 20
click at [358, 383] on input "1" at bounding box center [353, 393] width 38 height 20
type input "0.5"
type input "4"
type input "0.36"
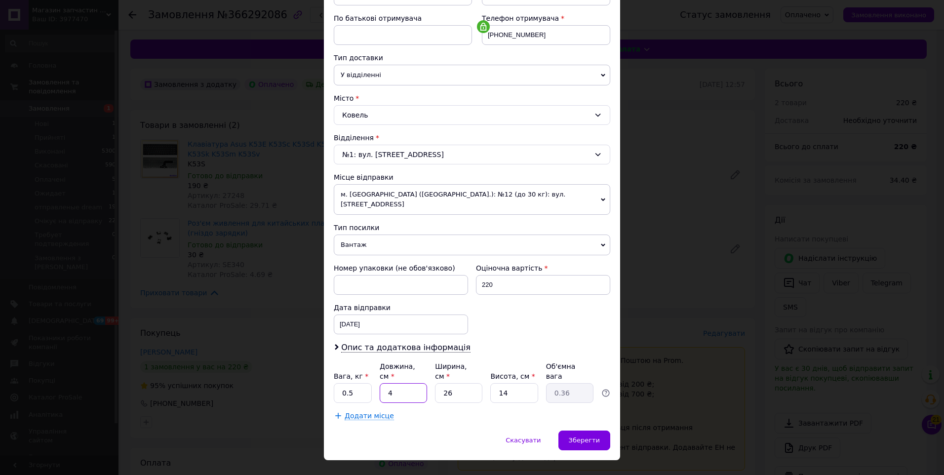
type input "40"
type input "3.64"
type input "40"
type input "1"
type input "0.14"
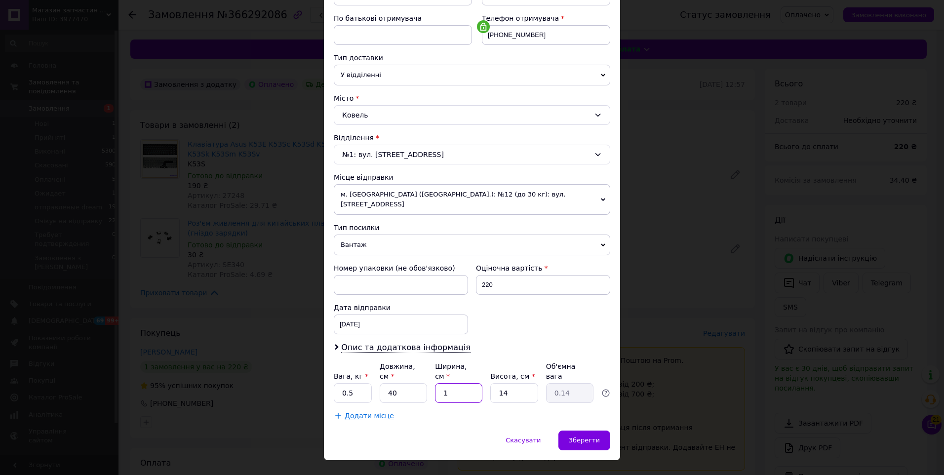
type input "12"
type input "1.68"
type input "12"
type input "4"
type input "0.48"
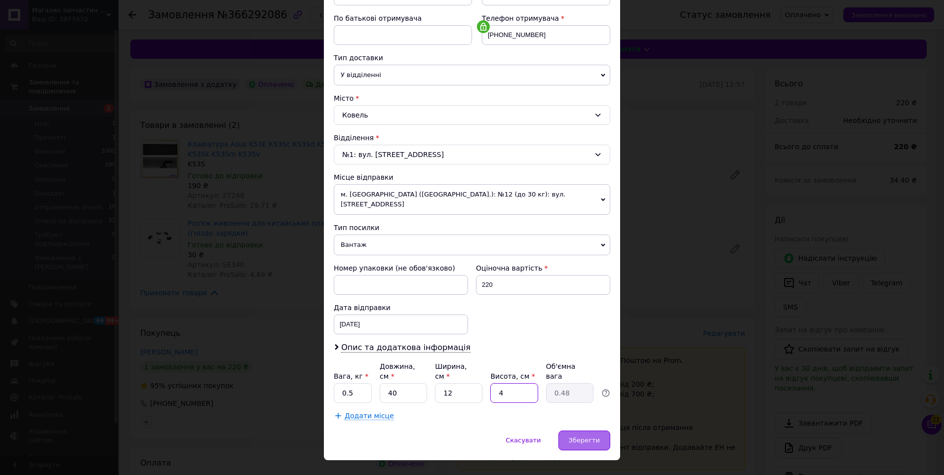
type input "4"
click at [589, 436] on span "Зберегти" at bounding box center [584, 439] width 31 height 7
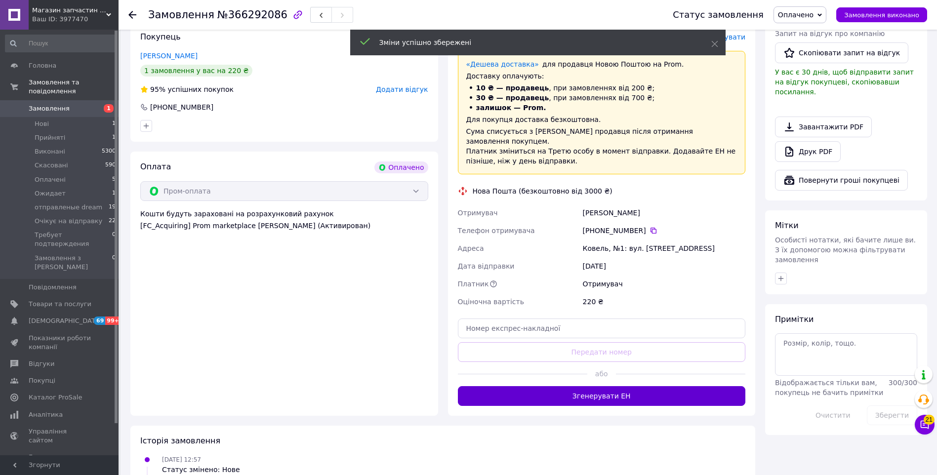
click at [589, 389] on button "Згенерувати ЕН" at bounding box center [602, 396] width 288 height 20
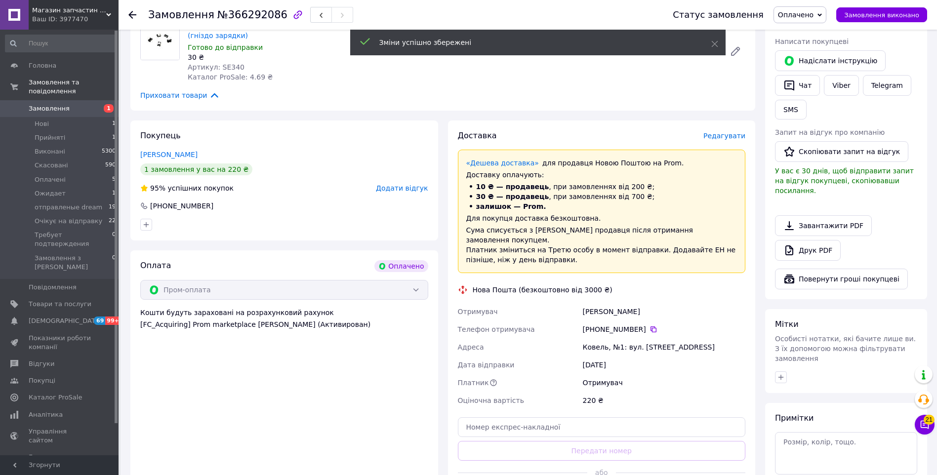
scroll to position [148, 0]
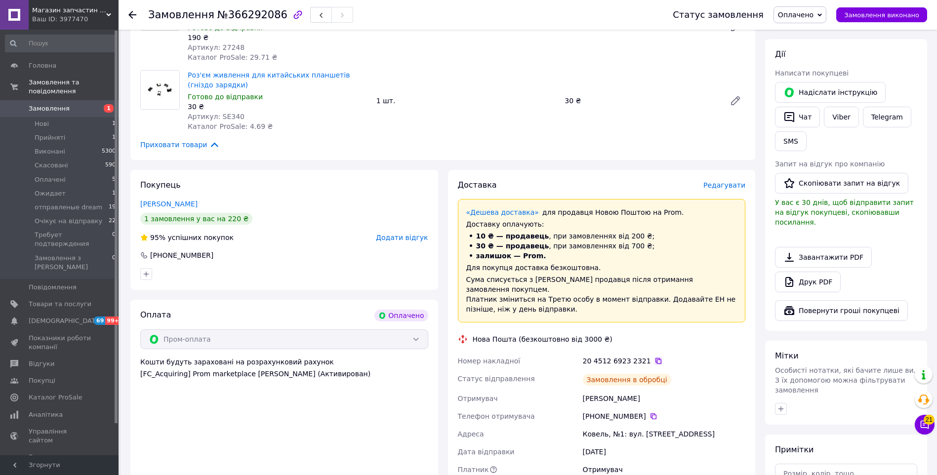
click at [654, 357] on icon at bounding box center [658, 361] width 8 height 8
click at [798, 11] on span "Оплачено" at bounding box center [796, 15] width 36 height 8
click at [822, 106] on li "Очікує на відправку" at bounding box center [821, 108] width 94 height 15
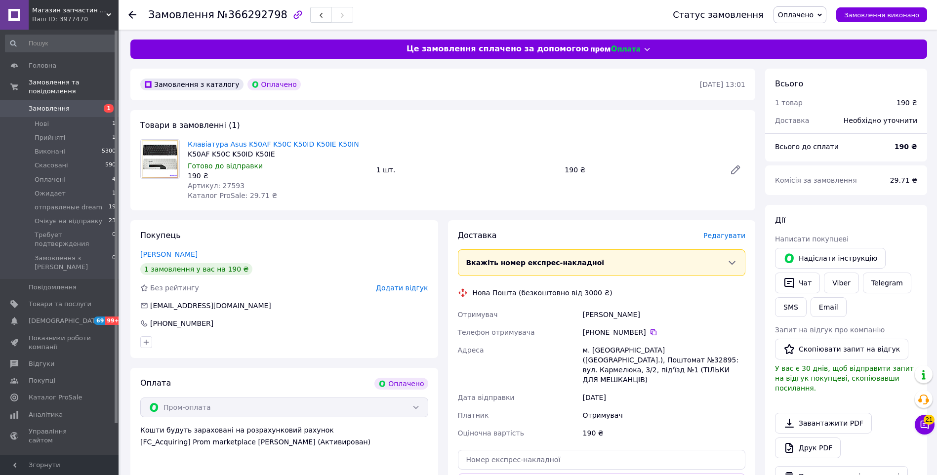
click at [717, 236] on span "Редагувати" at bounding box center [724, 236] width 42 height 8
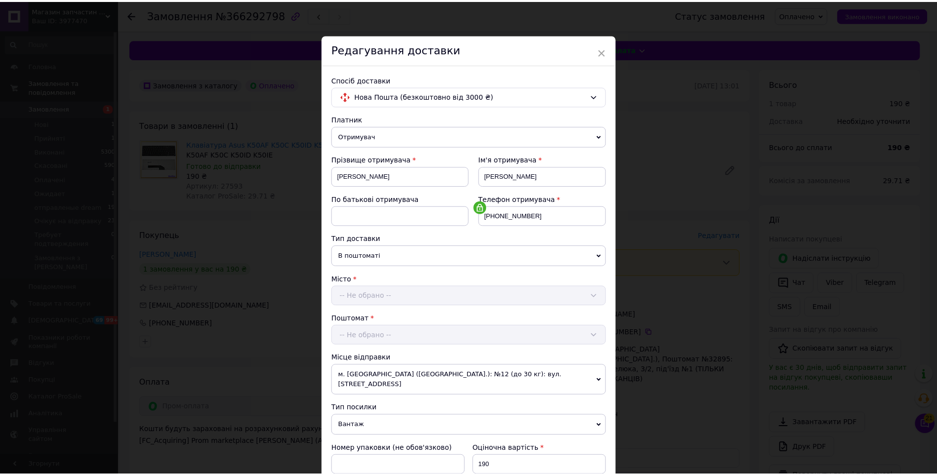
scroll to position [192, 0]
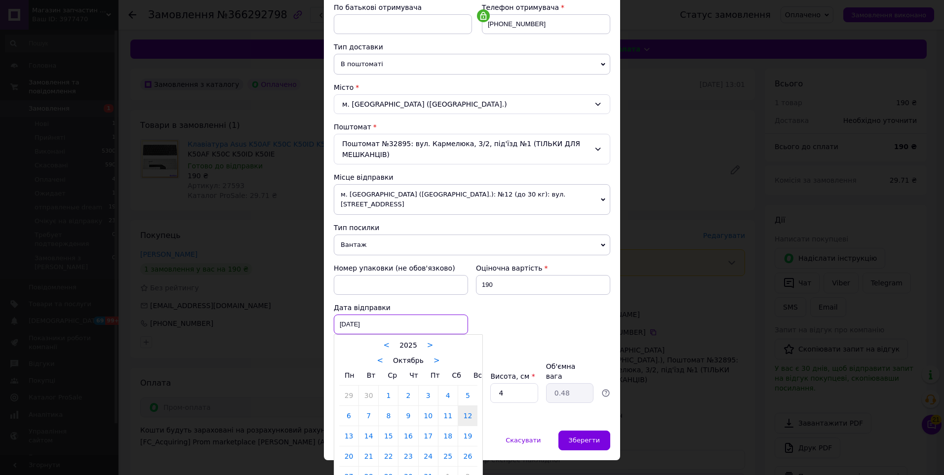
click at [361, 314] on div "[DATE] < 2025 > < Октябрь > Пн Вт Ср Чт Пт Сб Вс 29 30 1 2 3 4 5 6 7 8 9 10 11 …" at bounding box center [401, 324] width 134 height 20
click at [351, 427] on link "13" at bounding box center [348, 436] width 19 height 20
type input "[DATE]"
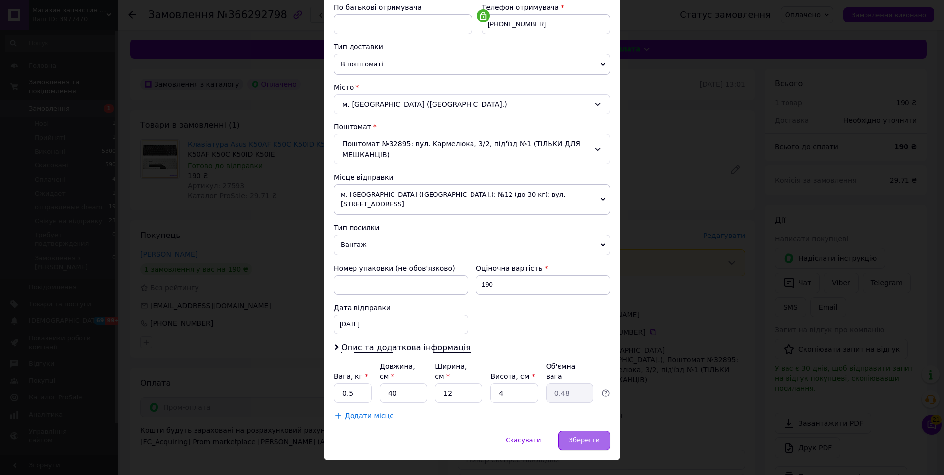
click at [590, 436] on span "Зберегти" at bounding box center [584, 439] width 31 height 7
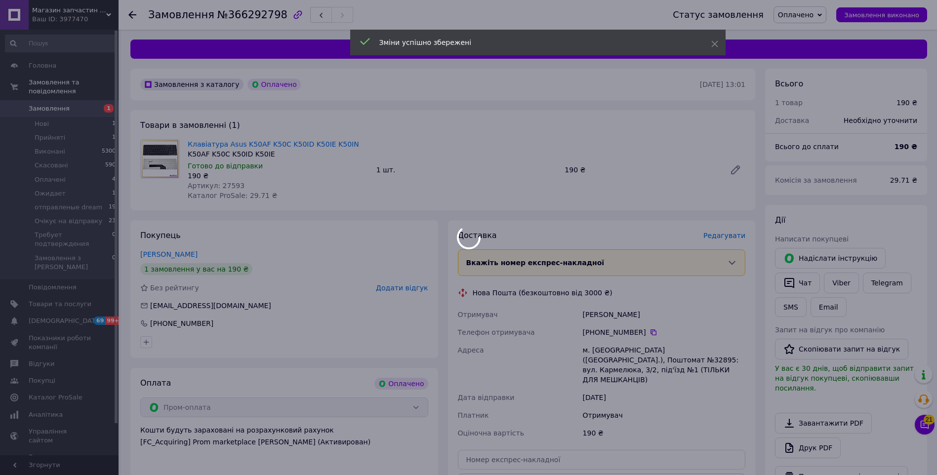
scroll to position [197, 0]
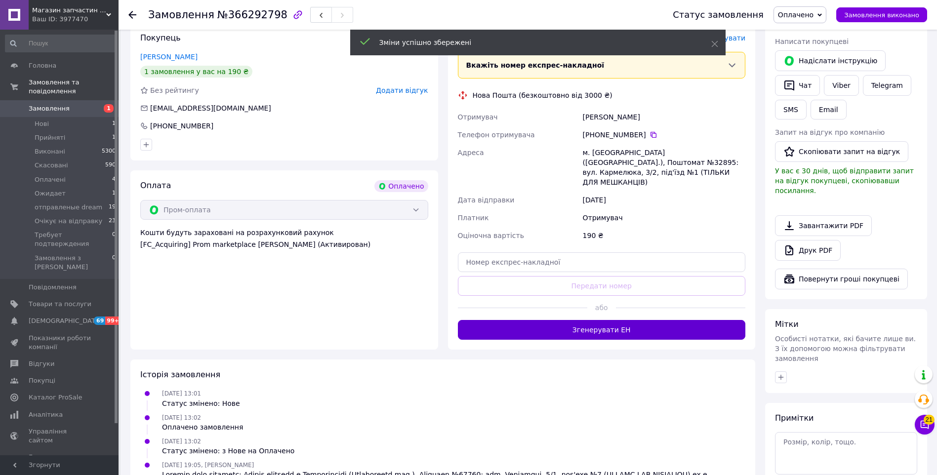
click at [582, 323] on button "Згенерувати ЕН" at bounding box center [602, 330] width 288 height 20
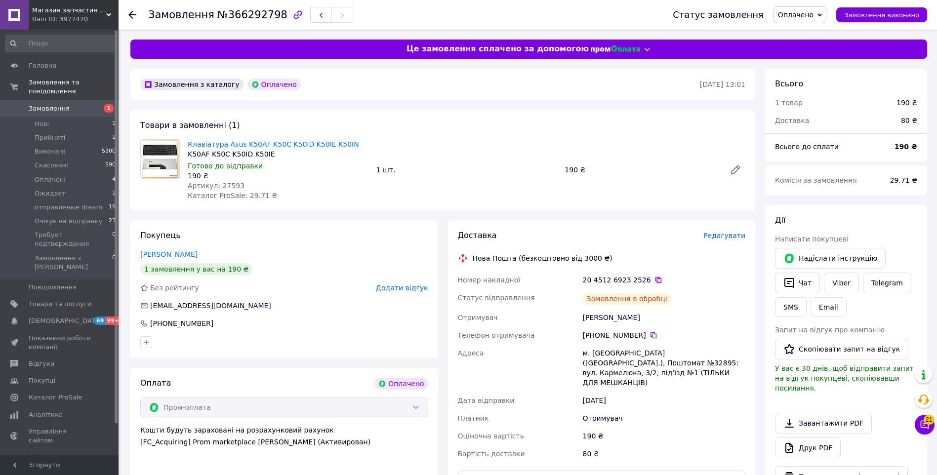
click at [655, 278] on icon at bounding box center [658, 280] width 6 height 6
drag, startPoint x: 801, startPoint y: 21, endPoint x: 832, endPoint y: 58, distance: 48.4
click at [802, 21] on span "Оплачено" at bounding box center [799, 14] width 53 height 17
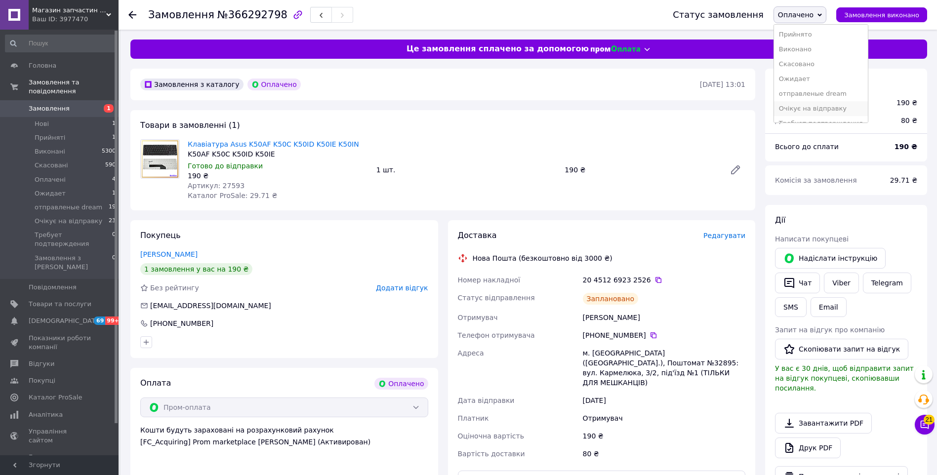
click at [826, 103] on li "Очікує на відправку" at bounding box center [821, 108] width 94 height 15
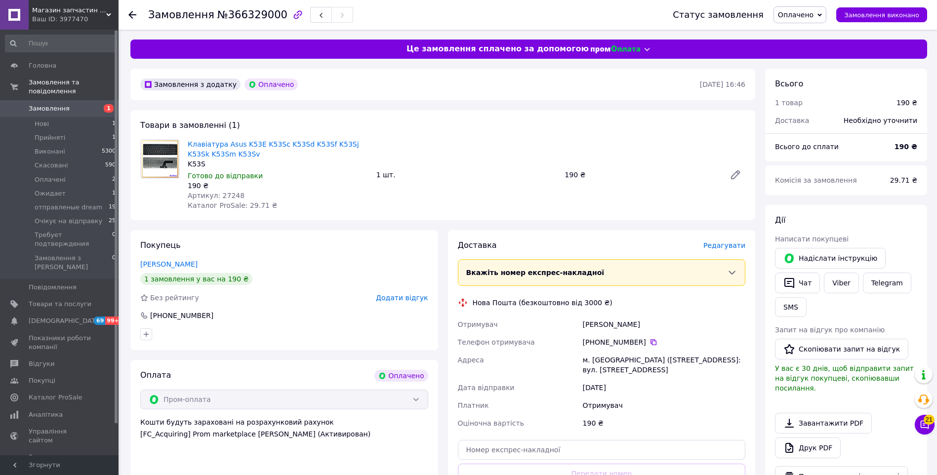
click at [727, 246] on span "Редагувати" at bounding box center [724, 245] width 42 height 8
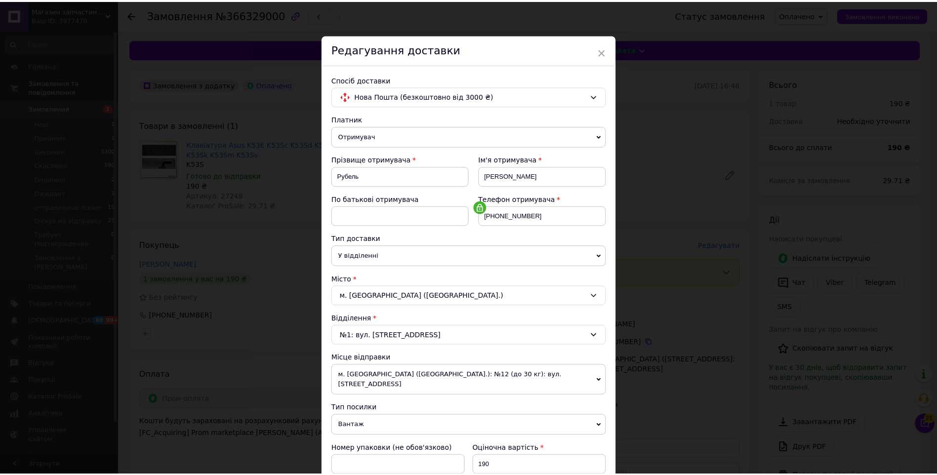
scroll to position [181, 0]
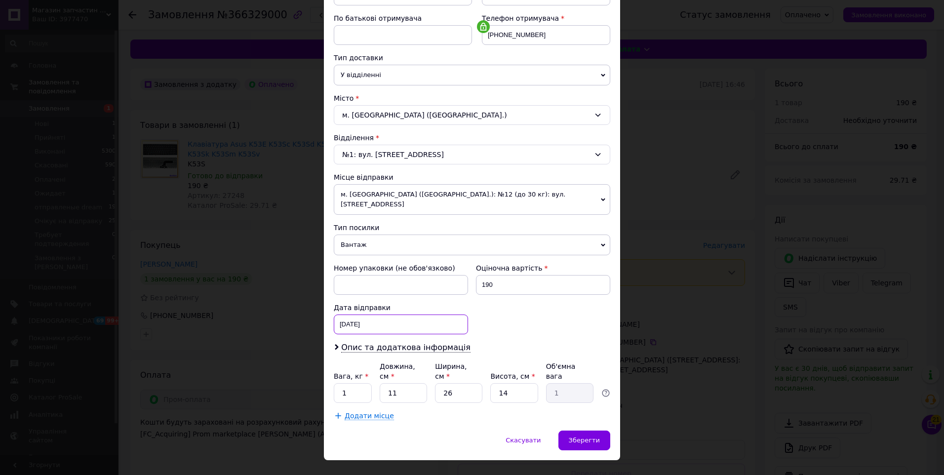
click at [396, 321] on div "[DATE] < 2025 > < Октябрь > Пн Вт Ср Чт Пт Сб Вс 29 30 1 2 3 4 5 6 7 8 9 10 11 …" at bounding box center [401, 324] width 134 height 20
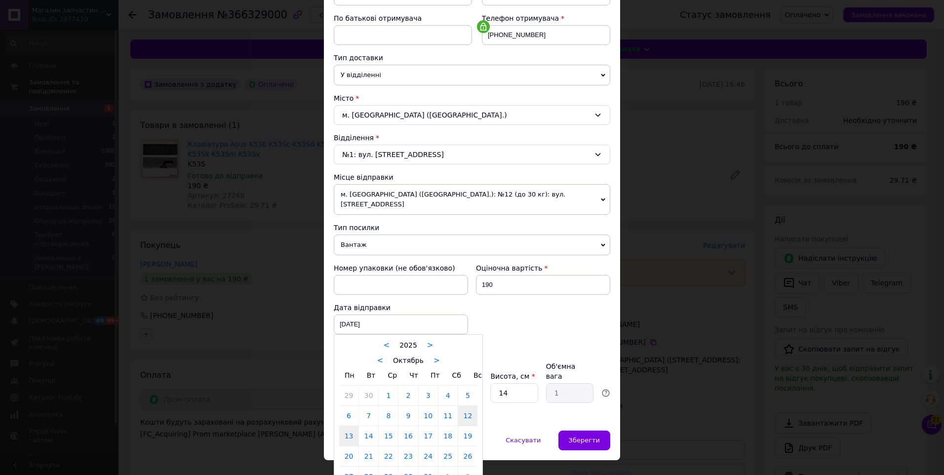
drag, startPoint x: 345, startPoint y: 428, endPoint x: 377, endPoint y: 398, distance: 43.7
click at [345, 428] on link "13" at bounding box center [348, 436] width 19 height 20
type input "[DATE]"
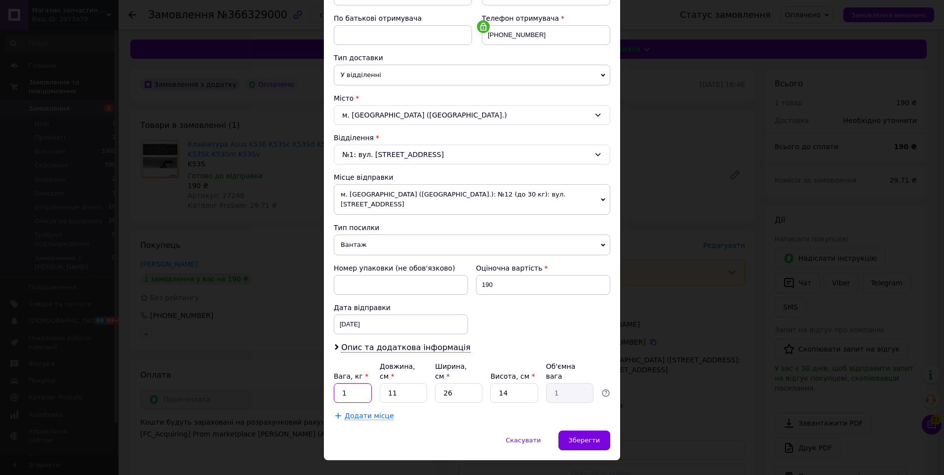
click at [352, 383] on input "1" at bounding box center [353, 393] width 38 height 20
click at [353, 383] on input "1" at bounding box center [353, 393] width 38 height 20
type input "0.1"
type input "2"
type input "0.18"
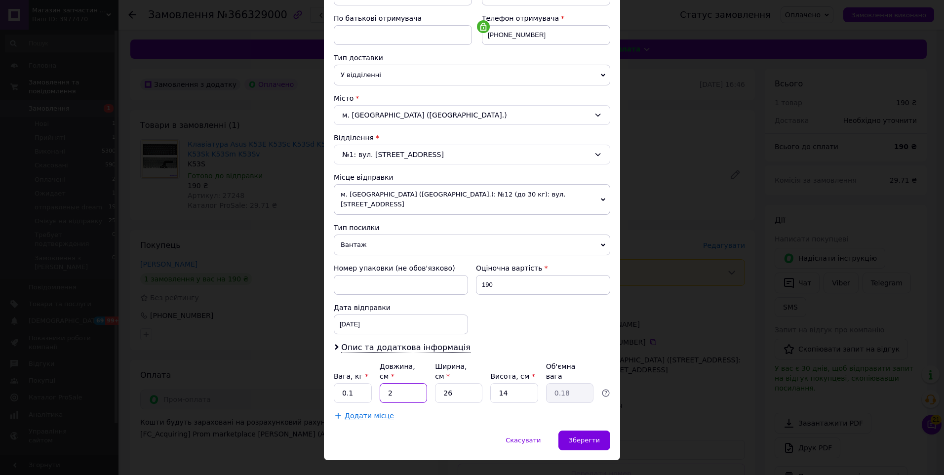
type input "20"
type input "1.82"
type input "20"
type input "1"
type input "0.1"
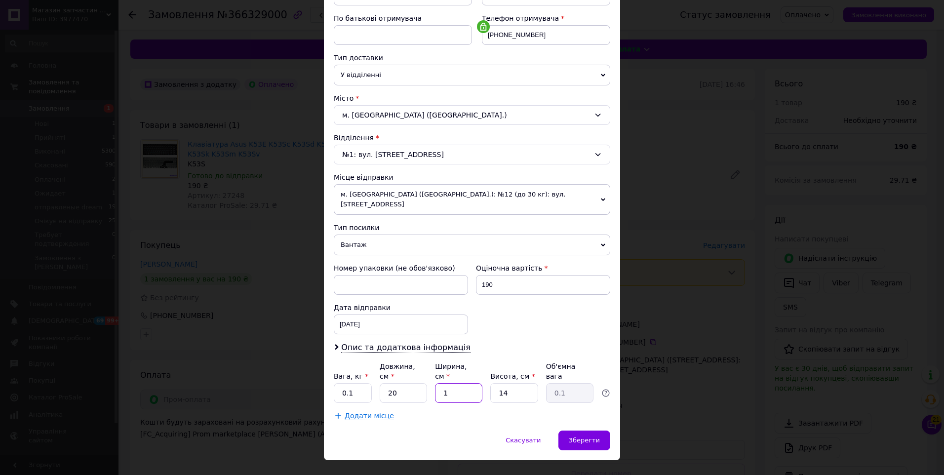
type input "10"
type input "0.7"
type input "10"
type input "5"
type input "0.25"
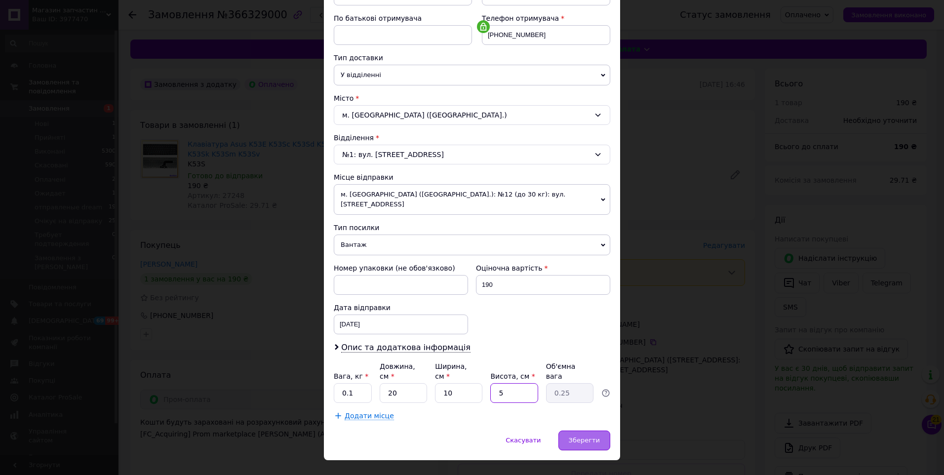
type input "5"
click at [584, 436] on span "Зберегти" at bounding box center [584, 439] width 31 height 7
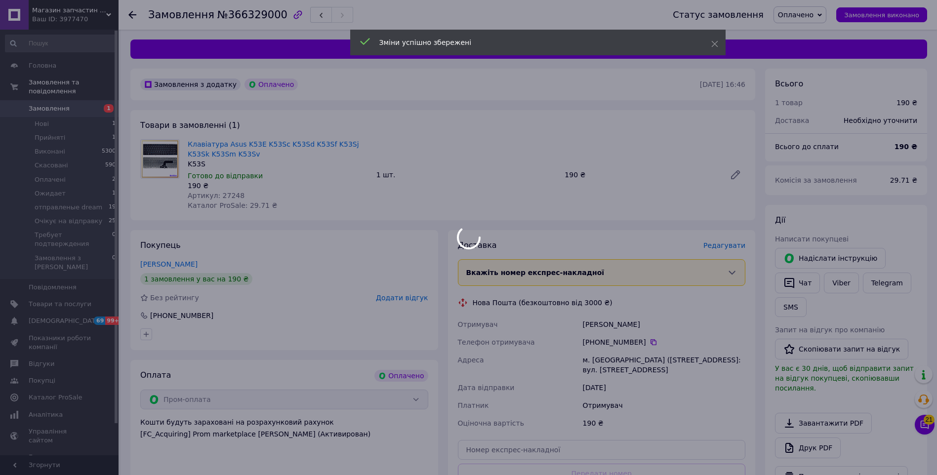
scroll to position [148, 0]
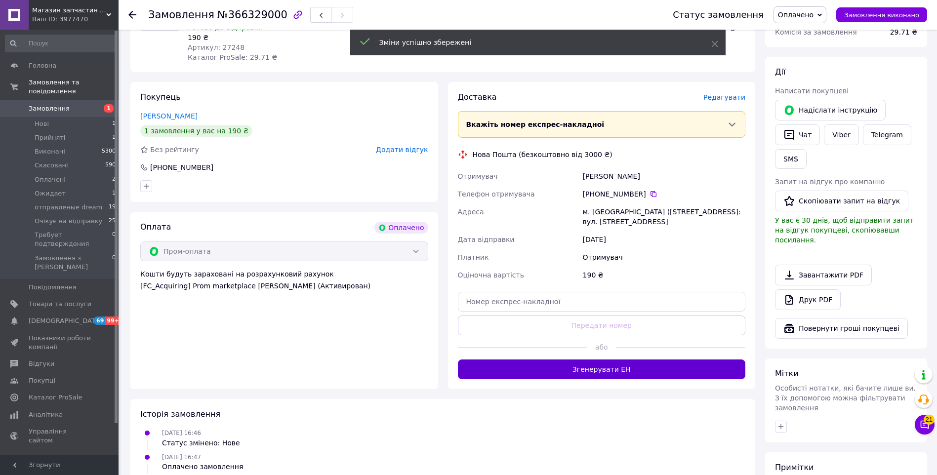
click at [573, 375] on button "Згенерувати ЕН" at bounding box center [602, 369] width 288 height 20
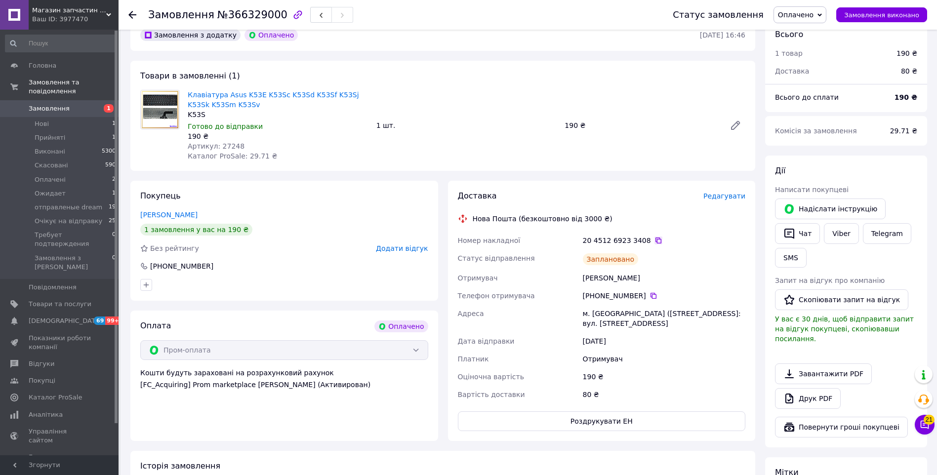
click at [655, 243] on icon at bounding box center [658, 240] width 6 height 6
click at [811, 15] on span "Оплачено" at bounding box center [796, 15] width 36 height 8
click at [822, 111] on li "Очікує на відправку" at bounding box center [821, 108] width 94 height 15
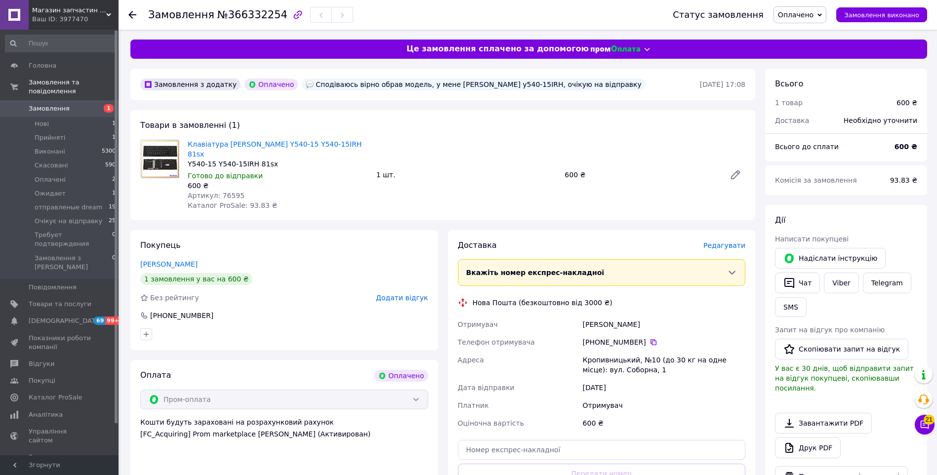
click at [725, 241] on span "Редагувати" at bounding box center [724, 245] width 42 height 8
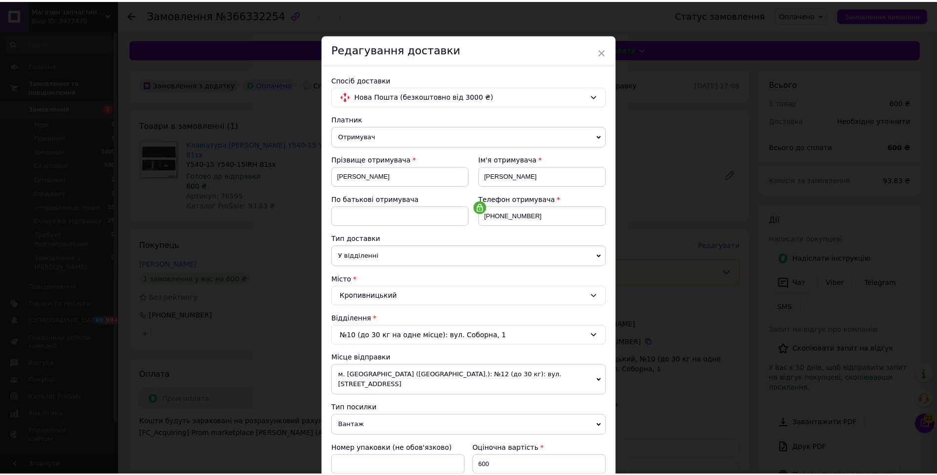
scroll to position [181, 0]
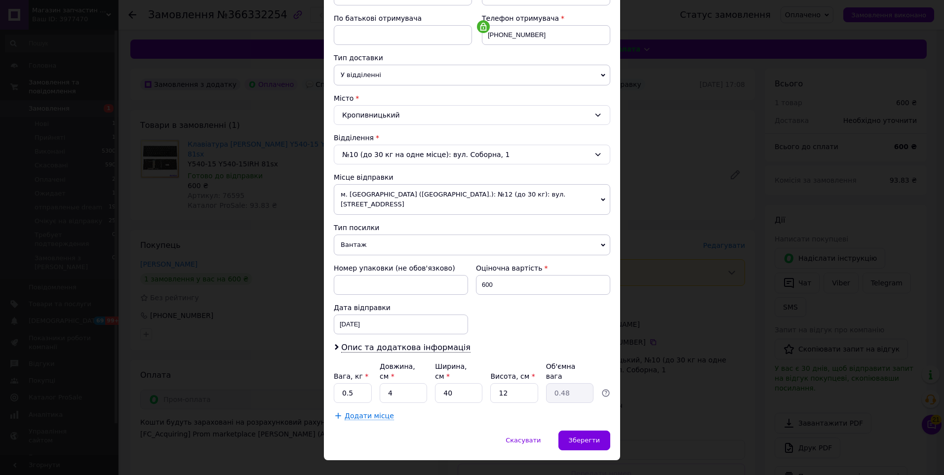
click at [386, 306] on div "Дата відправки [DATE] < 2025 > < Октябрь > Пн Вт Ср Чт Пт Сб Вс 29 30 1 2 3 4 5…" at bounding box center [401, 318] width 142 height 39
click at [375, 314] on div "[DATE] < 2025 > < Октябрь > Пн Вт Ср Чт Пт Сб Вс 29 30 1 2 3 4 5 6 7 8 9 10 11 …" at bounding box center [401, 324] width 134 height 20
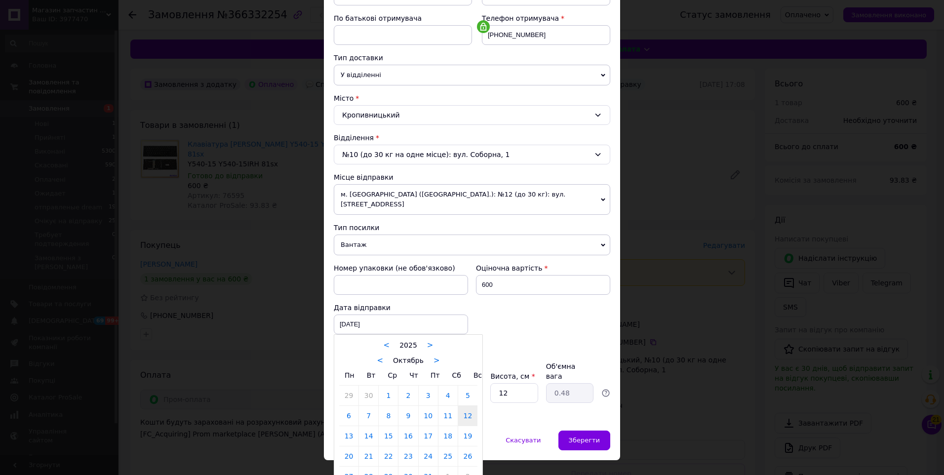
drag, startPoint x: 345, startPoint y: 431, endPoint x: 363, endPoint y: 421, distance: 20.3
click at [345, 430] on link "13" at bounding box center [348, 436] width 19 height 20
type input "[DATE]"
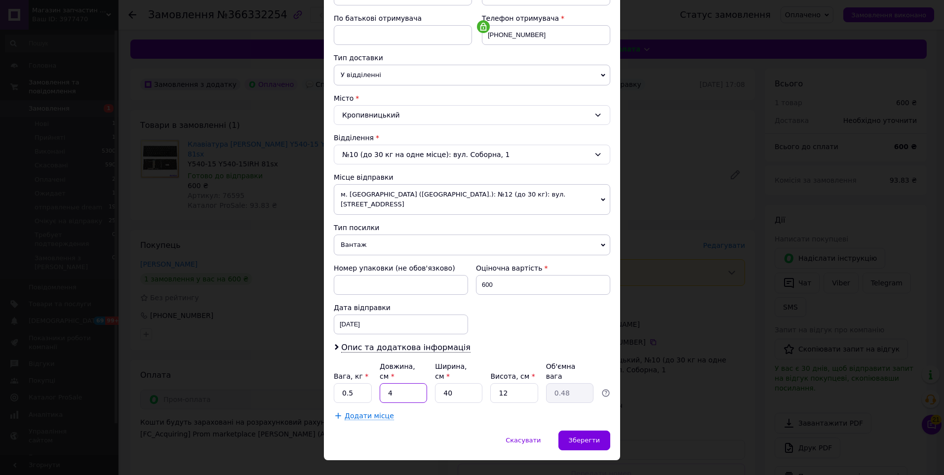
click at [412, 383] on input "4" at bounding box center [403, 393] width 47 height 20
type input "40"
type input "4.8"
type input "40"
click at [463, 383] on input "40" at bounding box center [458, 393] width 47 height 20
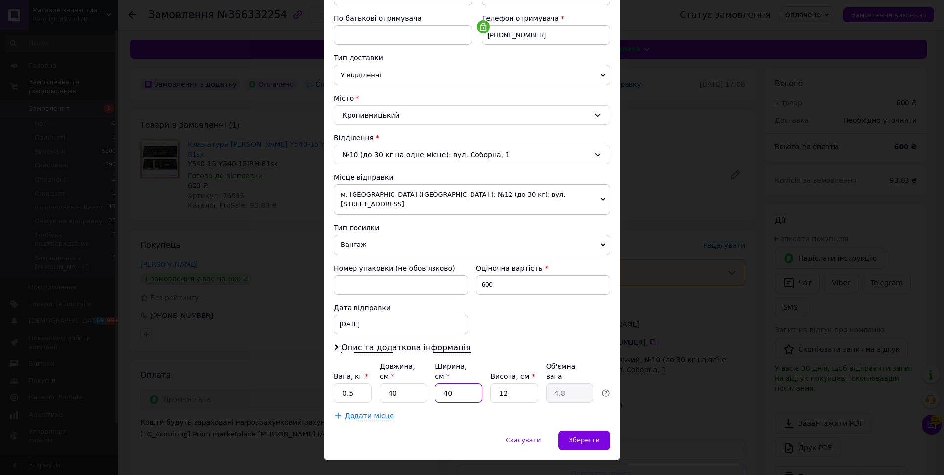
click at [463, 383] on input "40" at bounding box center [458, 393] width 47 height 20
type input "1"
type input "0.12"
type input "12"
type input "1.44"
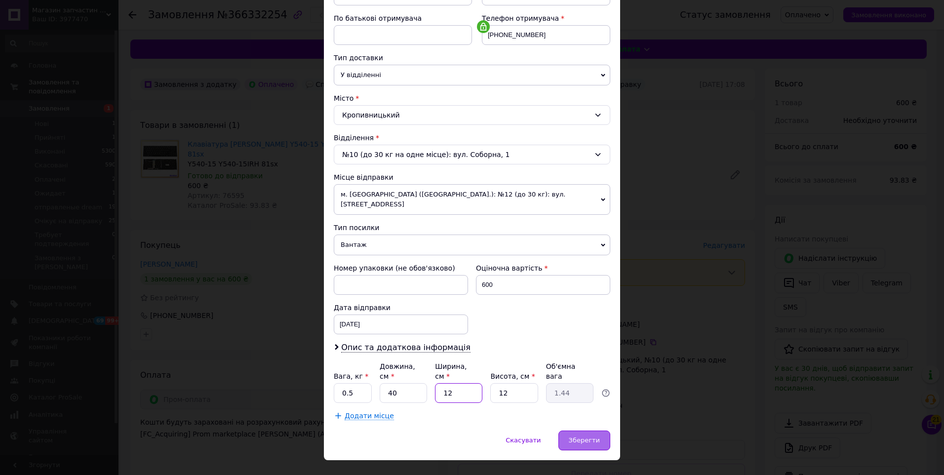
type input "12"
type input "4"
type input "0.48"
type input "4"
click at [578, 436] on span "Зберегти" at bounding box center [584, 439] width 31 height 7
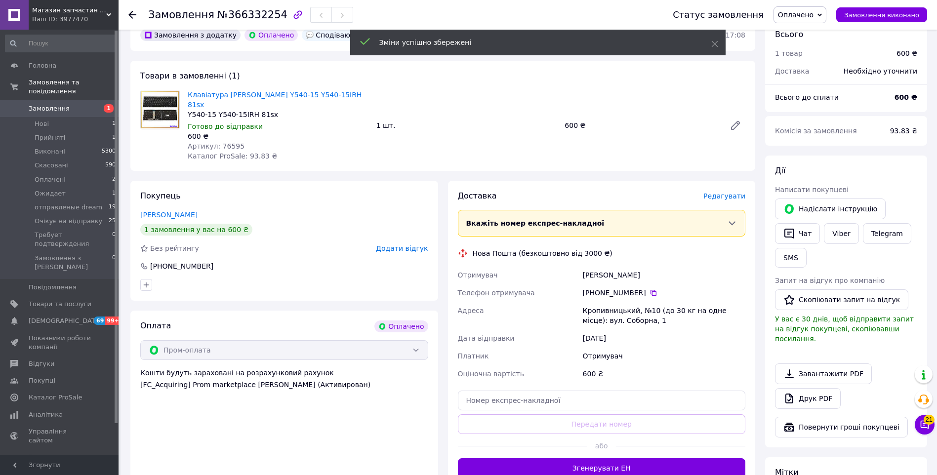
scroll to position [197, 0]
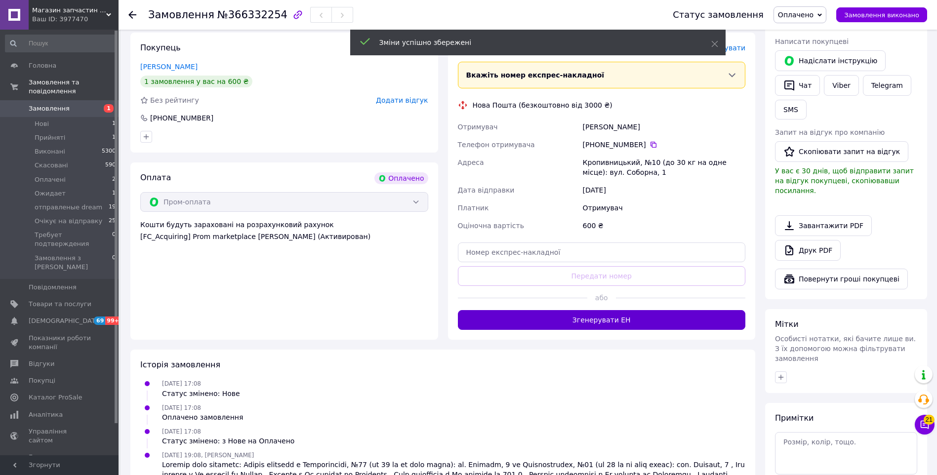
click at [584, 310] on button "Згенерувати ЕН" at bounding box center [602, 320] width 288 height 20
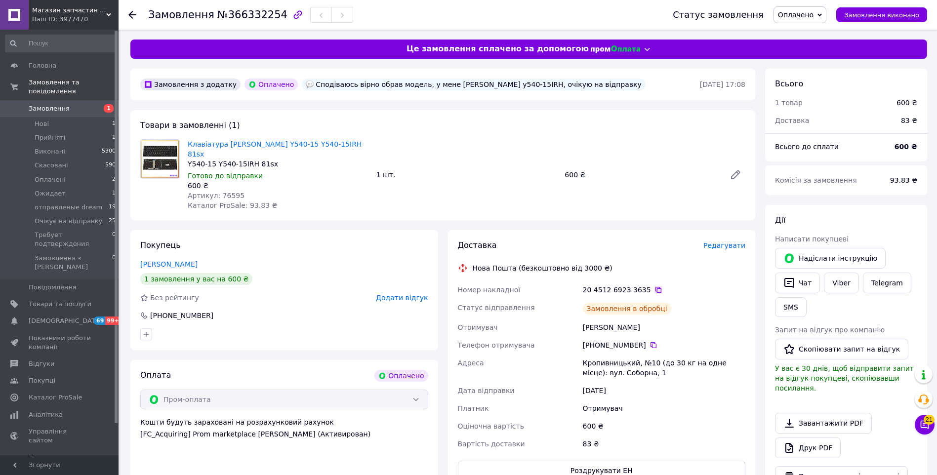
click at [655, 287] on icon at bounding box center [658, 290] width 6 height 6
click at [795, 23] on div "Статус замовлення Оплачено Прийнято Виконано Скасовано Ожидает отправленые drea…" at bounding box center [790, 15] width 274 height 30
click at [805, 25] on div "Статус замовлення Оплачено Прийнято Виконано Скасовано Ожидает отправленые drea…" at bounding box center [790, 15] width 274 height 30
click at [808, 17] on span "Оплачено" at bounding box center [796, 15] width 36 height 8
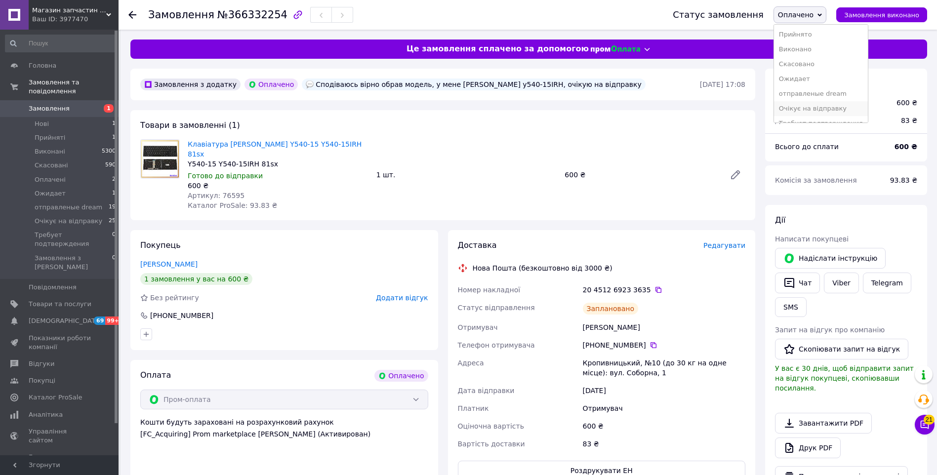
click at [811, 110] on li "Очікує на відправку" at bounding box center [821, 108] width 94 height 15
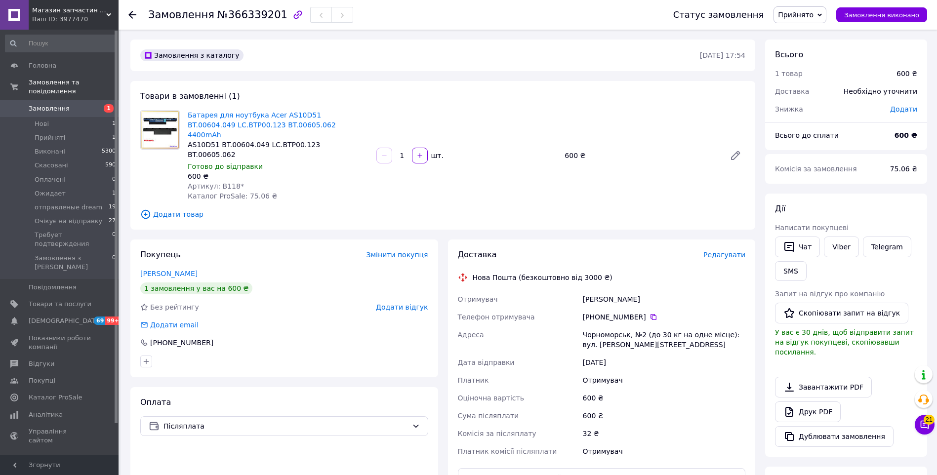
click at [721, 251] on span "Редагувати" at bounding box center [724, 255] width 42 height 8
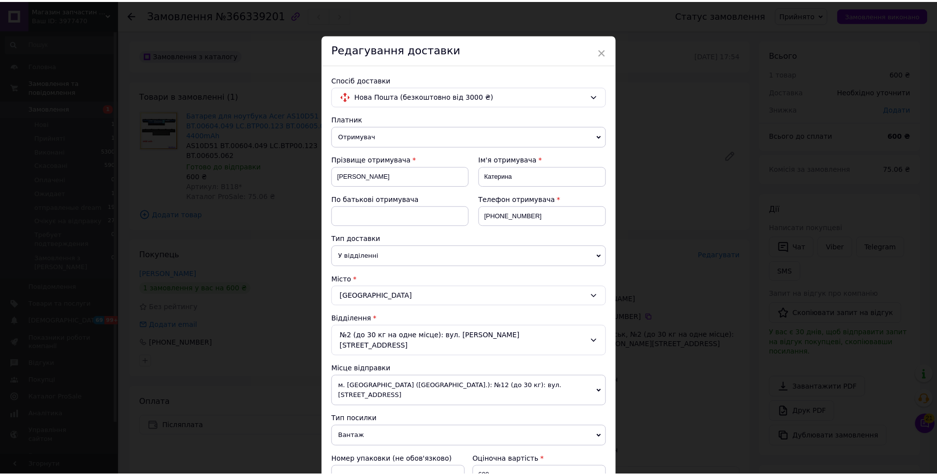
scroll to position [278, 0]
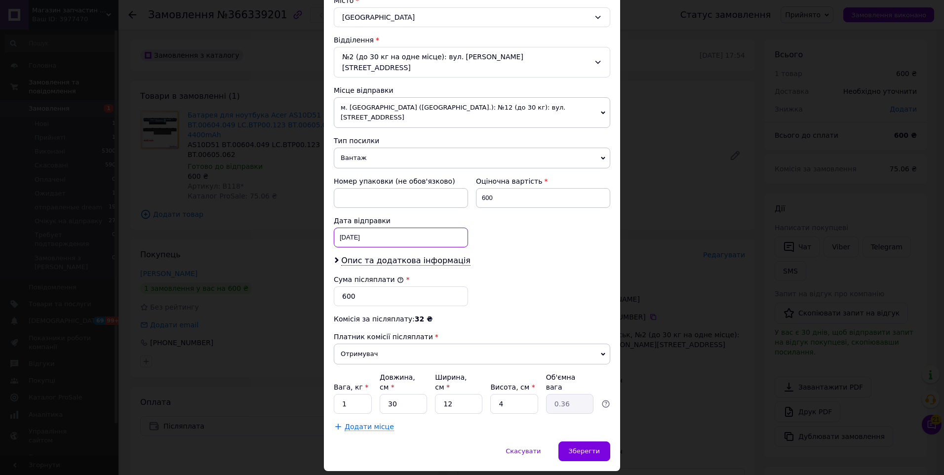
click at [382, 228] on div "[DATE] < 2025 > < Октябрь > Пн Вт Ср Чт Пт Сб Вс 29 30 1 2 3 4 5 6 7 8 9 10 11 …" at bounding box center [401, 238] width 134 height 20
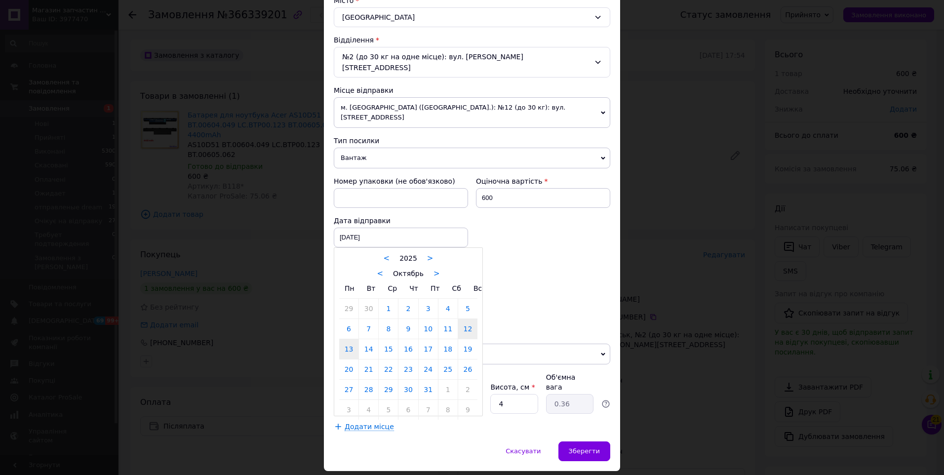
click at [348, 339] on link "13" at bounding box center [348, 349] width 19 height 20
type input "[DATE]"
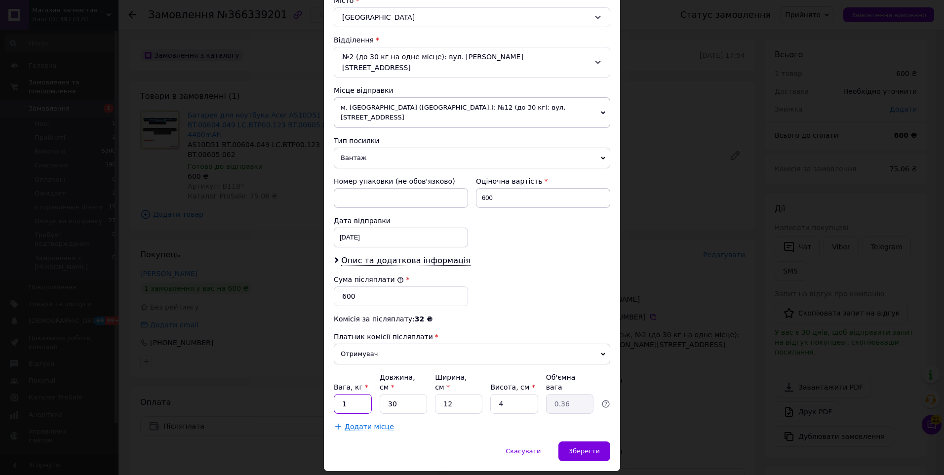
click at [364, 394] on input "1" at bounding box center [353, 404] width 38 height 20
type input "0.1"
type input "2"
type input "0.1"
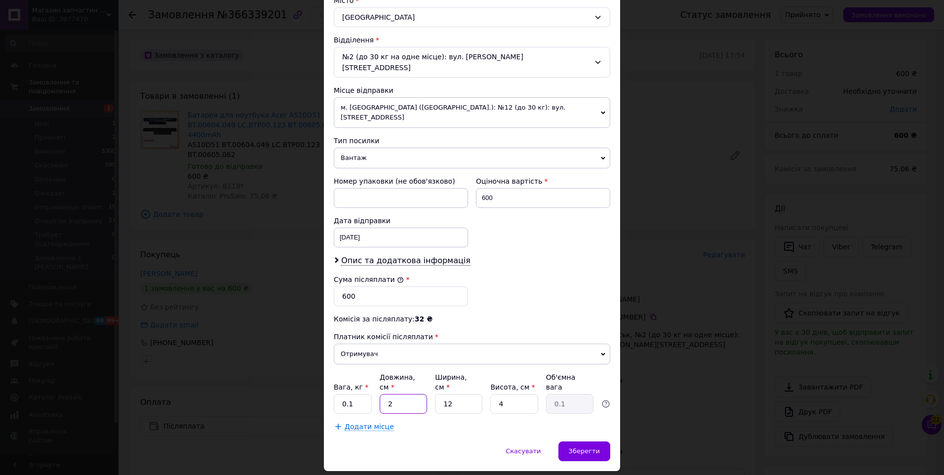
type input "20"
type input "0.24"
type input "20"
type input "1"
type input "0.1"
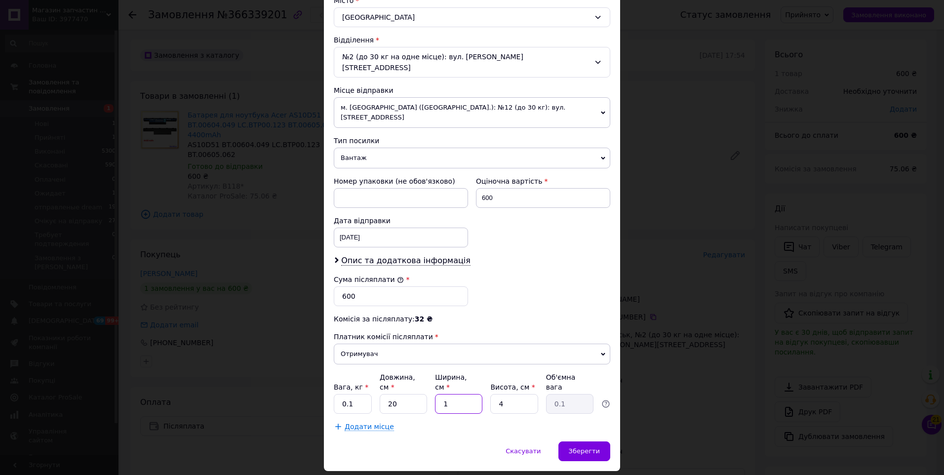
type input "10"
type input "0.2"
type input "10"
type input "5"
type input "0.25"
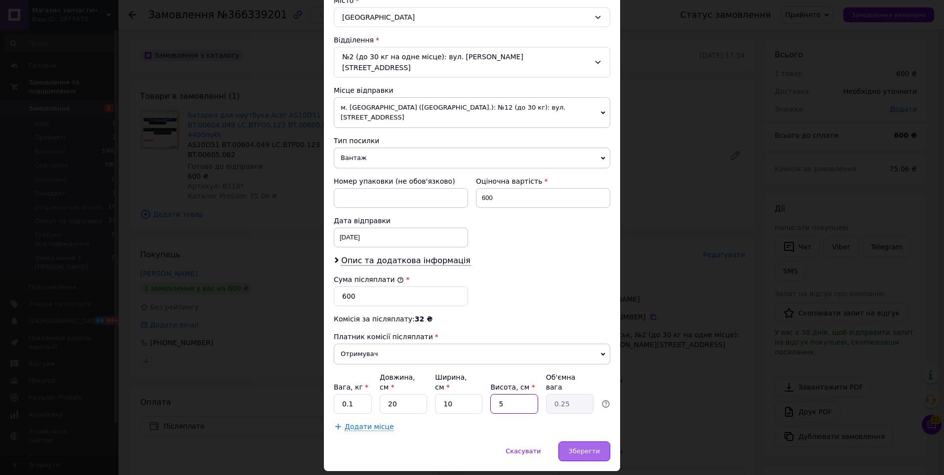
type input "5"
click at [598, 447] on span "Зберегти" at bounding box center [584, 450] width 31 height 7
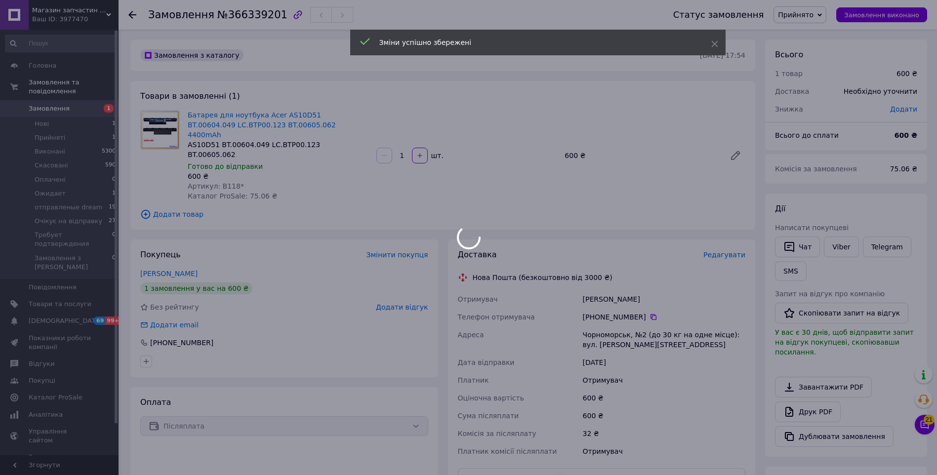
scroll to position [148, 0]
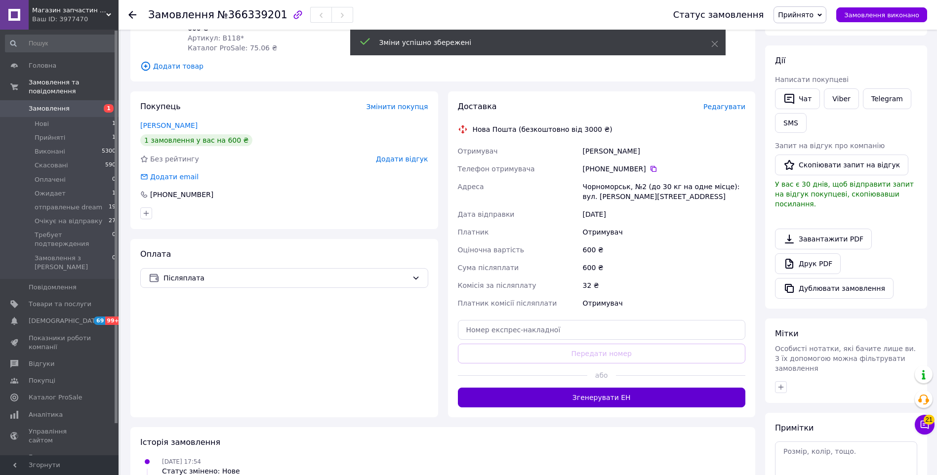
click at [590, 388] on button "Згенерувати ЕН" at bounding box center [602, 398] width 288 height 20
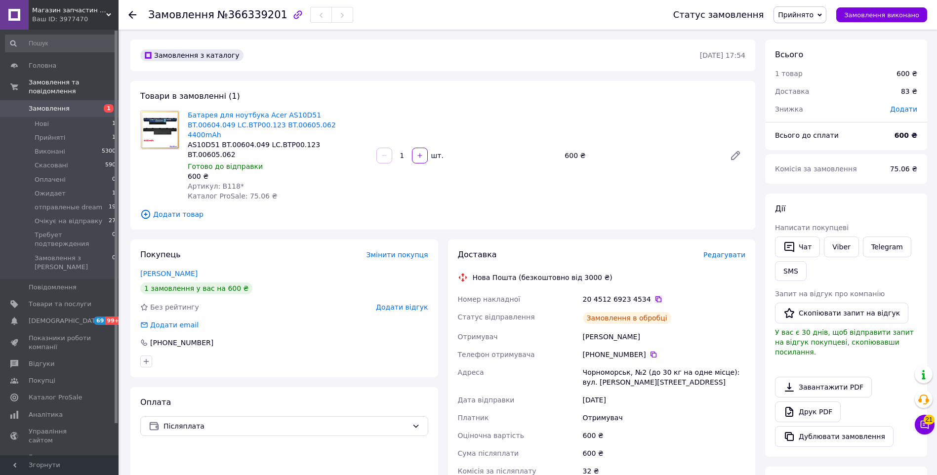
click at [654, 295] on icon at bounding box center [658, 299] width 8 height 8
click at [813, 13] on span "Прийнято" at bounding box center [796, 15] width 36 height 8
click at [824, 111] on li "Очікує на відправку" at bounding box center [821, 108] width 94 height 15
click at [654, 295] on icon at bounding box center [658, 299] width 8 height 8
click at [300, 181] on div "Артикул: B118*" at bounding box center [278, 186] width 181 height 10
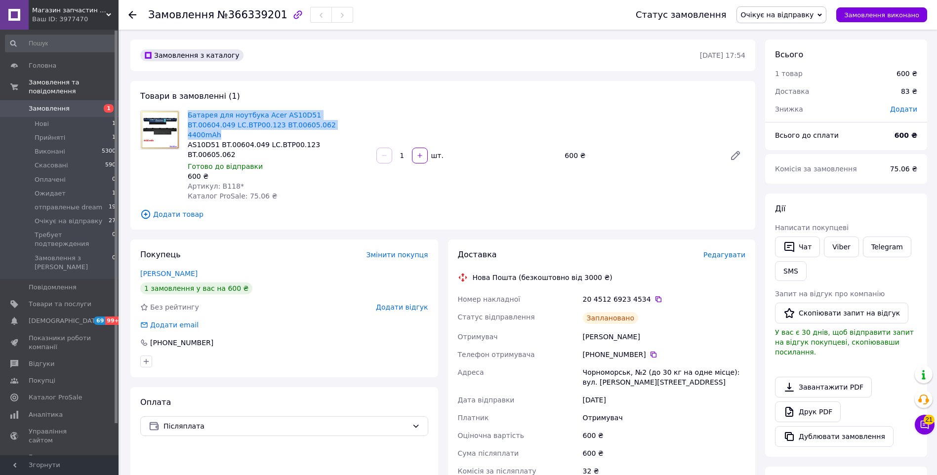
drag, startPoint x: 303, startPoint y: 119, endPoint x: 185, endPoint y: 115, distance: 118.1
click at [185, 115] on div "Батарея для ноутбука Acer AS10D51 BT.00604.049 LC.BTP00.123 BT.00605.062 4400mA…" at bounding box center [278, 155] width 189 height 95
copy link "Батарея для ноутбука Acer AS10D51 BT.00604.049 LC.BTP00.123 BT.00605.062 4400mAh"
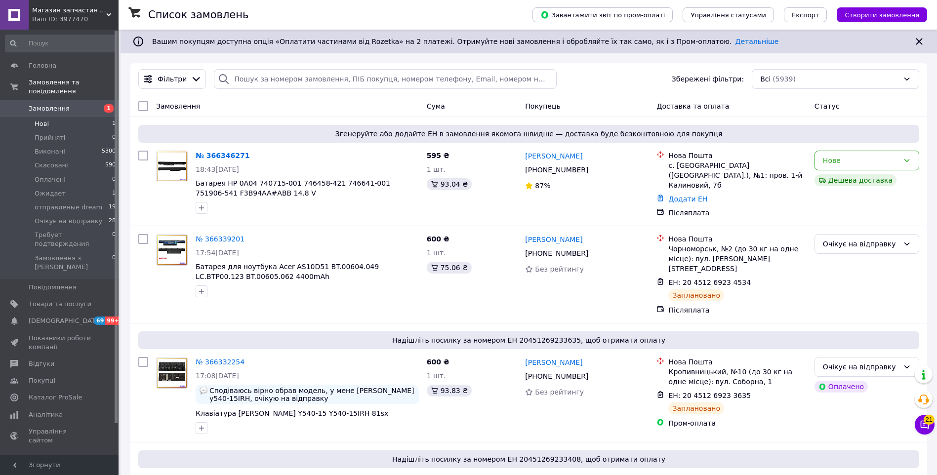
click at [92, 117] on li "Нові 1" at bounding box center [60, 124] width 121 height 14
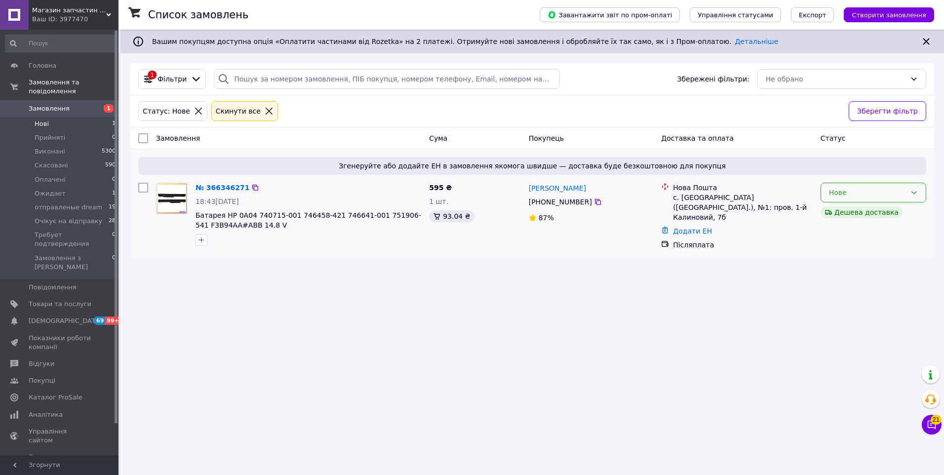
click at [873, 199] on div "Нове" at bounding box center [874, 193] width 106 height 20
click at [853, 213] on li "Прийнято" at bounding box center [873, 214] width 105 height 18
click at [78, 104] on span "Замовлення" at bounding box center [60, 108] width 63 height 9
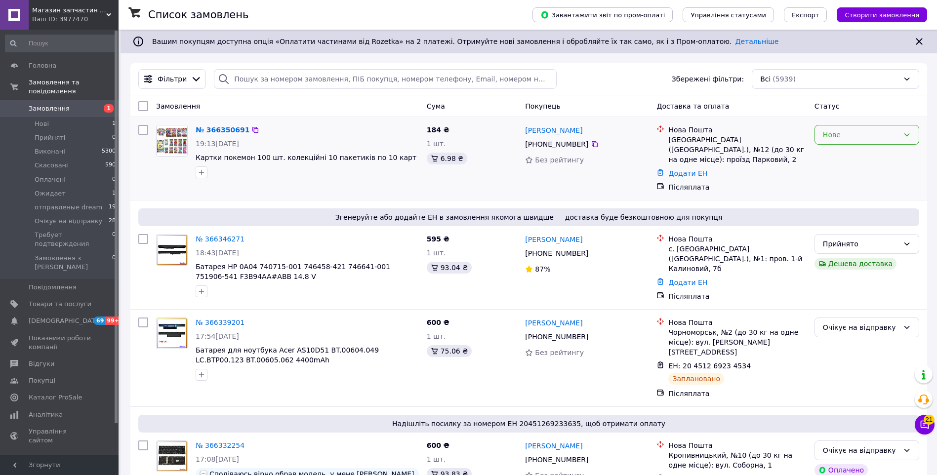
click at [868, 139] on div "Нове" at bounding box center [861, 134] width 76 height 11
click at [839, 178] on li "Ожидает" at bounding box center [867, 178] width 104 height 18
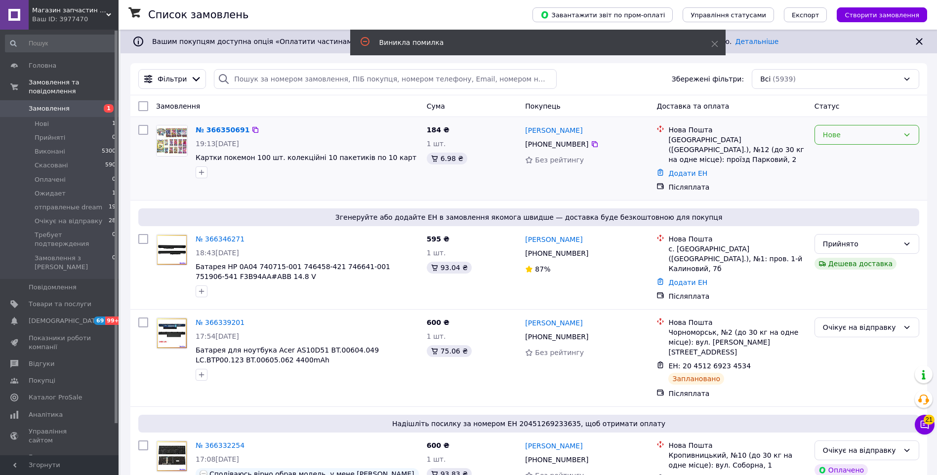
click at [851, 136] on div "Нове" at bounding box center [861, 134] width 76 height 11
click at [838, 222] on li "Ожидает" at bounding box center [867, 228] width 104 height 18
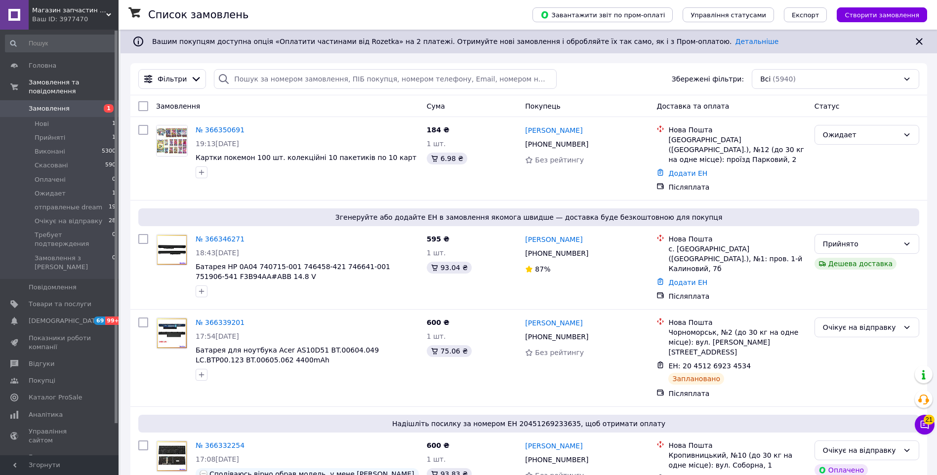
drag, startPoint x: 934, startPoint y: 425, endPoint x: 926, endPoint y: 428, distance: 8.2
click at [926, 428] on icon at bounding box center [924, 425] width 10 height 10
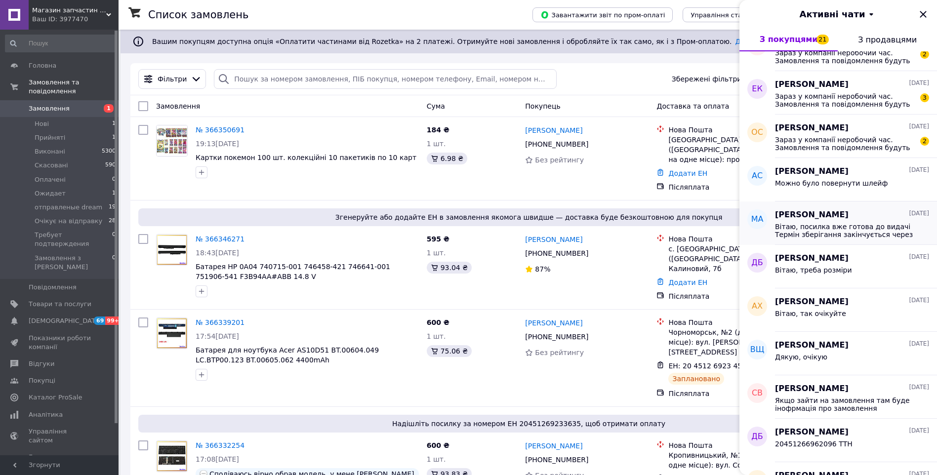
scroll to position [49, 0]
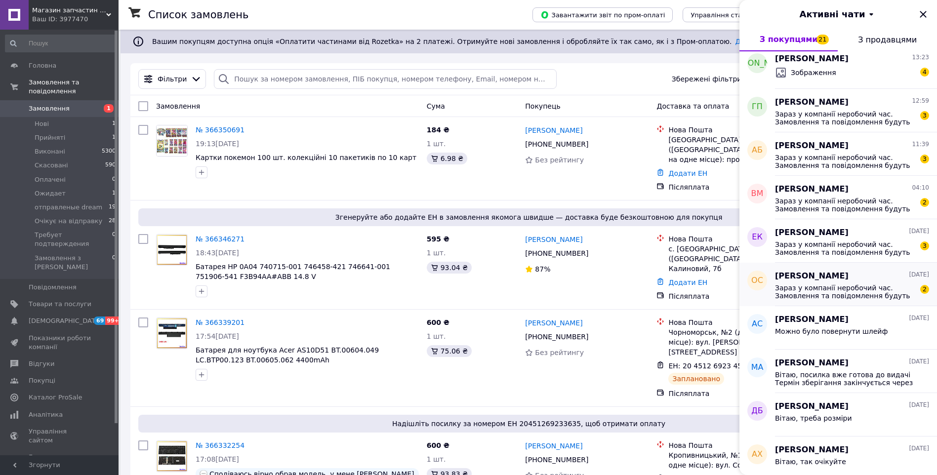
click at [859, 288] on span "Зараз у компанії неробочий час. Замовлення та повідомлення будуть оброблені з 0…" at bounding box center [845, 292] width 140 height 16
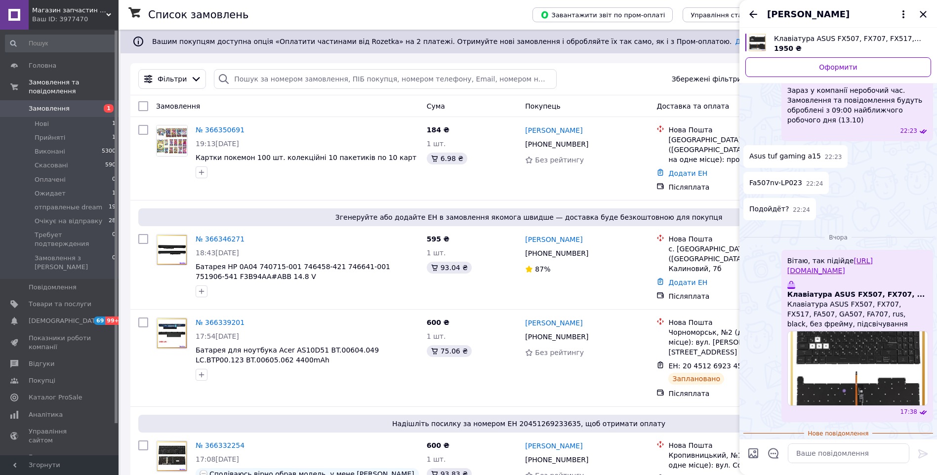
scroll to position [157, 0]
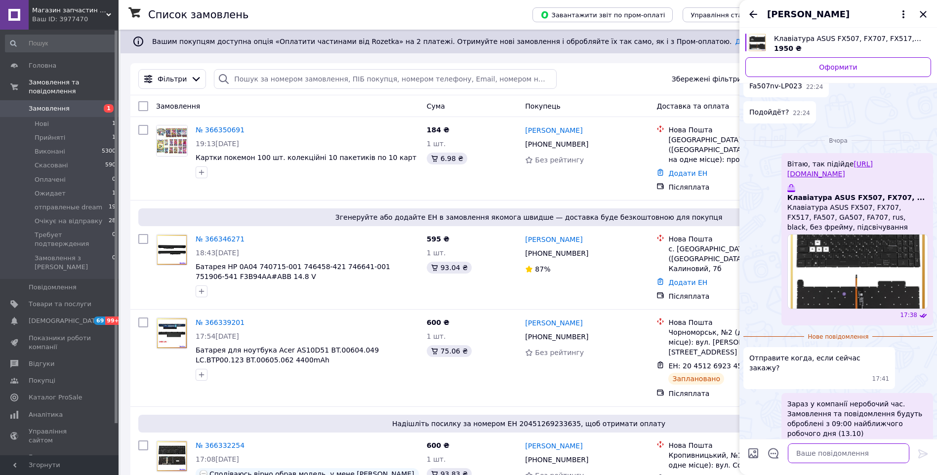
click at [840, 445] on textarea at bounding box center [847, 453] width 121 height 20
type textarea "Відправка у понеділок"
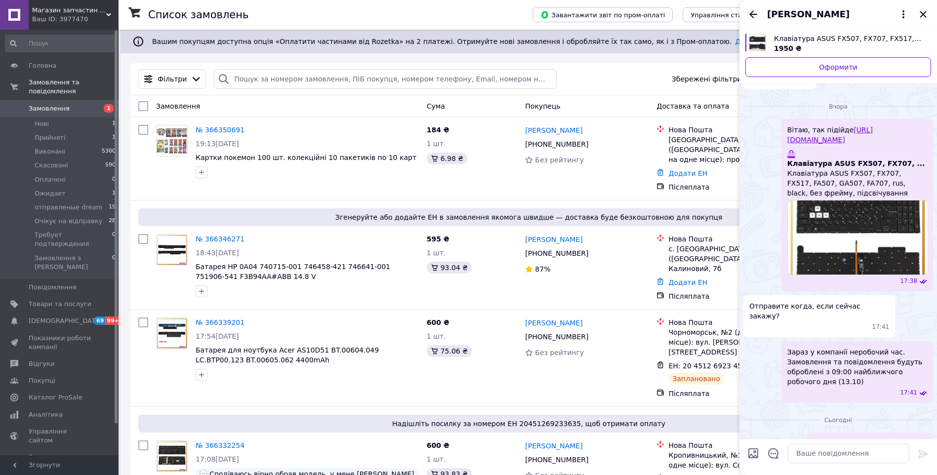
click at [749, 14] on icon "Назад" at bounding box center [753, 13] width 8 height 7
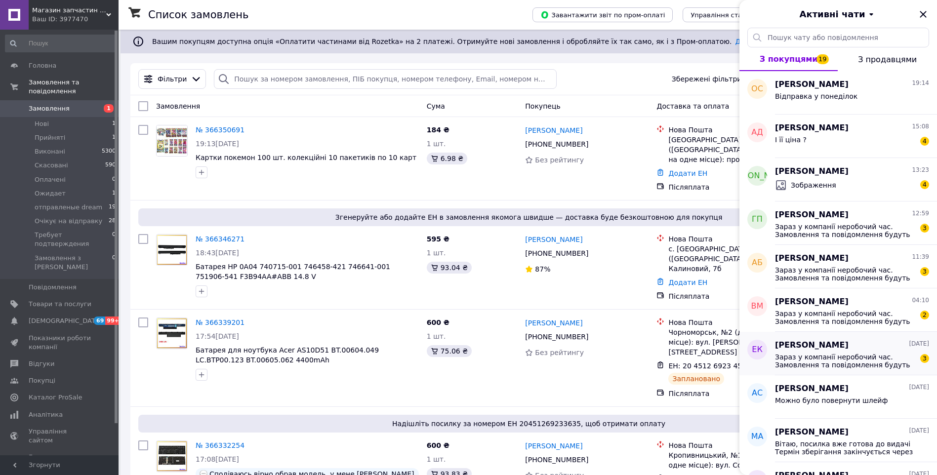
click at [861, 343] on div "Евгений Кравченко 11.10.2025" at bounding box center [852, 345] width 154 height 11
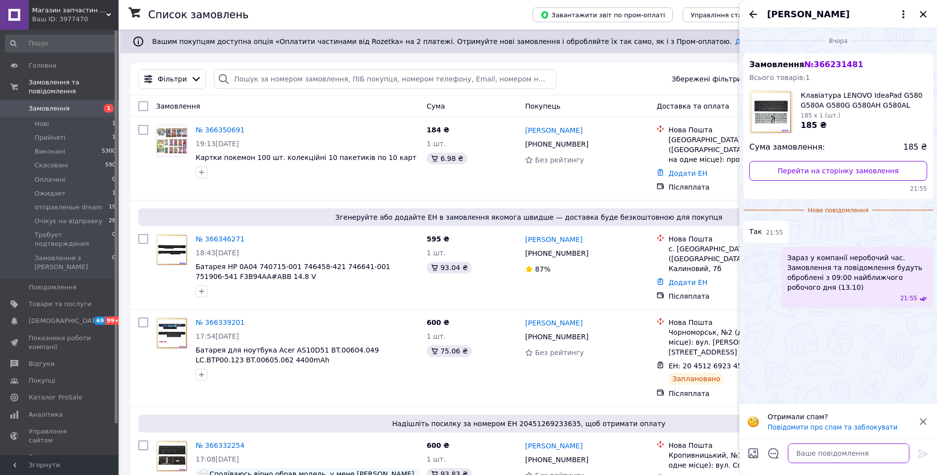
click at [826, 458] on textarea at bounding box center [847, 453] width 121 height 20
type textarea "Вітаю, відправка у понеділок"
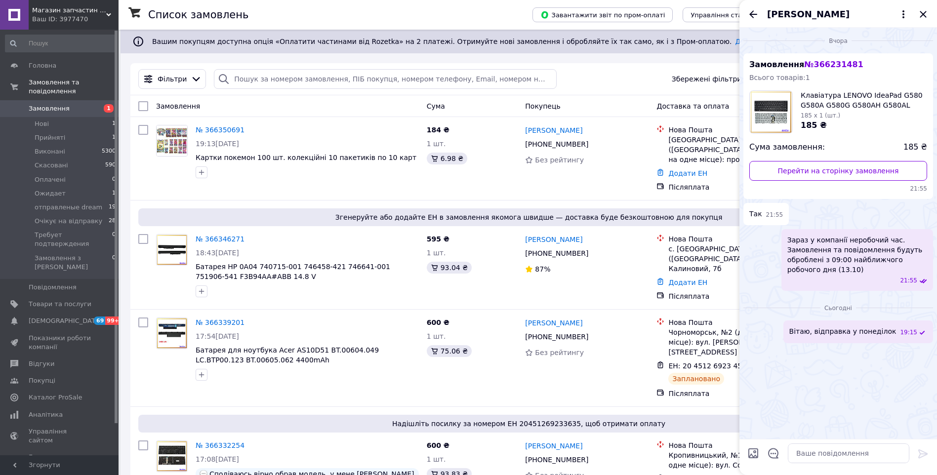
click at [745, 14] on div "Евгений Кравченко" at bounding box center [837, 14] width 197 height 28
click at [746, 14] on div "Евгений Кравченко" at bounding box center [837, 14] width 197 height 28
click at [752, 13] on icon "Назад" at bounding box center [753, 14] width 12 height 12
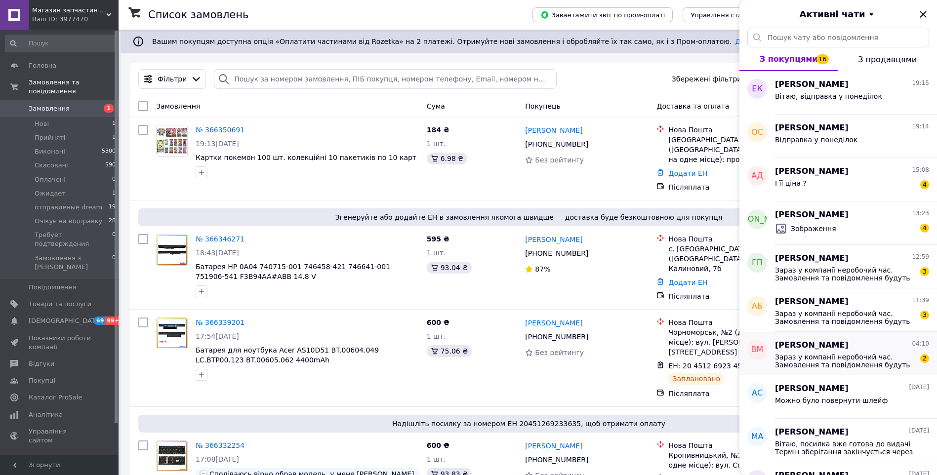
click at [841, 354] on span "Зараз у компанії неробочий час. Замовлення та повідомлення будуть оброблені з 0…" at bounding box center [845, 361] width 140 height 16
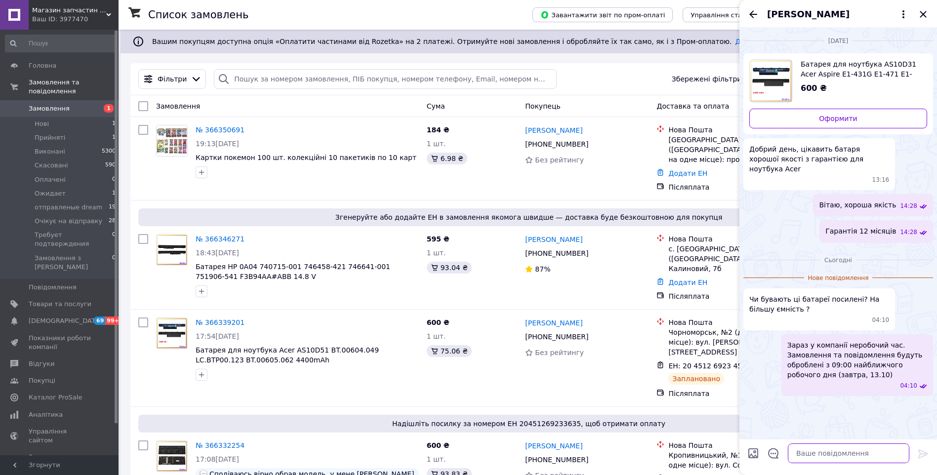
click at [835, 456] on textarea at bounding box center [847, 453] width 121 height 20
drag, startPoint x: 80, startPoint y: 17, endPoint x: 97, endPoint y: 34, distance: 24.1
click at [80, 17] on div "Ваш ID: 3977470" at bounding box center [75, 19] width 86 height 9
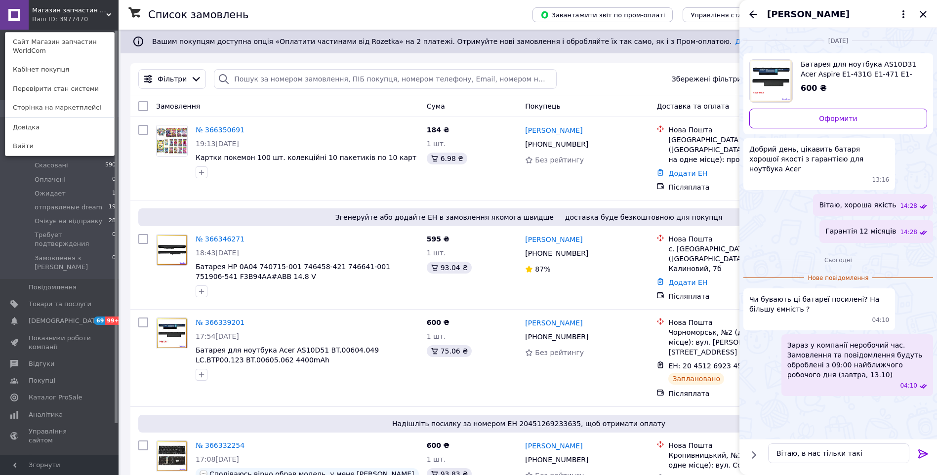
drag, startPoint x: 77, startPoint y: 44, endPoint x: 146, endPoint y: 0, distance: 81.5
click at [863, 456] on textarea "Вітаю, в нас тільки такі" at bounding box center [838, 453] width 141 height 20
paste textarea "https://worldcom.prom.ua/ua/p2259772032-batareya-dlya-noutbuka.html"
type textarea "Вітаю, в нас тільки такі https://worldcom.prom.ua/ua/p2259772032-batareya-dlya-…"
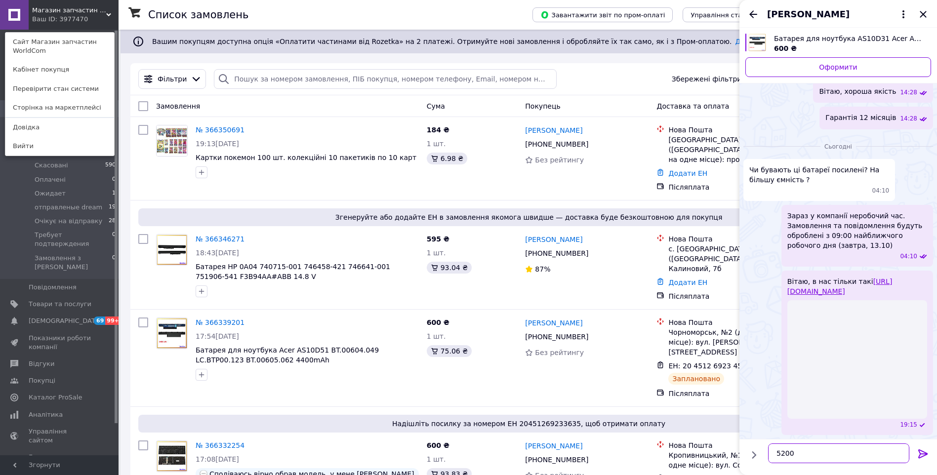
type textarea "5200"
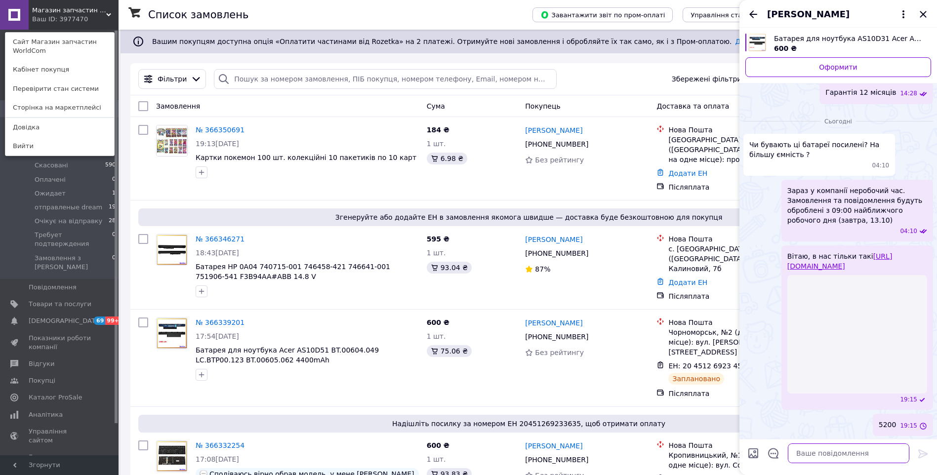
scroll to position [115, 0]
click at [752, 8] on icon "Назад" at bounding box center [753, 14] width 12 height 12
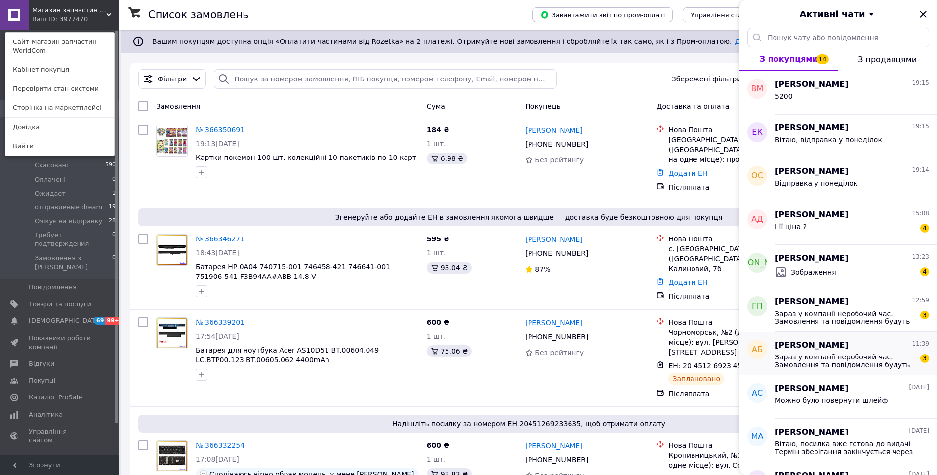
click at [846, 355] on span "Зараз у компанії неробочий час. Замовлення та повідомлення будуть оброблені з 0…" at bounding box center [845, 361] width 140 height 16
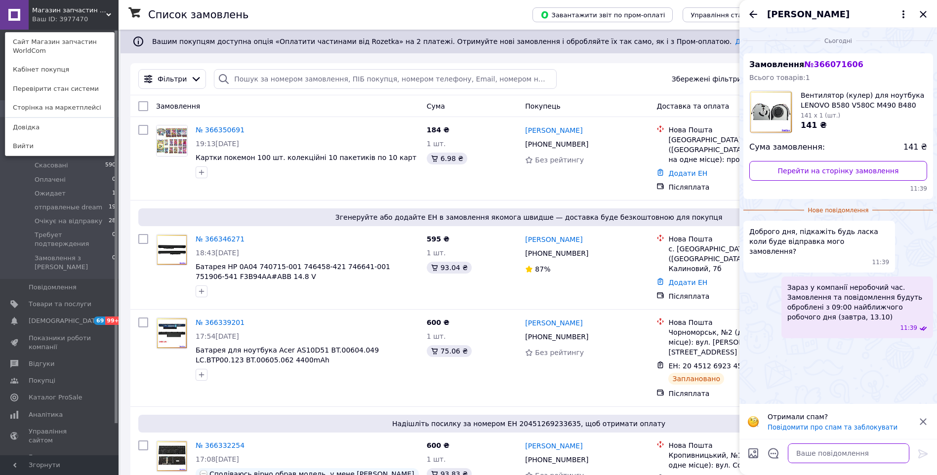
click at [847, 456] on textarea at bounding box center [847, 453] width 121 height 20
click at [102, 15] on div "Магазин запчастин WorldCom Ваш ID: 3977470 Сайт Магазин запчастин WorldCom Кабі…" at bounding box center [59, 15] width 118 height 30
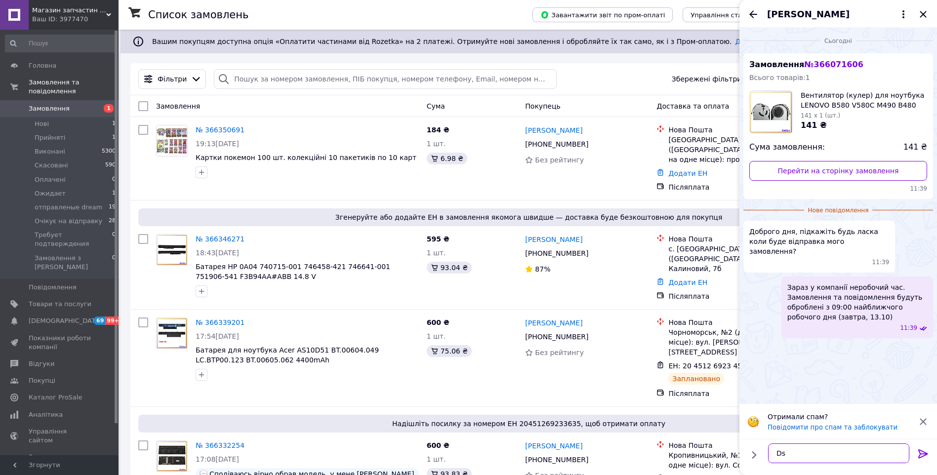
click at [833, 455] on textarea "Ds" at bounding box center [838, 453] width 141 height 20
paste textarea "20451268802193"
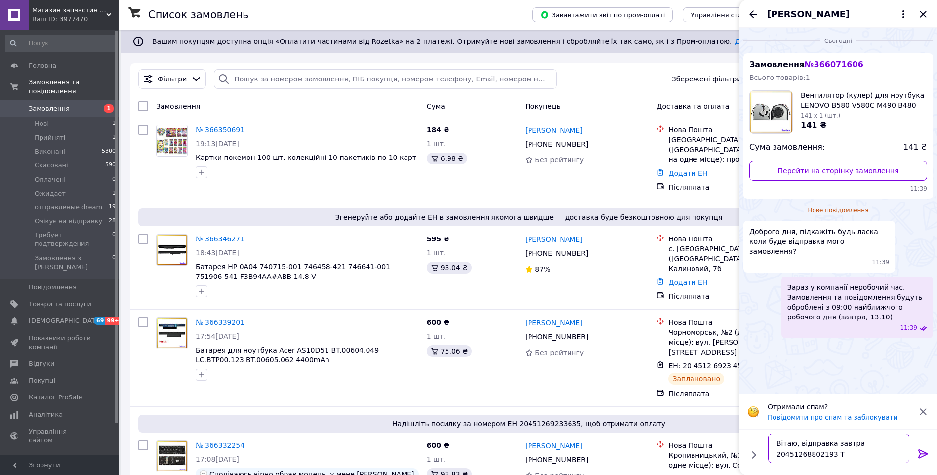
type textarea "Вітаю, відправка завтра 20451268802193 ТТ"
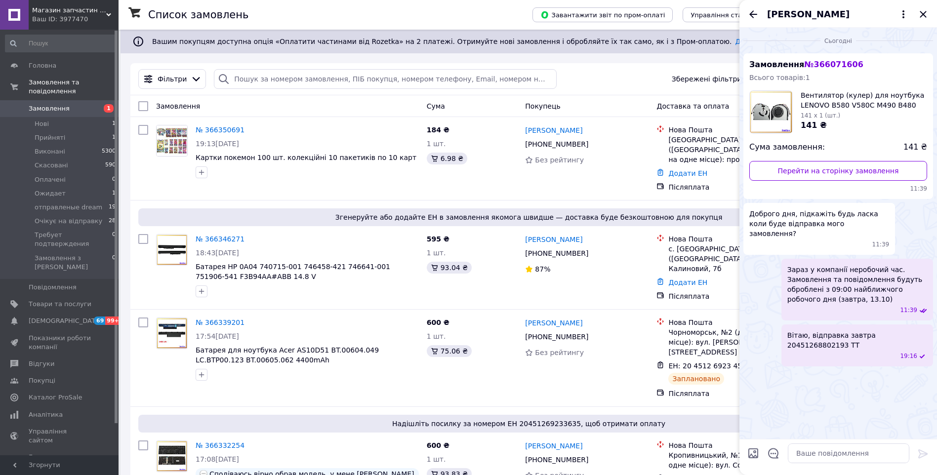
click at [883, 314] on ul "Замовлення № 366071606 Всього товарів: 1 Вентилятор (кулер) для ноутбука LENOVO…" at bounding box center [838, 209] width 190 height 313
click at [869, 330] on span "Вітаю, відправка завтра 20451268802193 ТТ" at bounding box center [857, 340] width 140 height 20
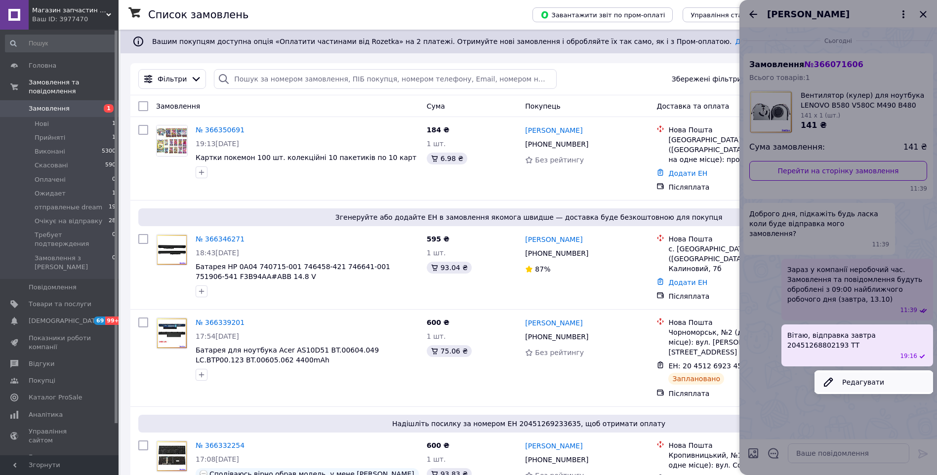
click at [840, 372] on button "Редагувати" at bounding box center [873, 382] width 118 height 20
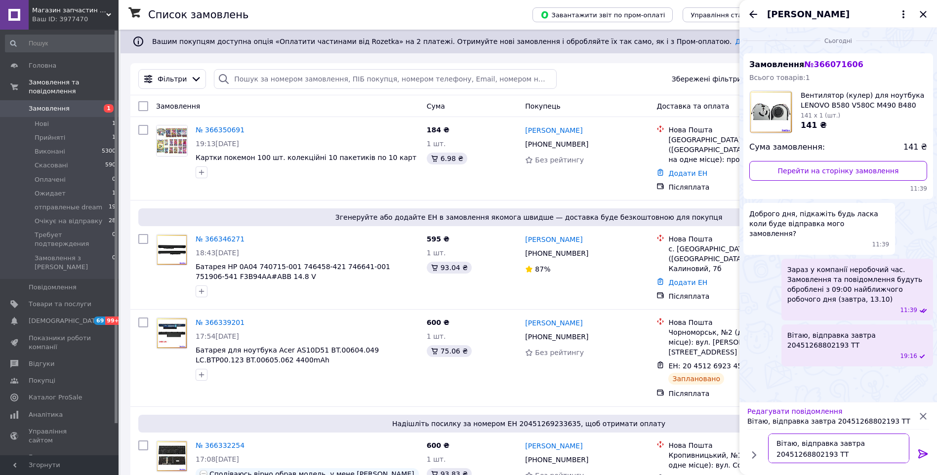
click at [862, 457] on textarea "Вітаю, відправка завтра 20451268802193 ТТ" at bounding box center [838, 448] width 141 height 30
type textarea "Вітаю, відправка завтра 20451268802193 ТТН"
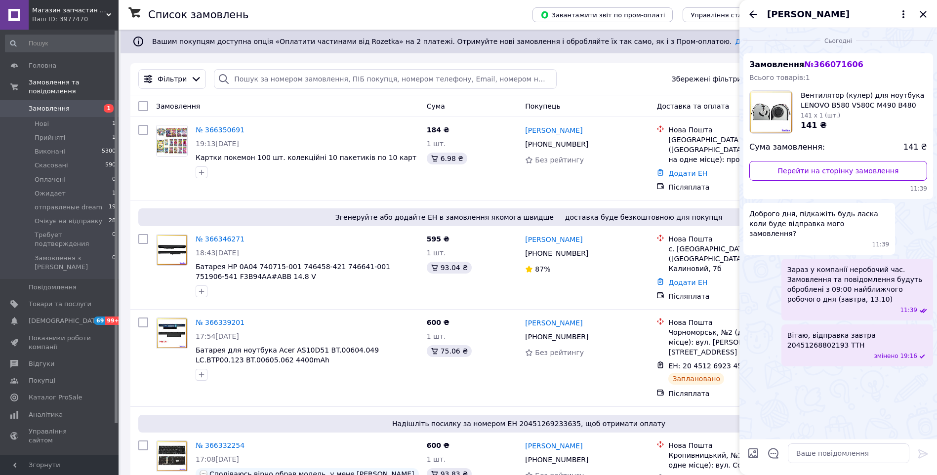
click at [753, 15] on icon "Назад" at bounding box center [753, 14] width 12 height 12
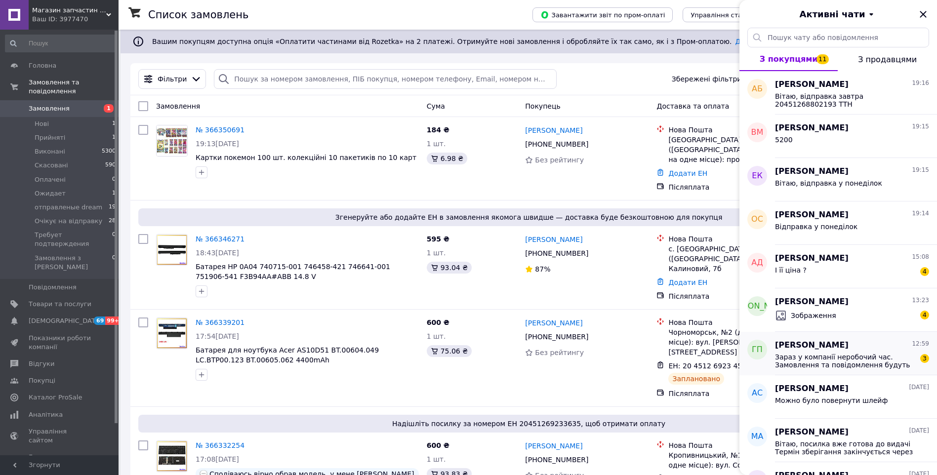
click at [847, 353] on span "Зараз у компанії неробочий час. Замовлення та повідомлення будуть оброблені з 0…" at bounding box center [845, 361] width 140 height 16
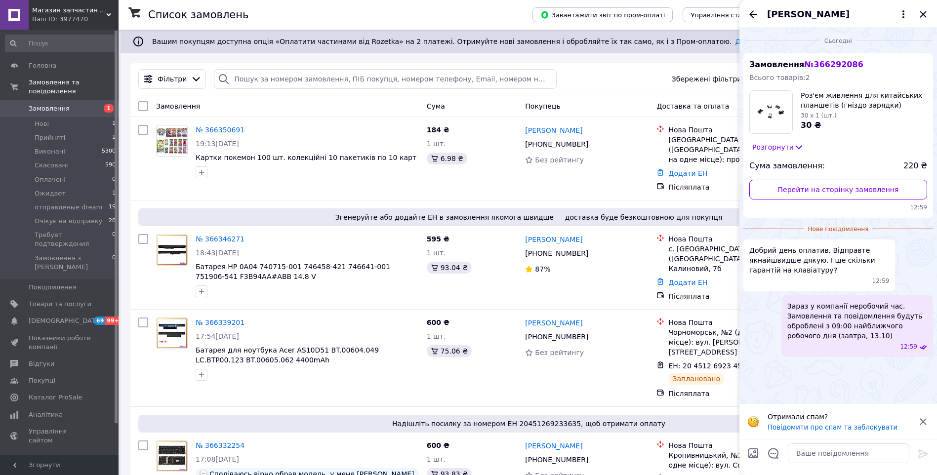
click at [794, 146] on icon at bounding box center [798, 147] width 10 height 10
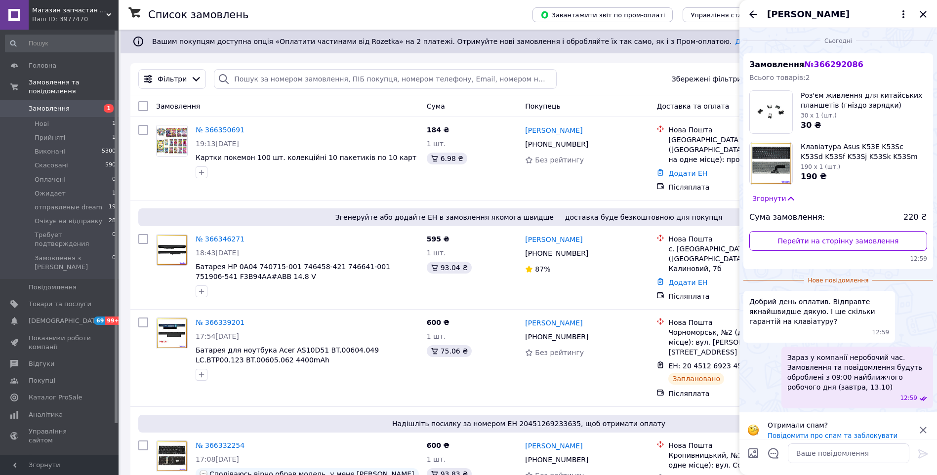
click at [776, 197] on button "Згорнути" at bounding box center [773, 198] width 49 height 11
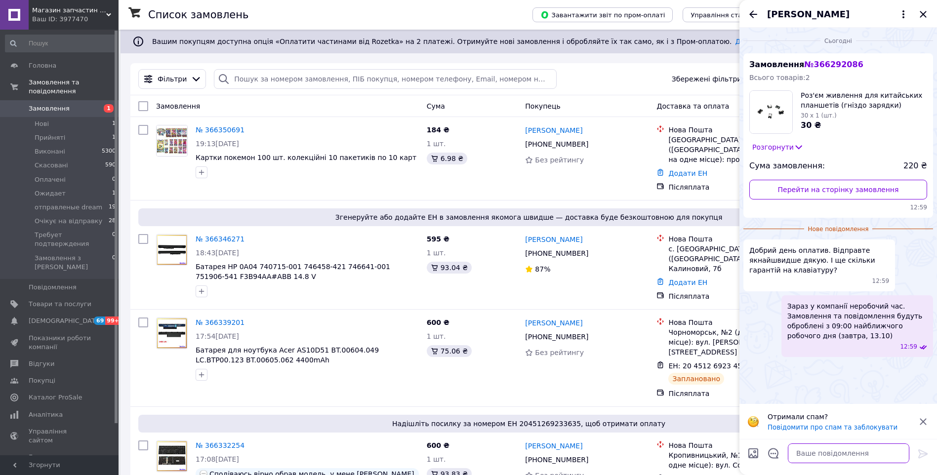
drag, startPoint x: 826, startPoint y: 457, endPoint x: 843, endPoint y: 448, distance: 18.8
click at [826, 457] on textarea at bounding box center [847, 453] width 121 height 20
type textarea "Вітаю, відправка завтра"
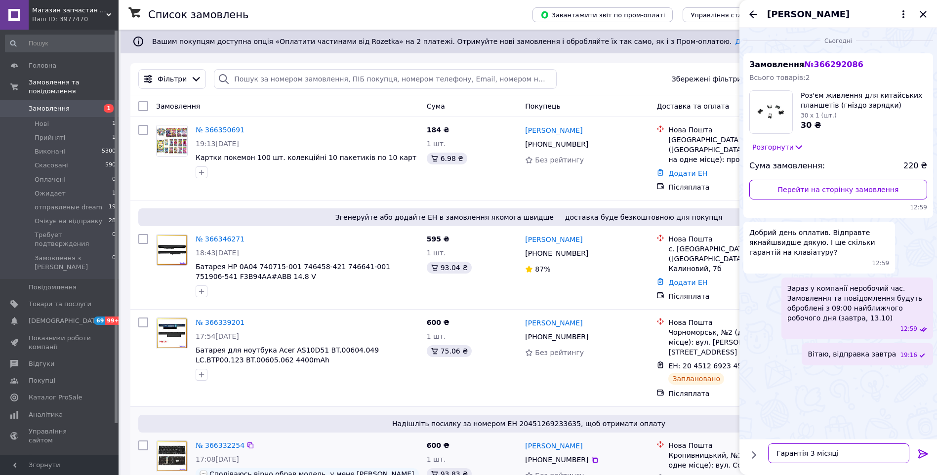
type textarea "Гарантія 3 місяці"
click at [832, 457] on textarea "Гарантія 3 місяці" at bounding box center [838, 453] width 141 height 20
click at [788, 141] on div "Замовлення № 366292086 Всього товарів: 2 Роз'єм живлення для китайських планшет…" at bounding box center [838, 135] width 190 height 164
click at [786, 145] on button "Розгорнути" at bounding box center [777, 147] width 57 height 11
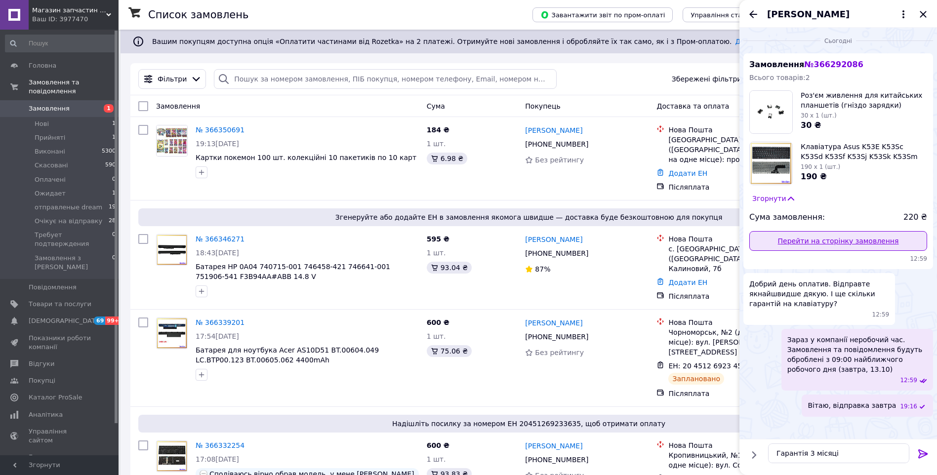
drag, startPoint x: 797, startPoint y: 242, endPoint x: 791, endPoint y: 233, distance: 10.4
click at [842, 456] on textarea "Гарантія 3 місяці" at bounding box center [838, 453] width 141 height 20
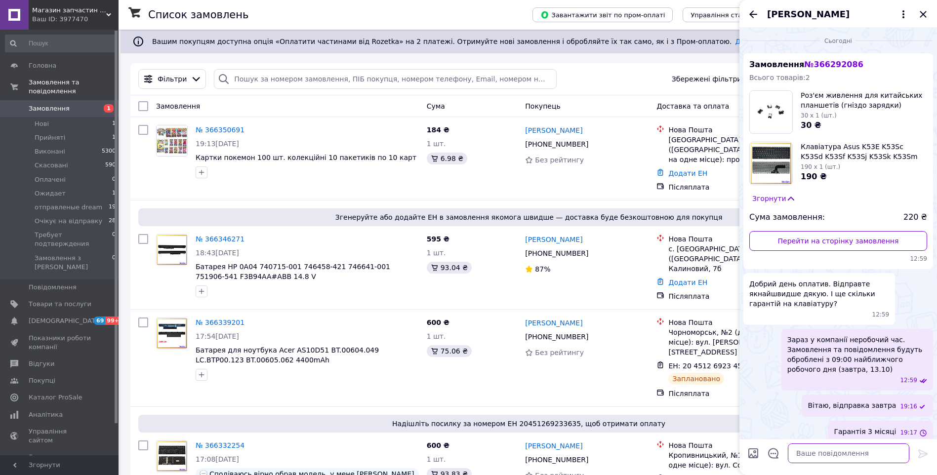
scroll to position [8, 0]
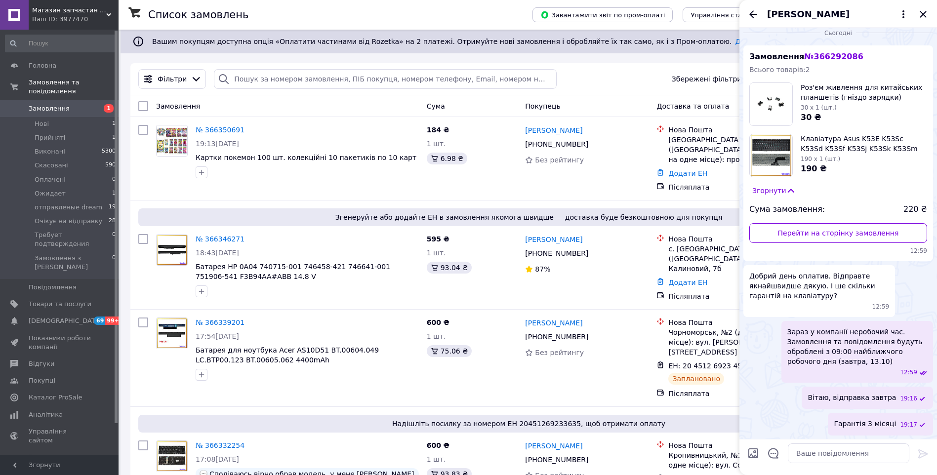
click at [753, 13] on icon "Назад" at bounding box center [753, 14] width 12 height 12
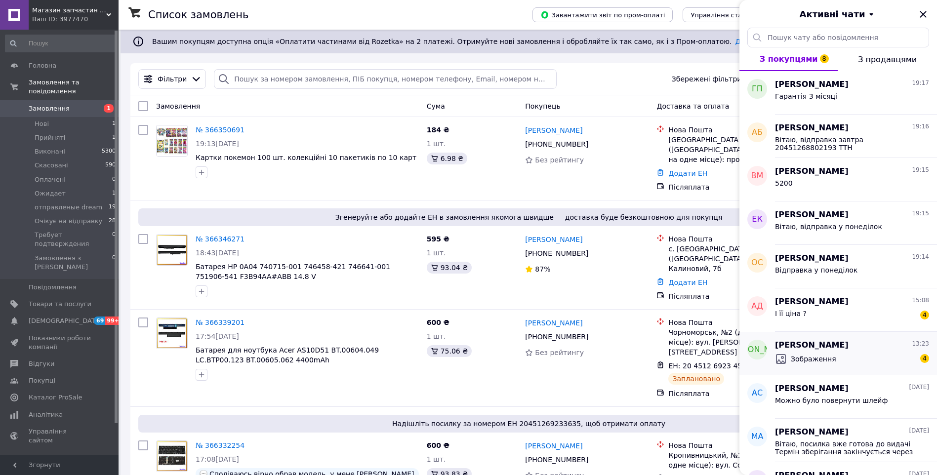
click at [862, 357] on div "Зображення 4" at bounding box center [852, 359] width 154 height 16
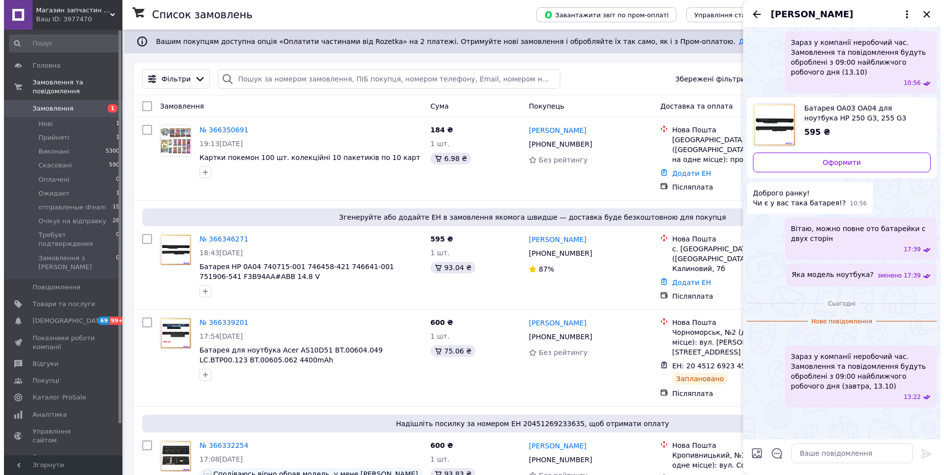
scroll to position [291, 0]
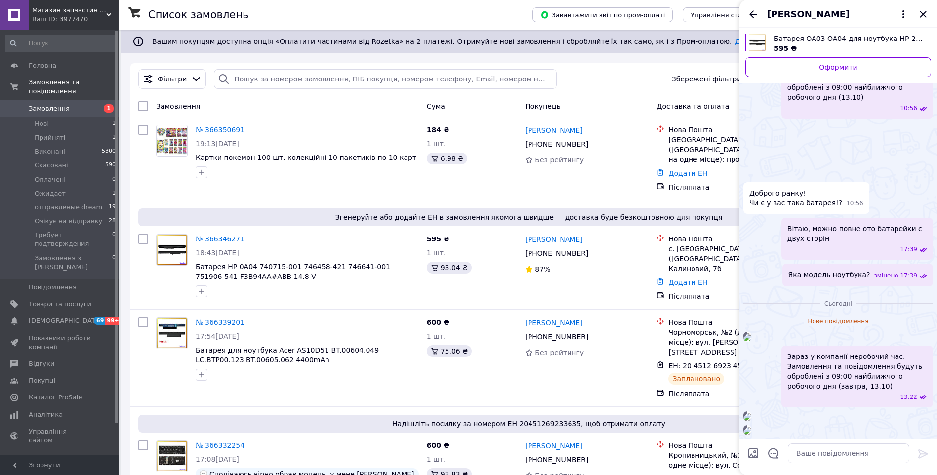
click at [751, 333] on img at bounding box center [747, 337] width 8 height 8
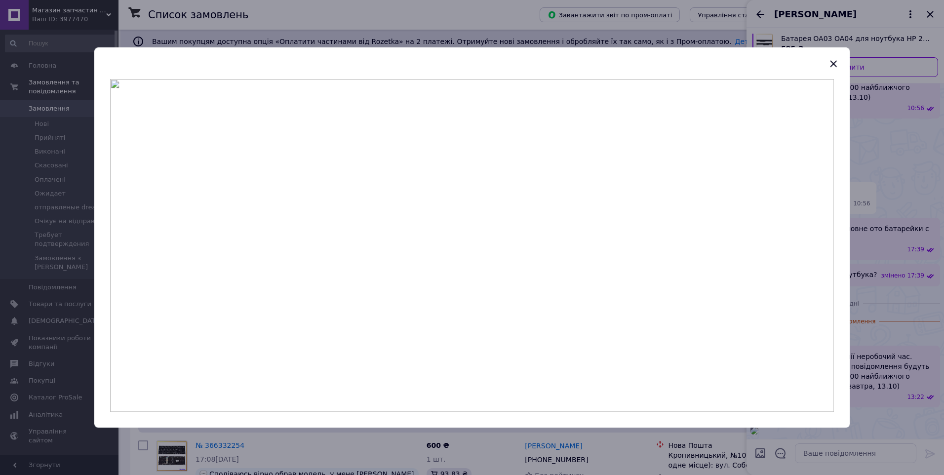
click at [219, 19] on div at bounding box center [472, 237] width 944 height 475
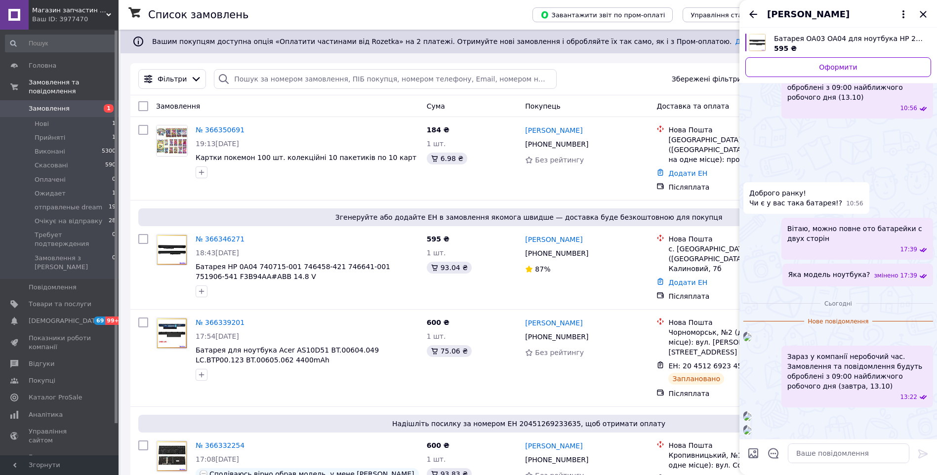
click at [84, 16] on div "Ваш ID: 3977470" at bounding box center [75, 19] width 86 height 9
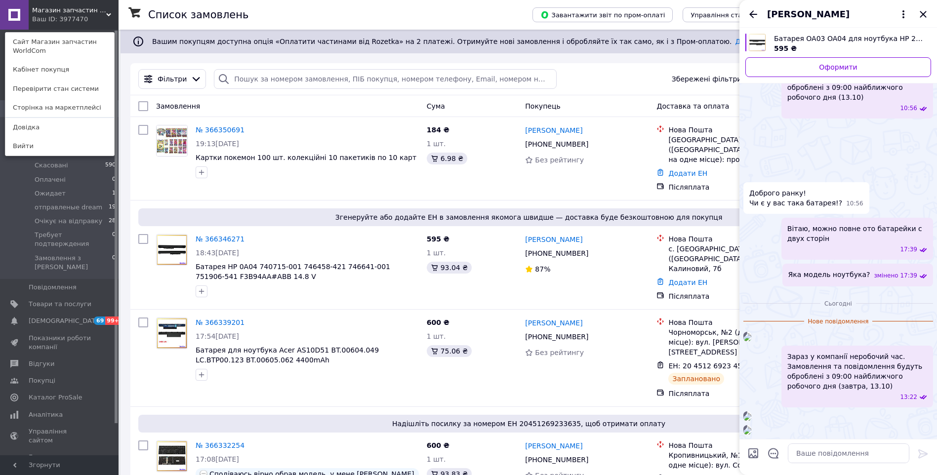
click at [751, 333] on img at bounding box center [747, 337] width 8 height 8
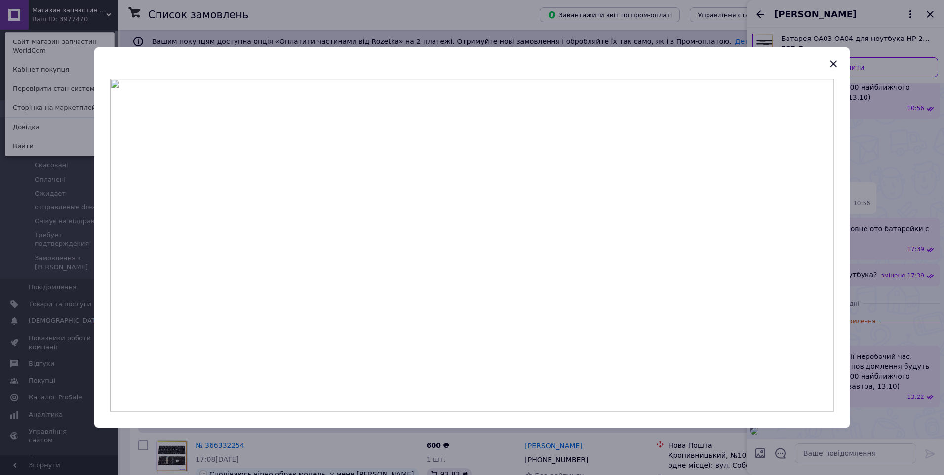
click at [897, 314] on div at bounding box center [472, 237] width 944 height 475
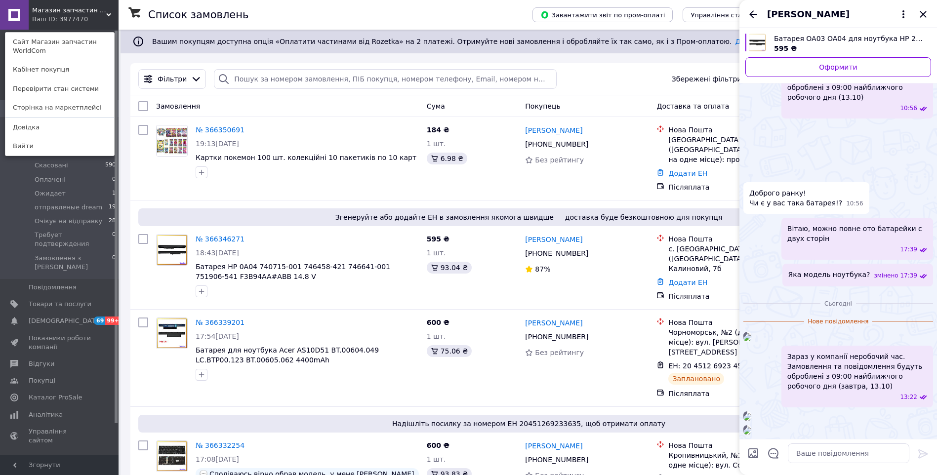
scroll to position [563, 0]
click at [839, 448] on textarea at bounding box center [847, 453] width 121 height 20
type textarea "е"
type textarea "На жаль таких нема"
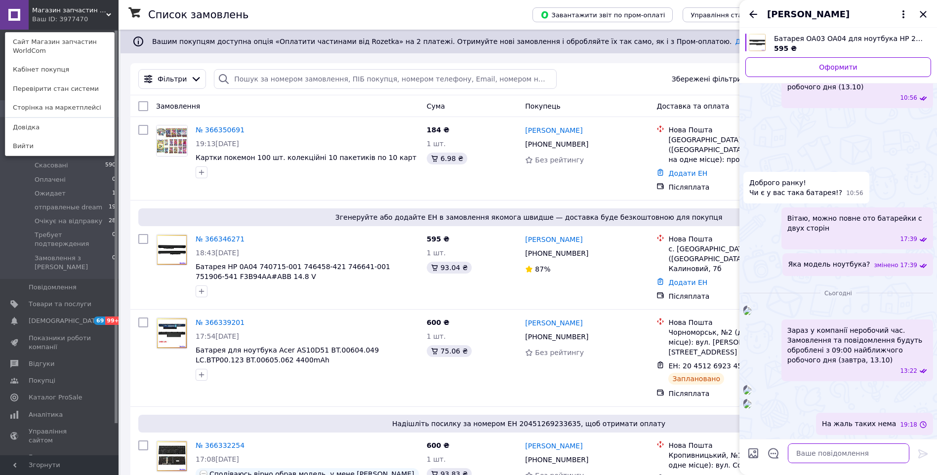
scroll to position [574, 0]
drag, startPoint x: 753, startPoint y: 17, endPoint x: 763, endPoint y: 26, distance: 12.9
click at [754, 17] on icon "Назад" at bounding box center [753, 14] width 12 height 12
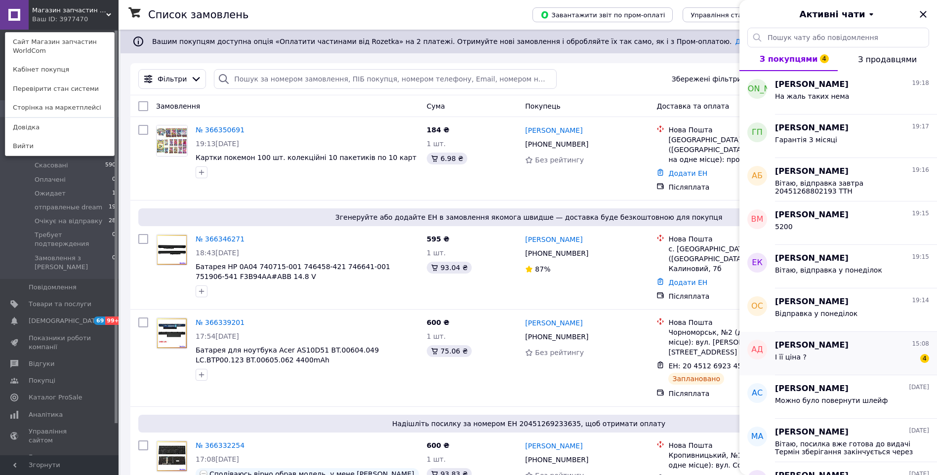
click at [879, 358] on div "І її ціна ? 4" at bounding box center [852, 359] width 154 height 16
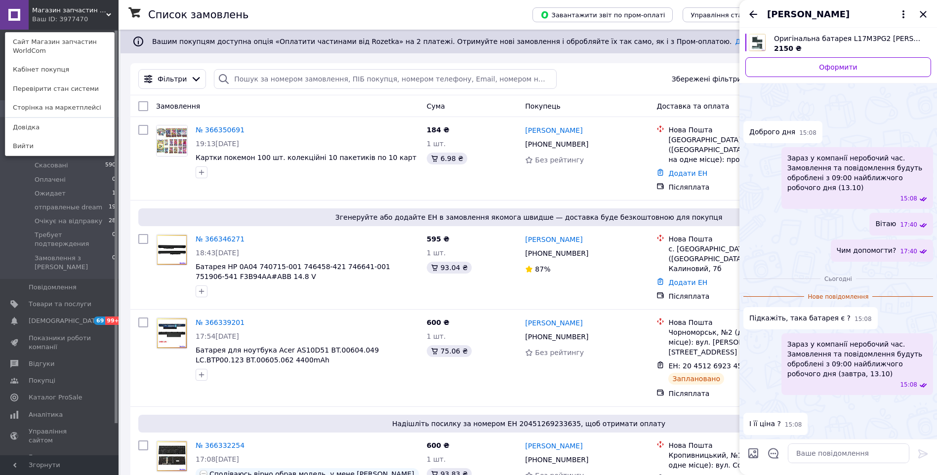
scroll to position [96, 0]
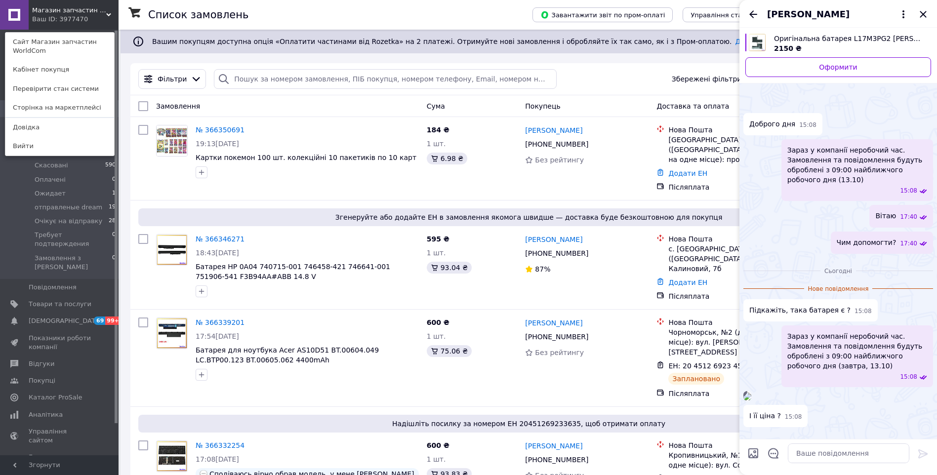
click at [751, 393] on img at bounding box center [747, 397] width 8 height 8
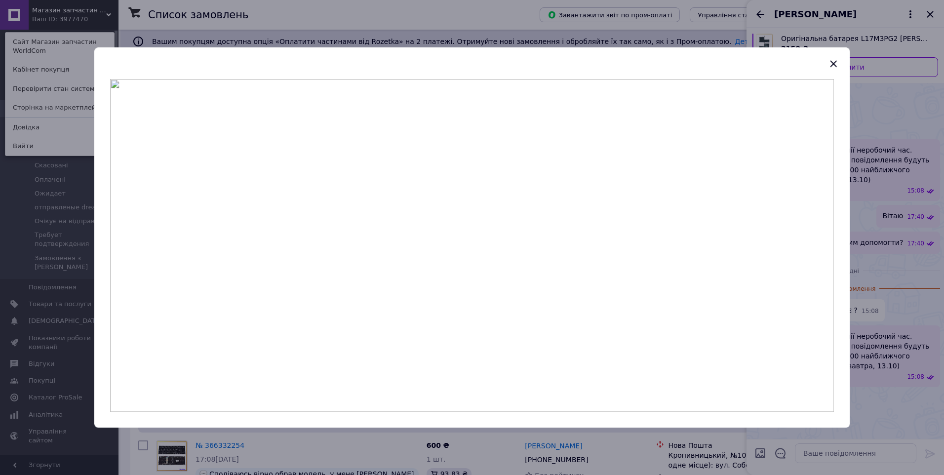
drag, startPoint x: 918, startPoint y: 316, endPoint x: 859, endPoint y: 382, distance: 89.1
click at [916, 316] on div at bounding box center [472, 237] width 944 height 475
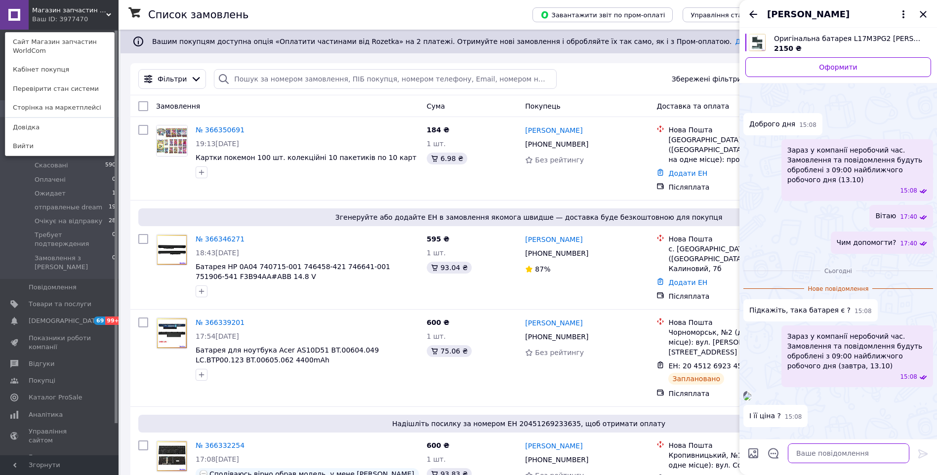
click at [838, 445] on textarea at bounding box center [847, 453] width 121 height 20
paste textarea "https://worldcom.prom.ua/ua/p2251426586-originalnaya-batareya-lenovo.html"
type textarea "Вітаю, ця підійде https://worldcom.prom.ua/ua/p2251426586-originalnaya-batareya…"
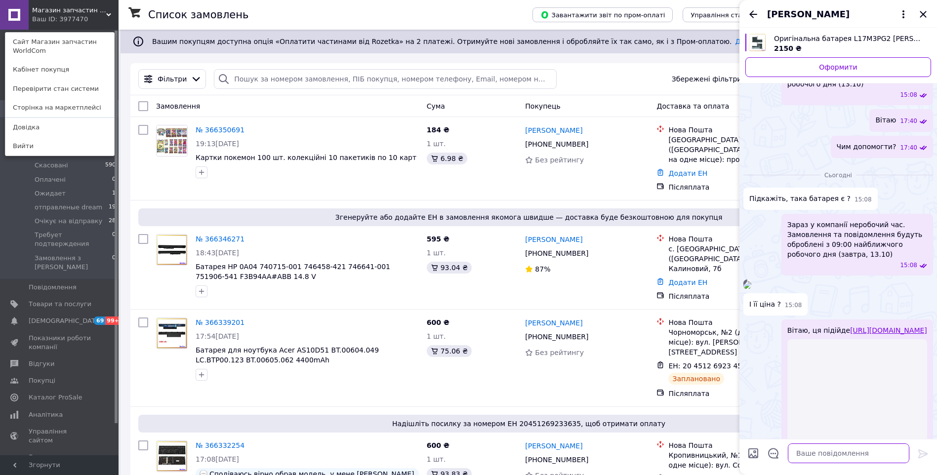
scroll to position [259, 0]
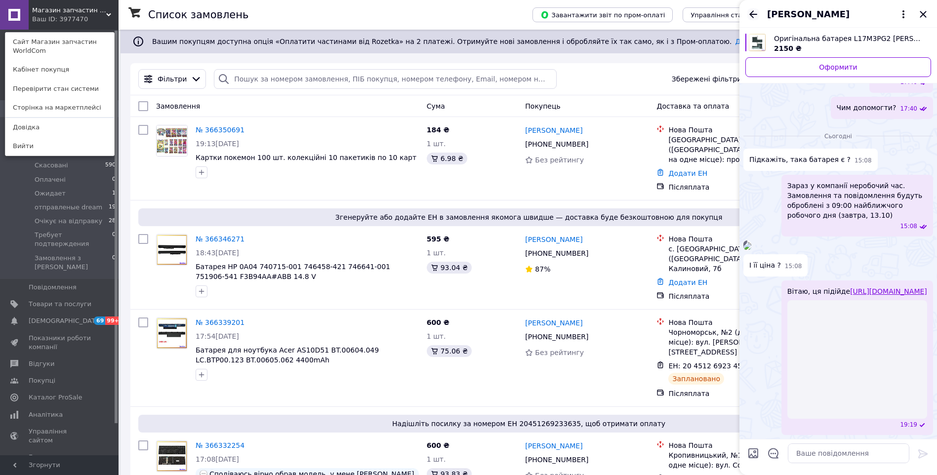
click at [755, 9] on icon "Назад" at bounding box center [753, 14] width 12 height 12
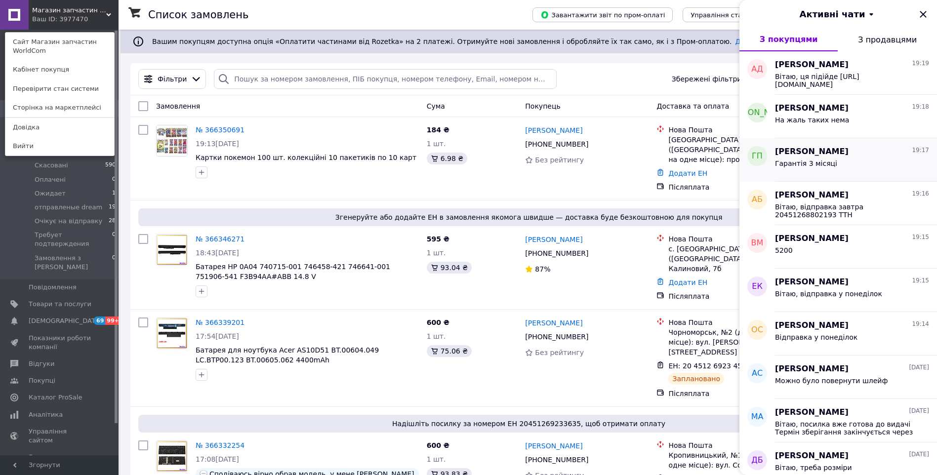
scroll to position [49, 0]
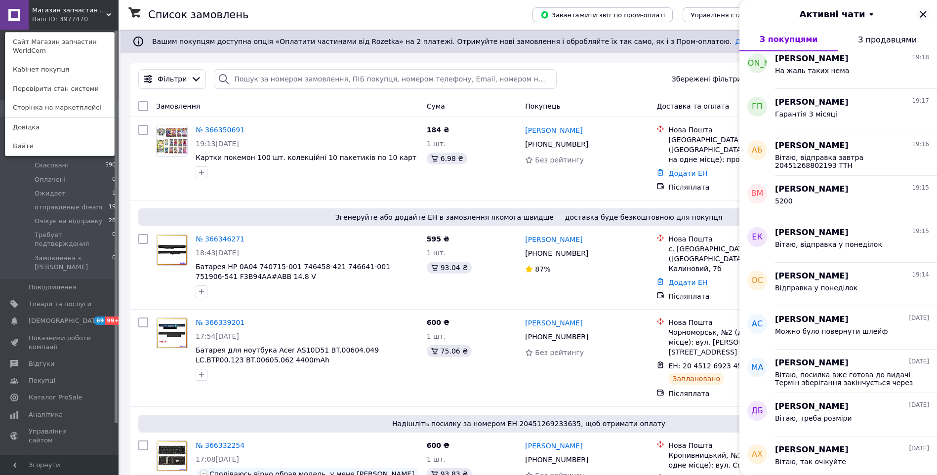
click at [924, 13] on icon "Закрити" at bounding box center [922, 14] width 6 height 6
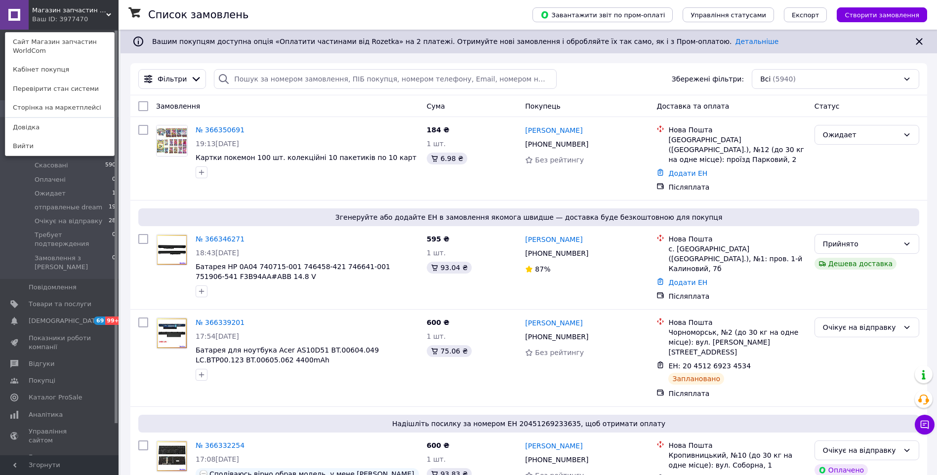
click at [98, 18] on div "Магазин запчастин WorldCom Ваш ID: 3977470 Сайт Магазин запчастин WorldCom Кабі…" at bounding box center [59, 15] width 118 height 30
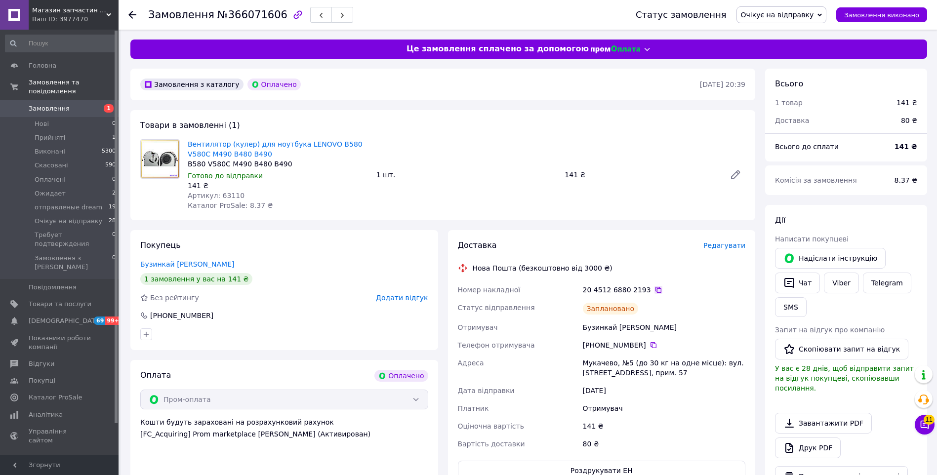
click at [655, 288] on icon at bounding box center [658, 290] width 6 height 6
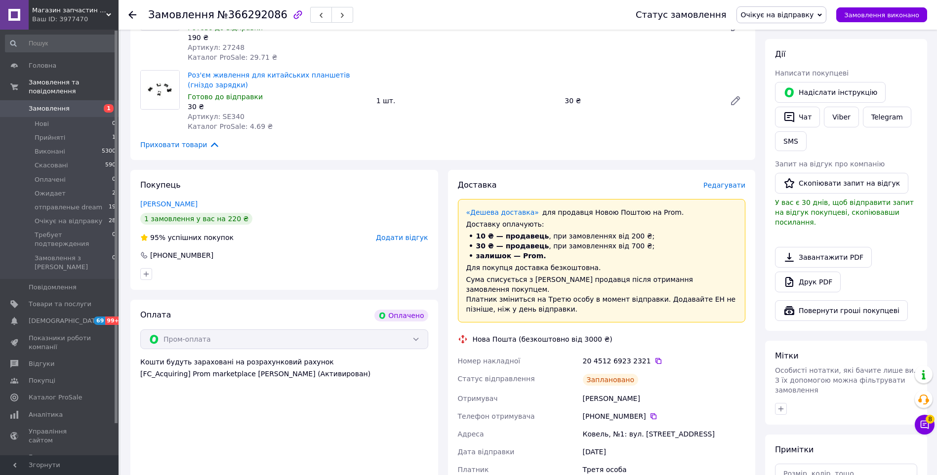
scroll to position [197, 0]
